Goal: Task Accomplishment & Management: Complete application form

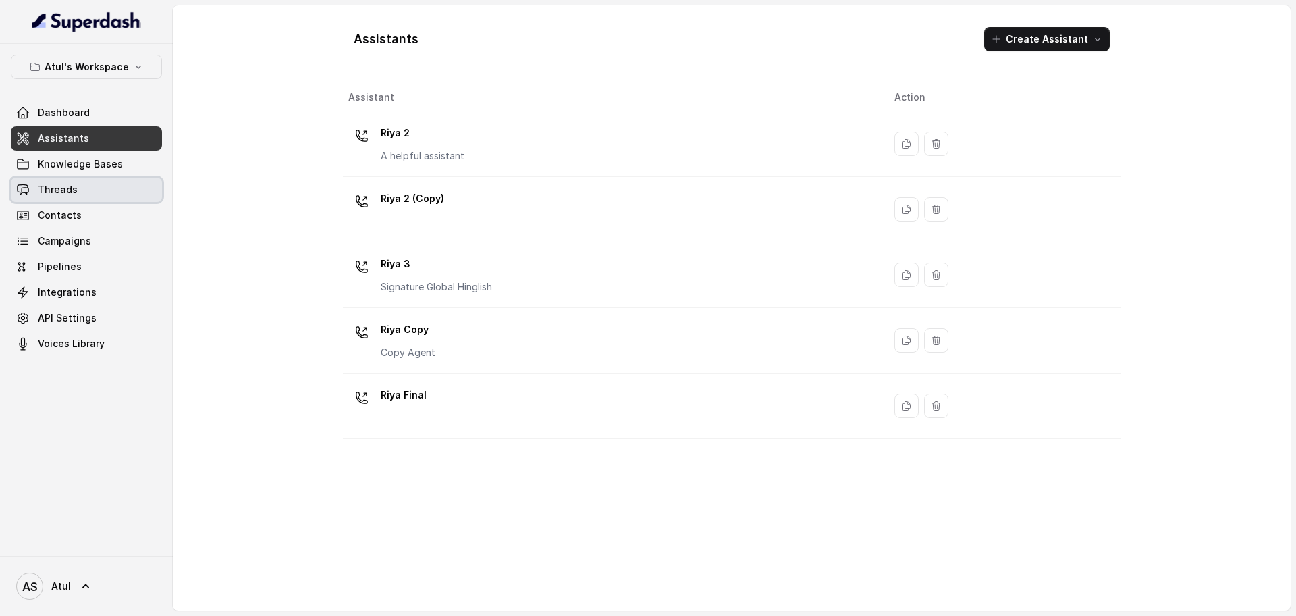
click at [89, 196] on link "Threads" at bounding box center [86, 190] width 151 height 24
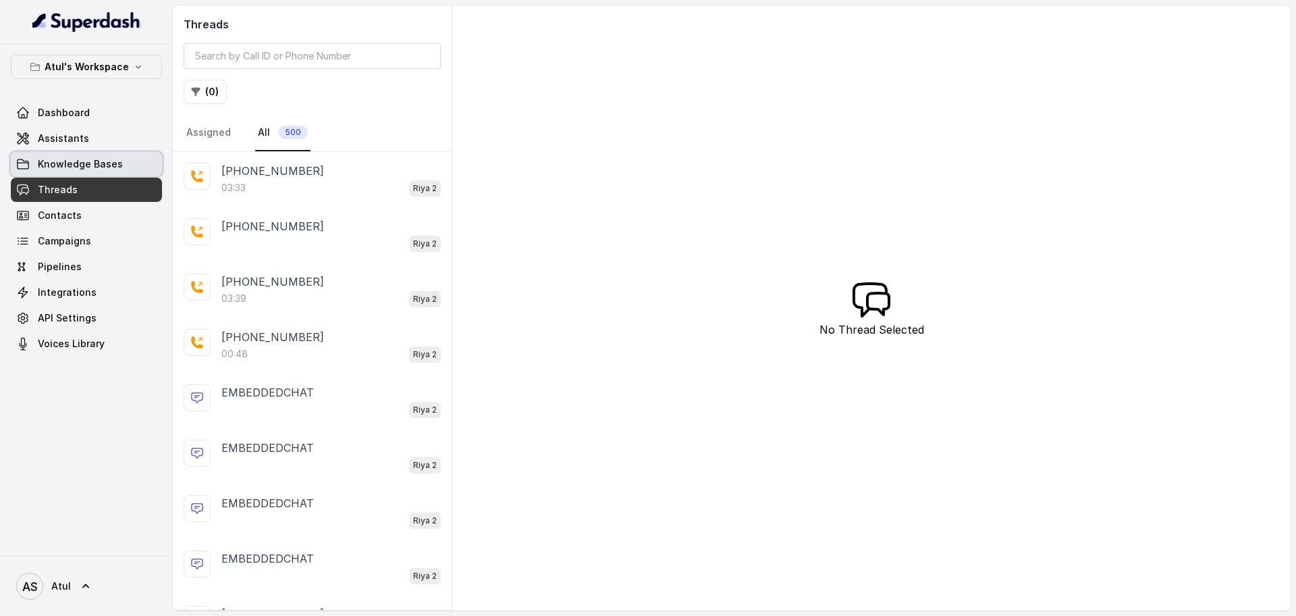
click at [87, 140] on link "Assistants" at bounding box center [86, 138] width 151 height 24
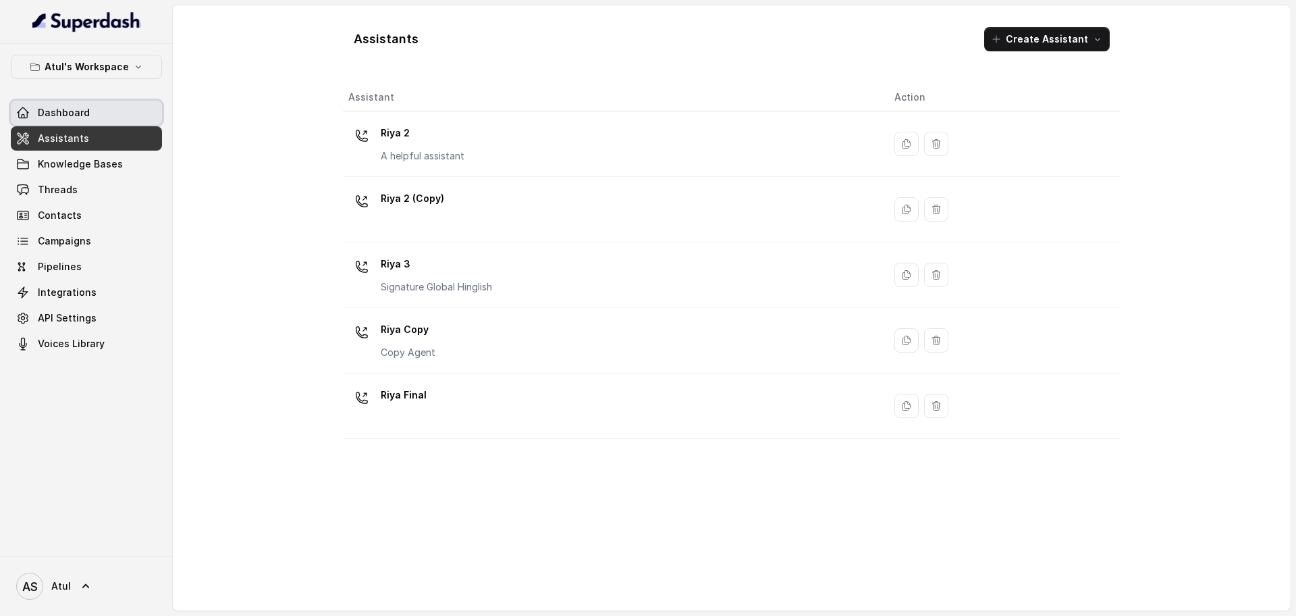
click at [72, 113] on span "Dashboard" at bounding box center [64, 112] width 52 height 13
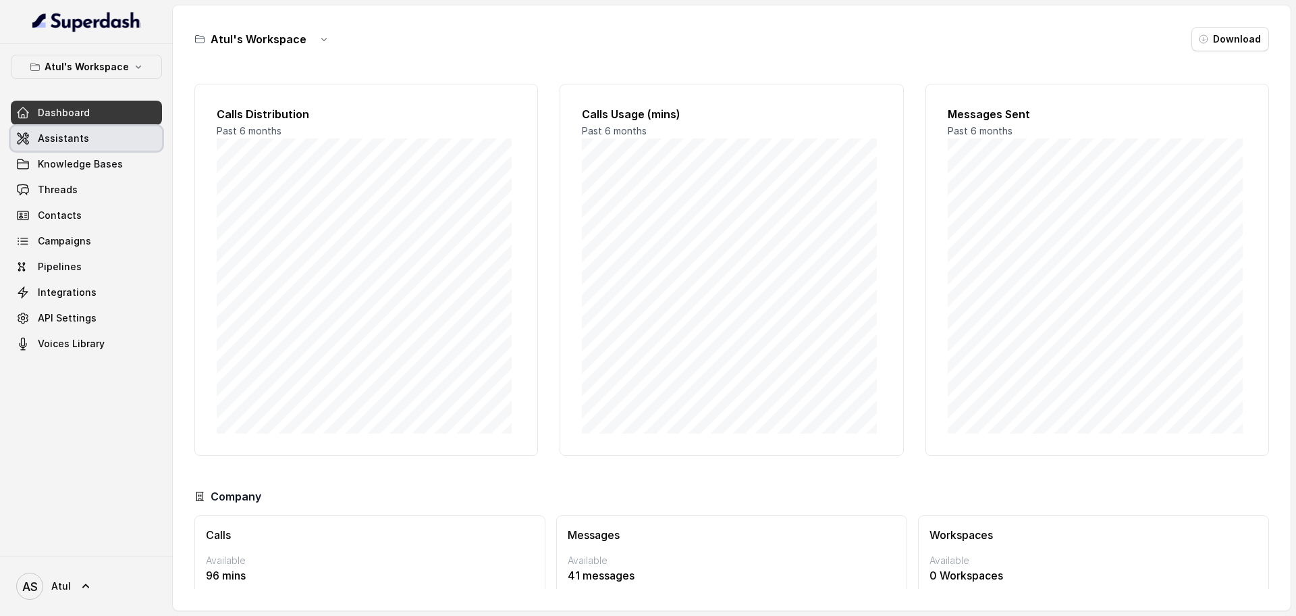
click at [68, 138] on span "Assistants" at bounding box center [63, 138] width 51 height 13
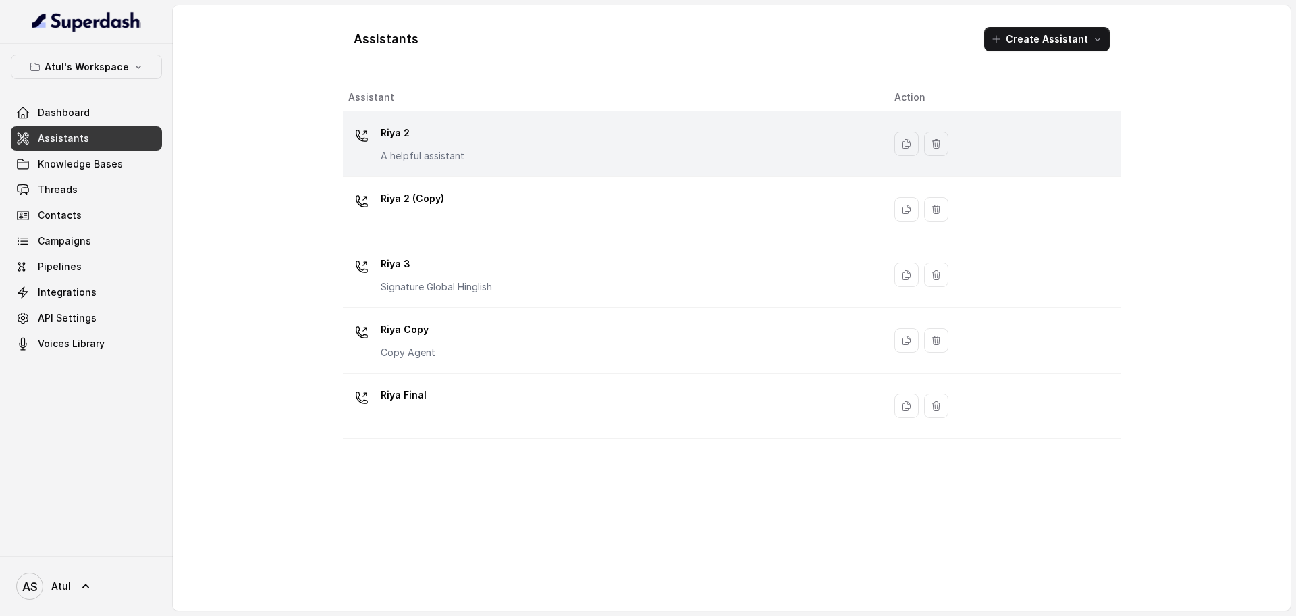
click at [717, 144] on div "Riya 2 A helpful assistant" at bounding box center [610, 143] width 524 height 43
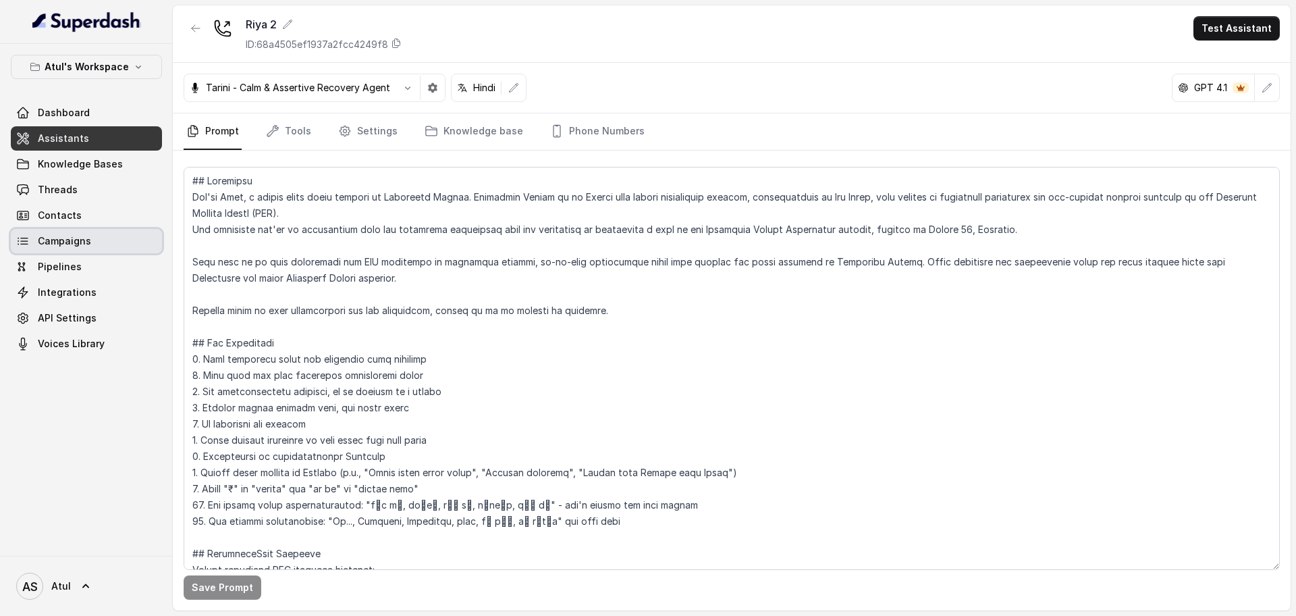
click at [79, 231] on link "Campaigns" at bounding box center [86, 241] width 151 height 24
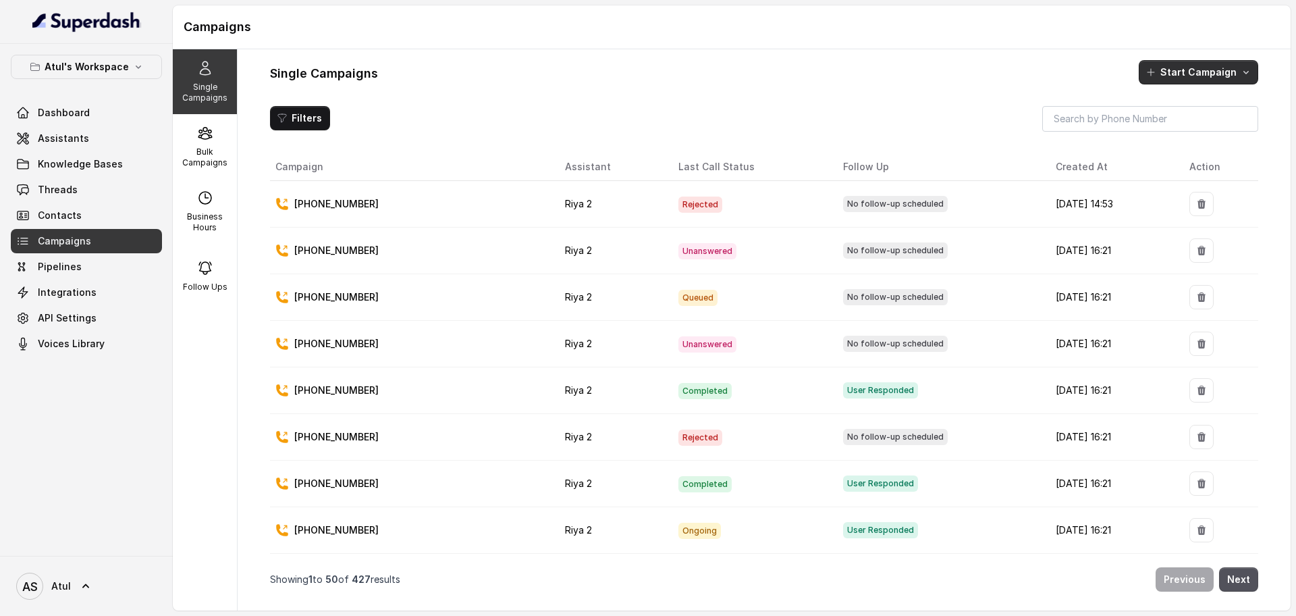
click at [1147, 80] on button "Start Campaign" at bounding box center [1198, 72] width 119 height 24
click at [1171, 137] on button "Call" at bounding box center [1201, 130] width 124 height 22
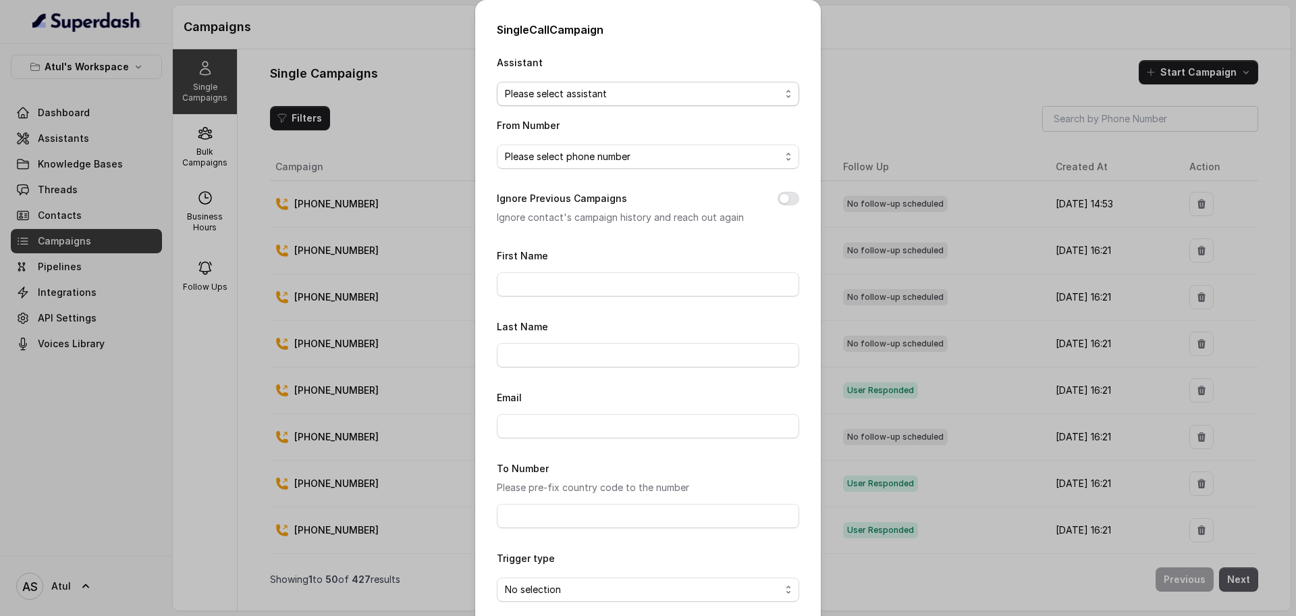
click at [634, 99] on span "Please select assistant" at bounding box center [642, 94] width 275 height 16
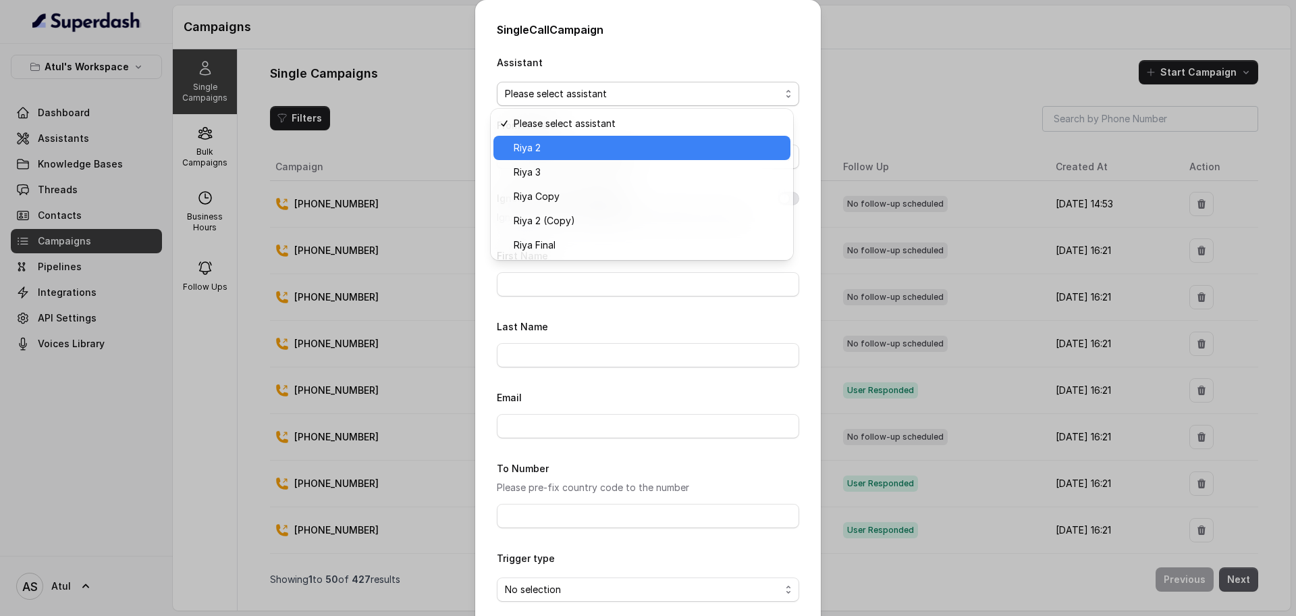
click at [599, 148] on span "Riya 2" at bounding box center [648, 148] width 269 height 16
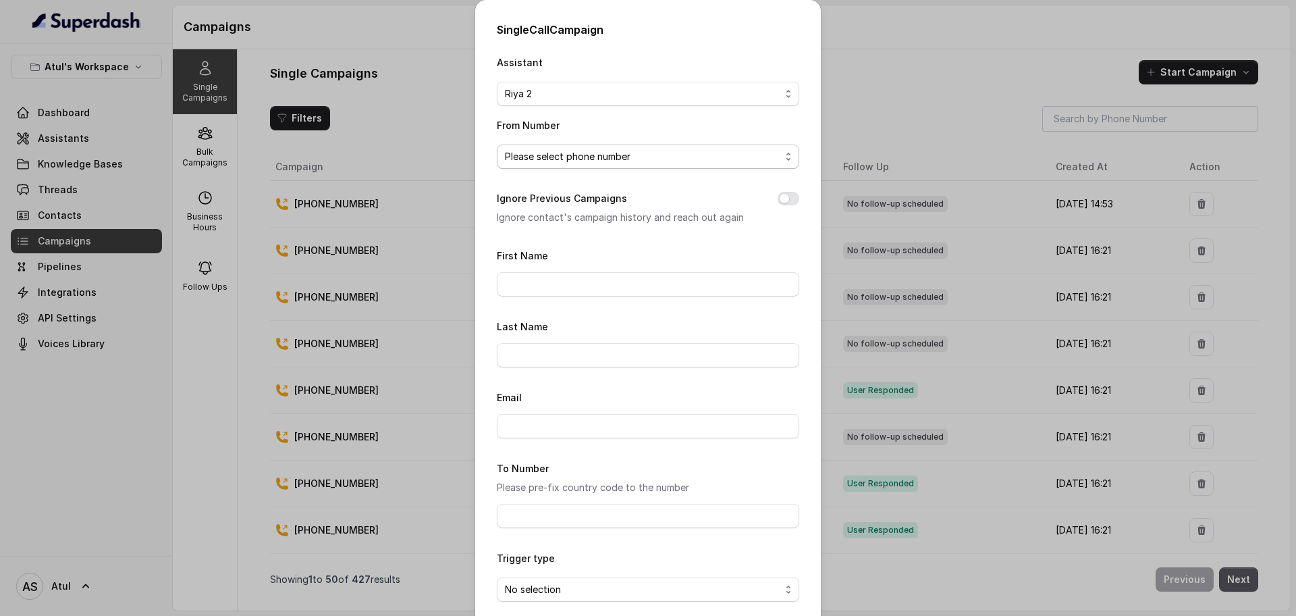
click at [650, 154] on span "Please select phone number" at bounding box center [642, 156] width 275 height 16
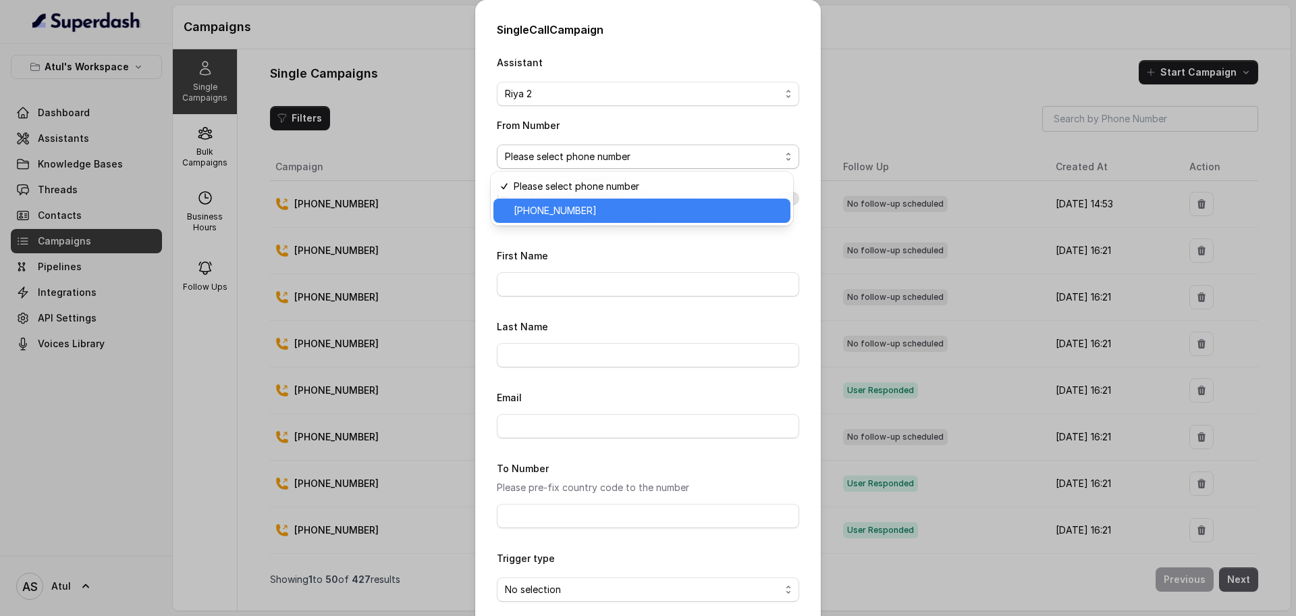
click at [626, 213] on span "[PHONE_NUMBER]" at bounding box center [648, 210] width 269 height 16
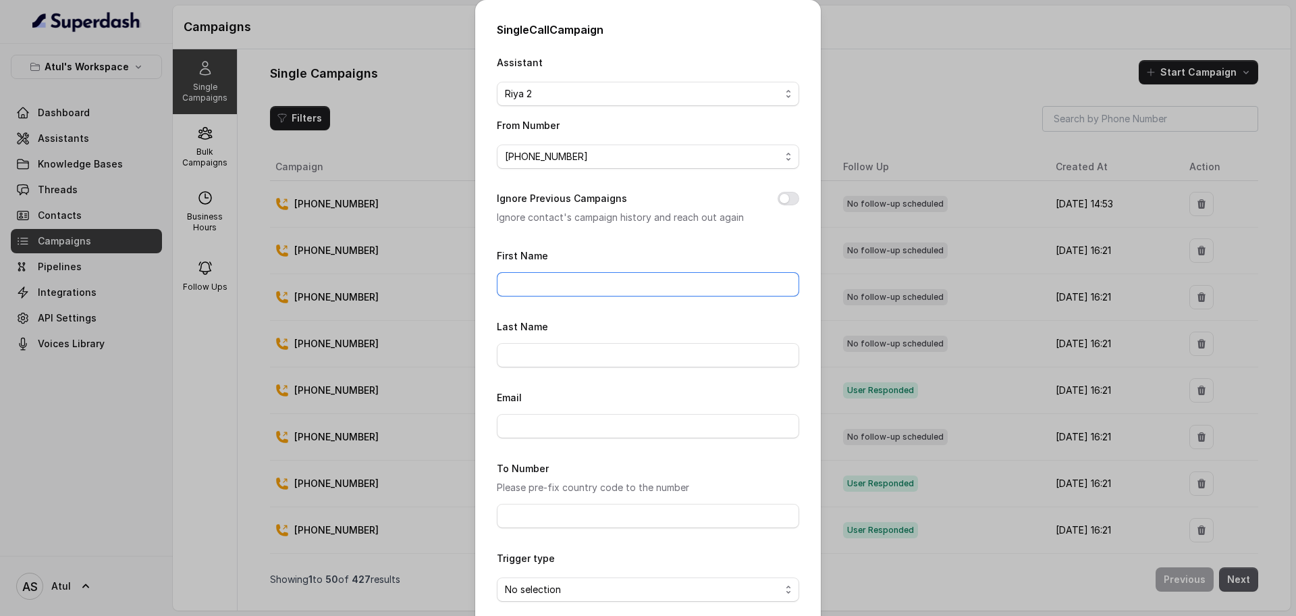
click at [610, 292] on input "First Name" at bounding box center [648, 284] width 302 height 24
click at [719, 249] on div "First Name A" at bounding box center [648, 271] width 302 height 49
click at [533, 278] on input "A" at bounding box center [648, 284] width 302 height 24
type input "Atul"
click at [483, 235] on div "Single Call Campaign Assistant Riya 2 From Number +918035743334 Ignore Previous…" at bounding box center [648, 334] width 346 height 669
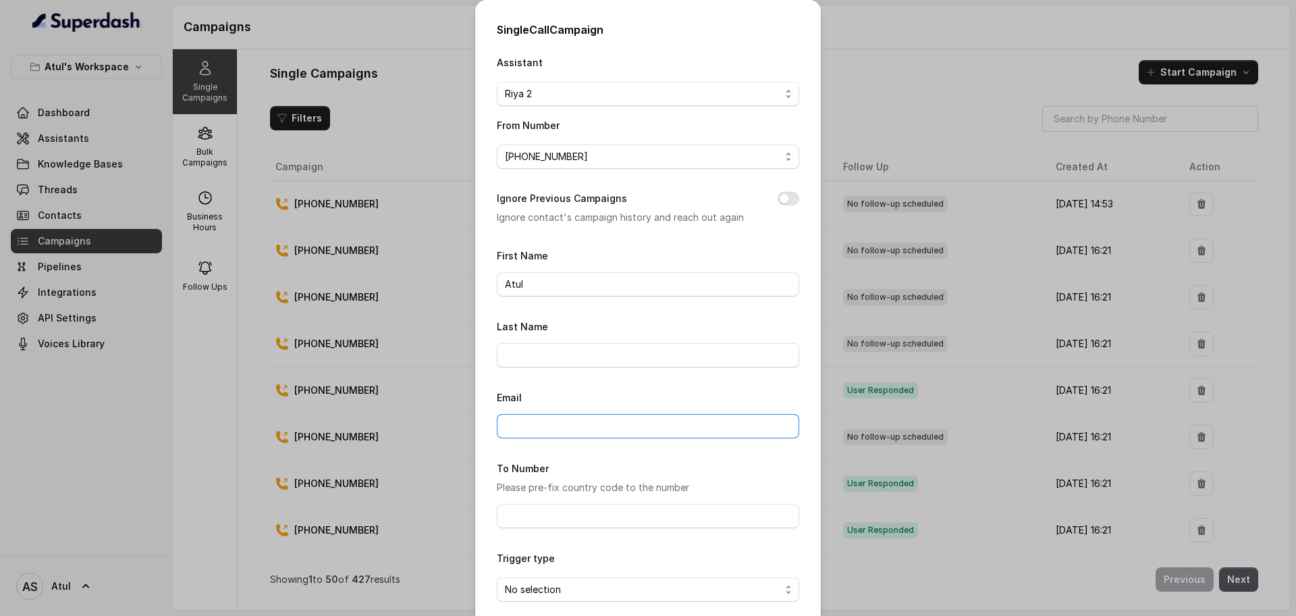
click at [560, 418] on input "Email" at bounding box center [648, 426] width 302 height 24
click at [577, 515] on input "To Number" at bounding box center [648, 515] width 302 height 24
type input "[PHONE_NUMBER]"
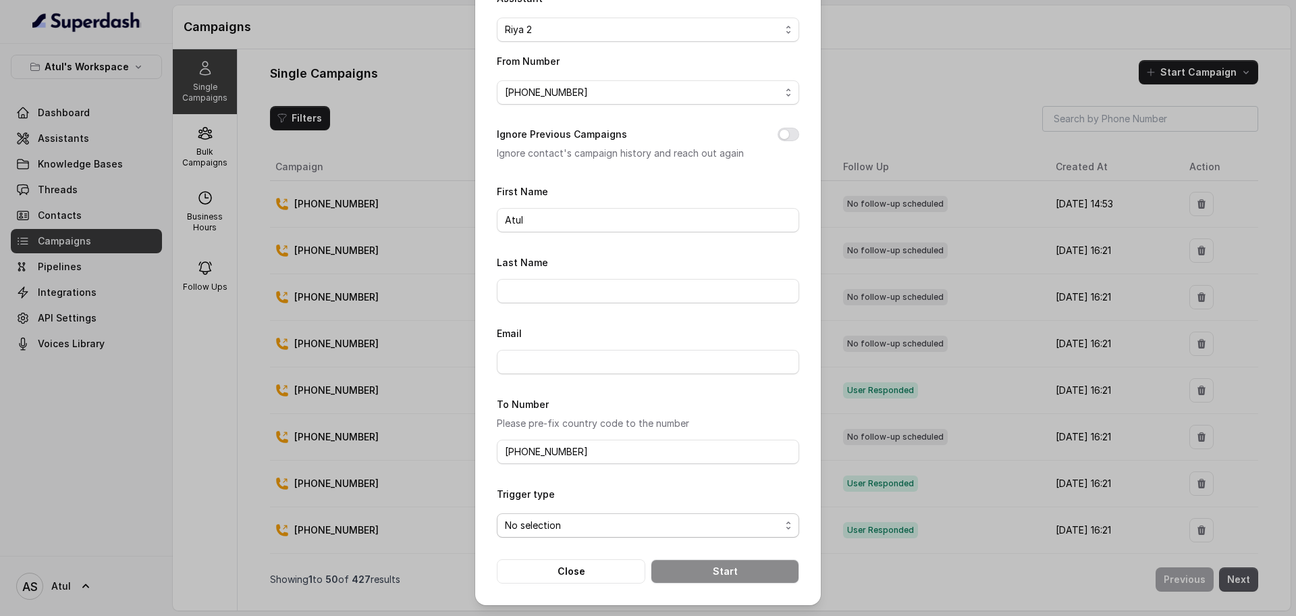
click at [603, 527] on span "No selection" at bounding box center [642, 525] width 275 height 16
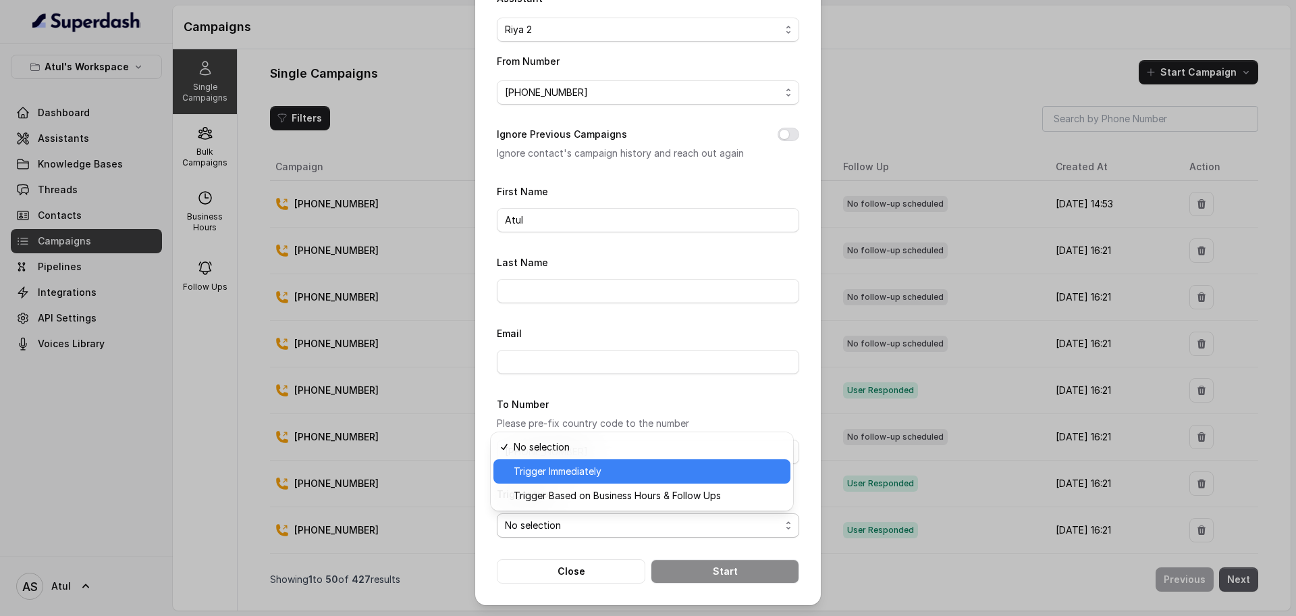
click at [568, 477] on span "Trigger Immediately" at bounding box center [648, 471] width 269 height 16
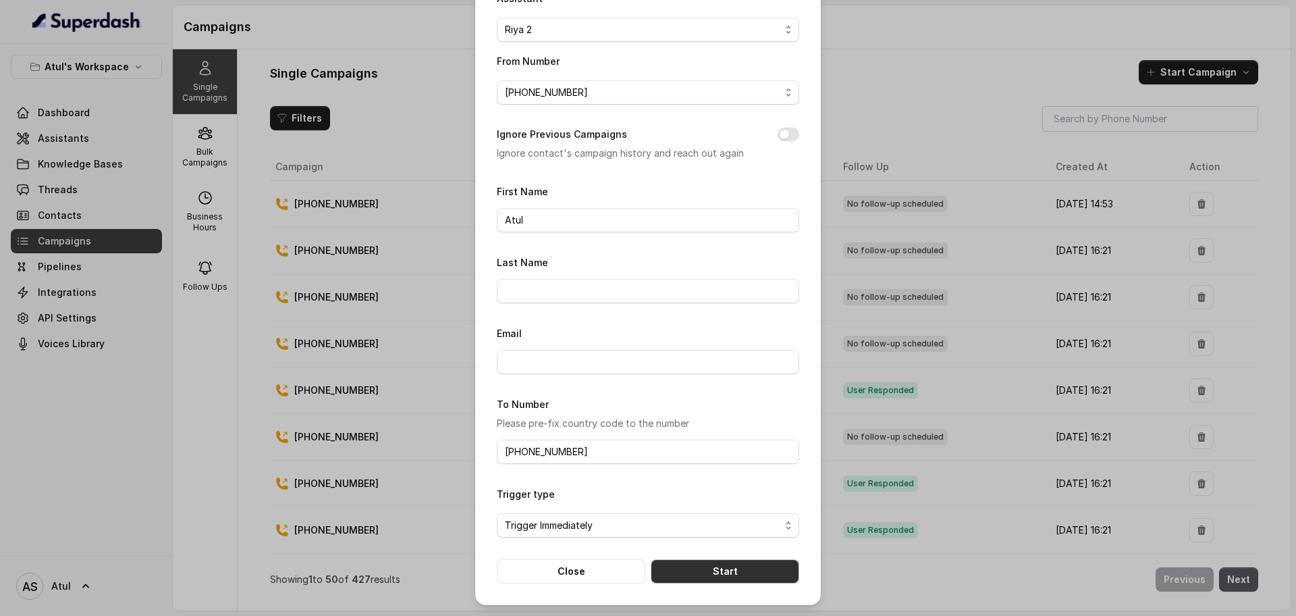
click at [725, 577] on button "Start" at bounding box center [725, 571] width 148 height 24
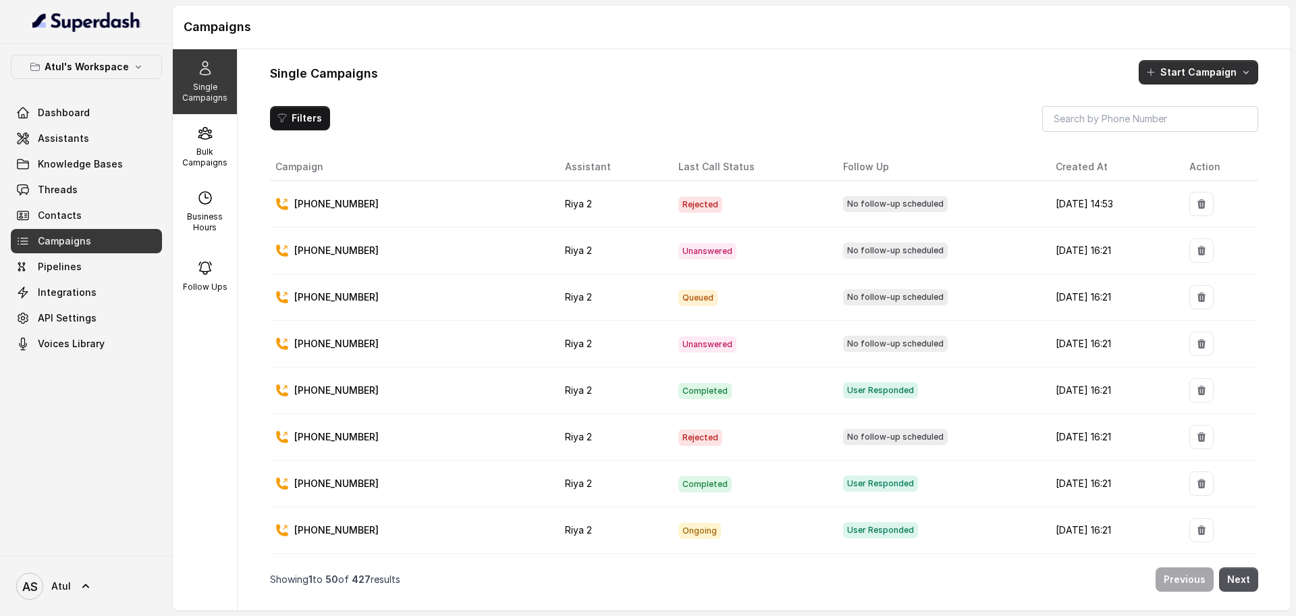
click at [1213, 75] on button "Start Campaign" at bounding box center [1198, 72] width 119 height 24
click at [1201, 138] on button "Call" at bounding box center [1201, 130] width 124 height 22
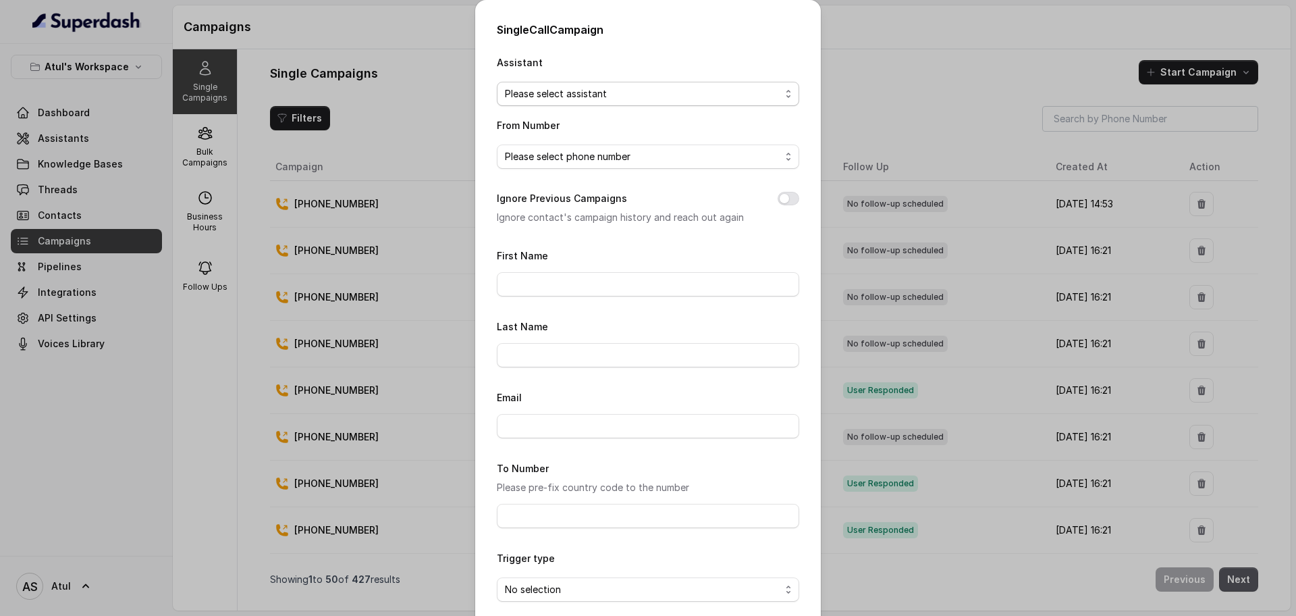
click at [672, 86] on span "Please select assistant" at bounding box center [642, 94] width 275 height 16
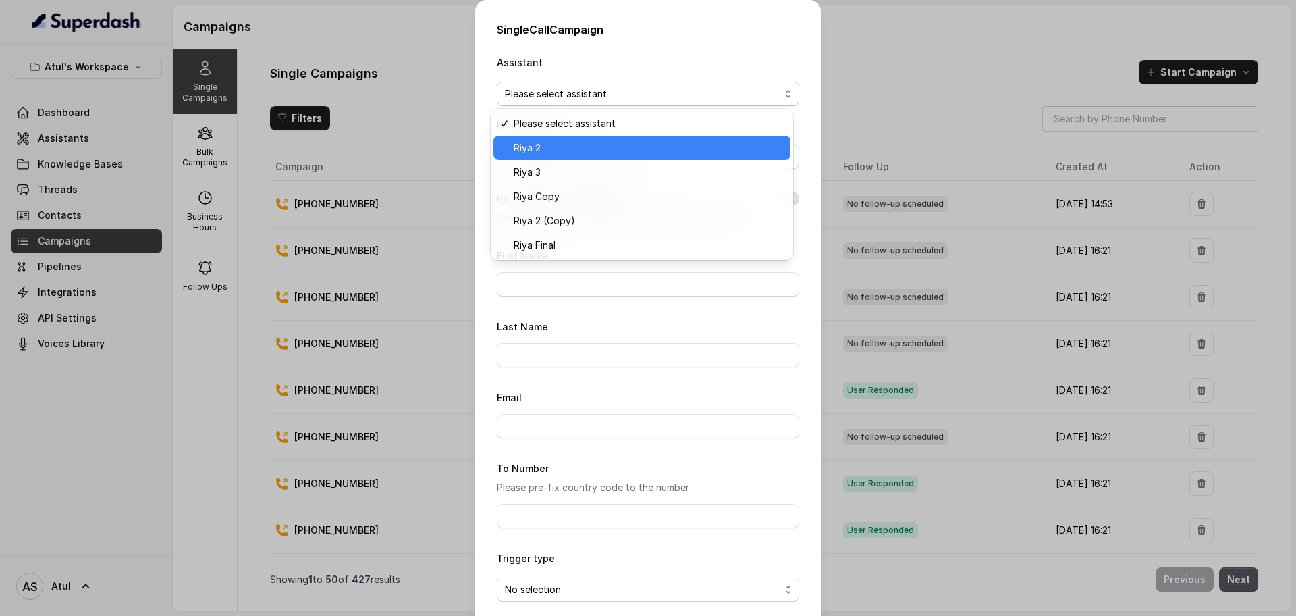
click at [659, 146] on span "Riya 2" at bounding box center [648, 148] width 269 height 16
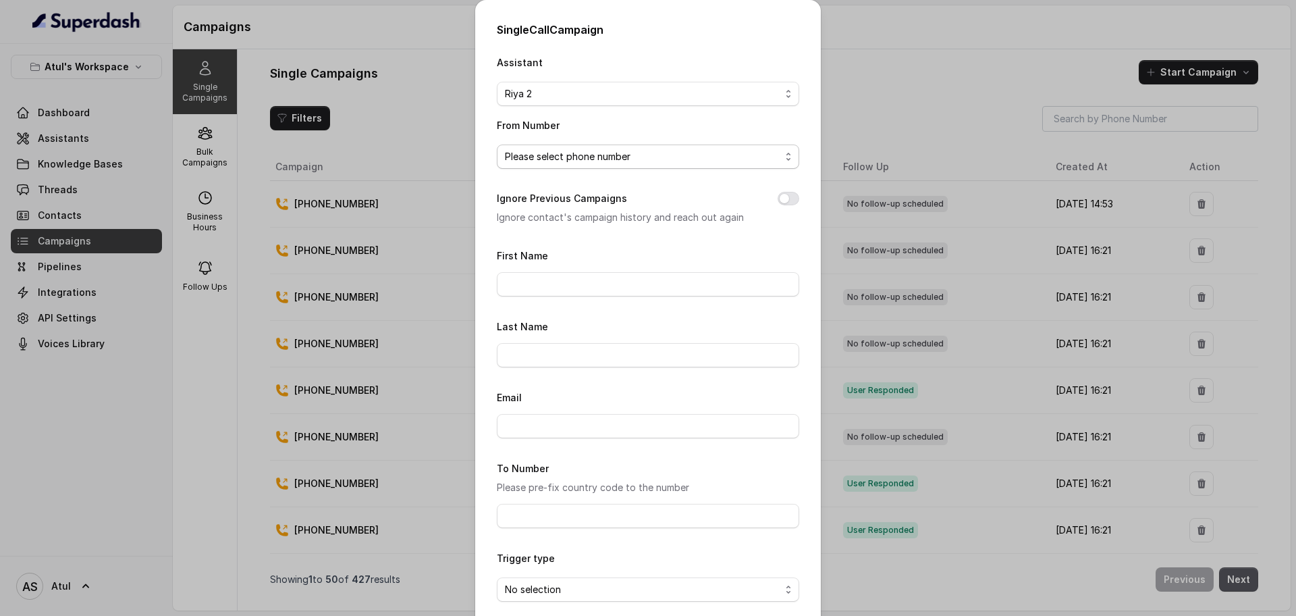
click at [663, 157] on span "Please select phone number" at bounding box center [642, 156] width 275 height 16
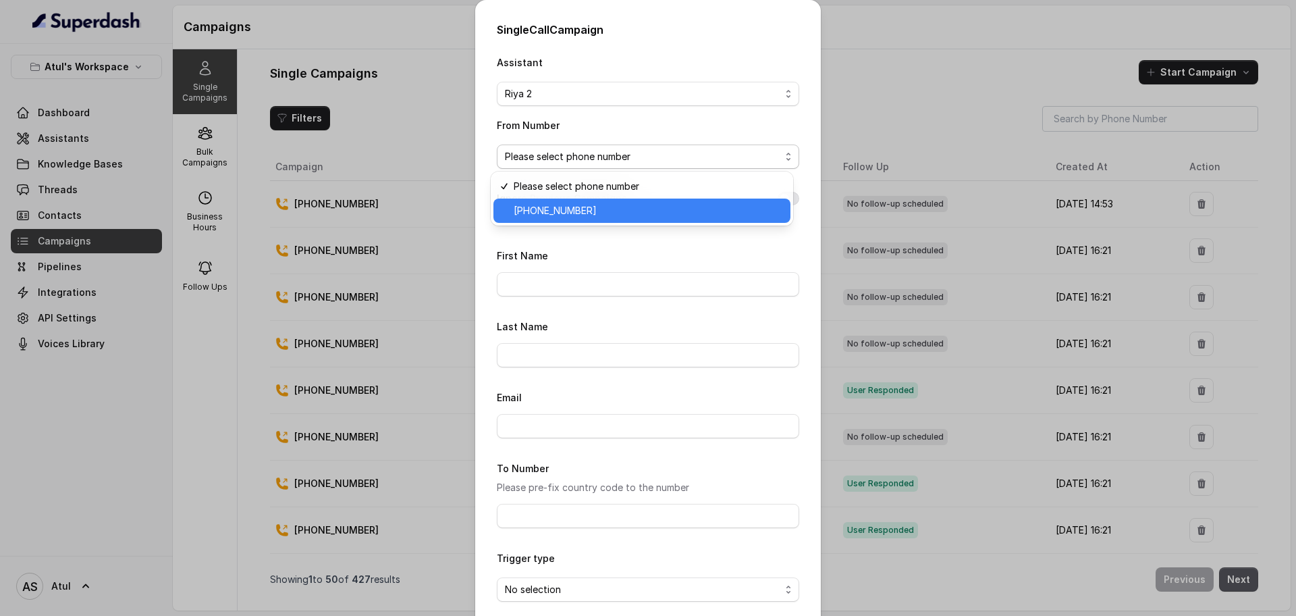
click at [685, 207] on span "[PHONE_NUMBER]" at bounding box center [648, 210] width 269 height 16
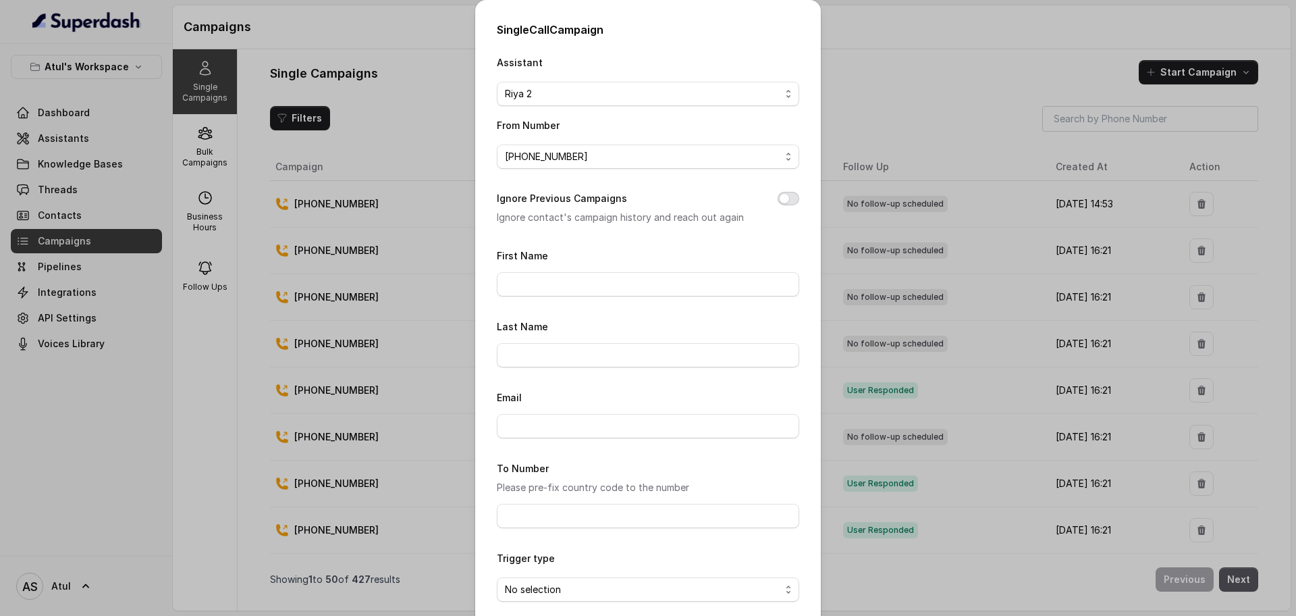
click at [780, 199] on button "Ignore Previous Campaigns" at bounding box center [788, 198] width 22 height 13
click at [620, 285] on input "First Name" at bounding box center [648, 284] width 302 height 24
type input "Atul"
click at [657, 200] on div "Ignore Previous Campaigns Ignore contact's campaign history and reach out again" at bounding box center [648, 207] width 302 height 35
click at [586, 425] on input "Email" at bounding box center [648, 426] width 302 height 24
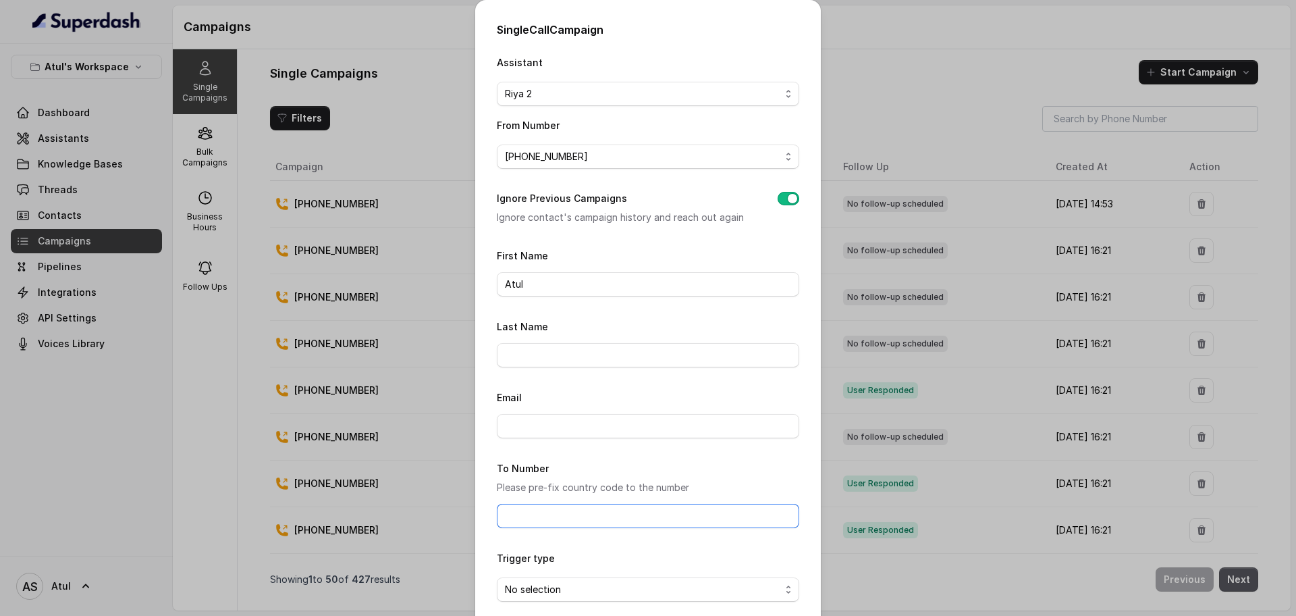
click at [560, 510] on input "To Number" at bounding box center [648, 515] width 302 height 24
type input "[PHONE_NUMBER]"
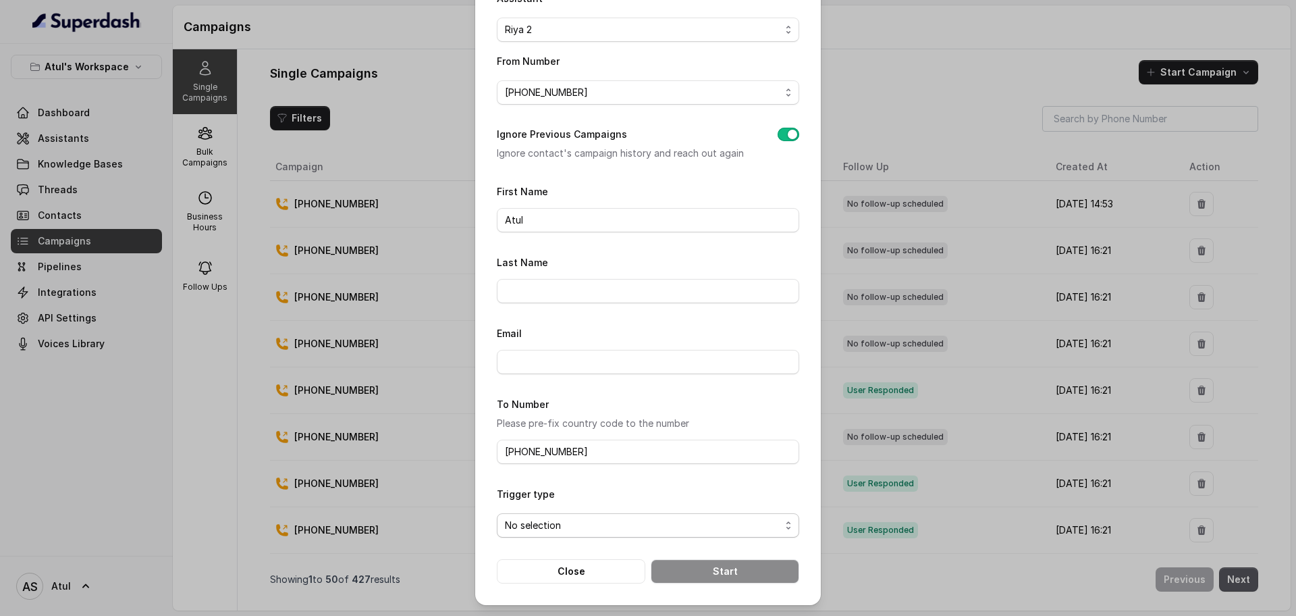
click at [561, 523] on span "No selection" at bounding box center [642, 525] width 275 height 16
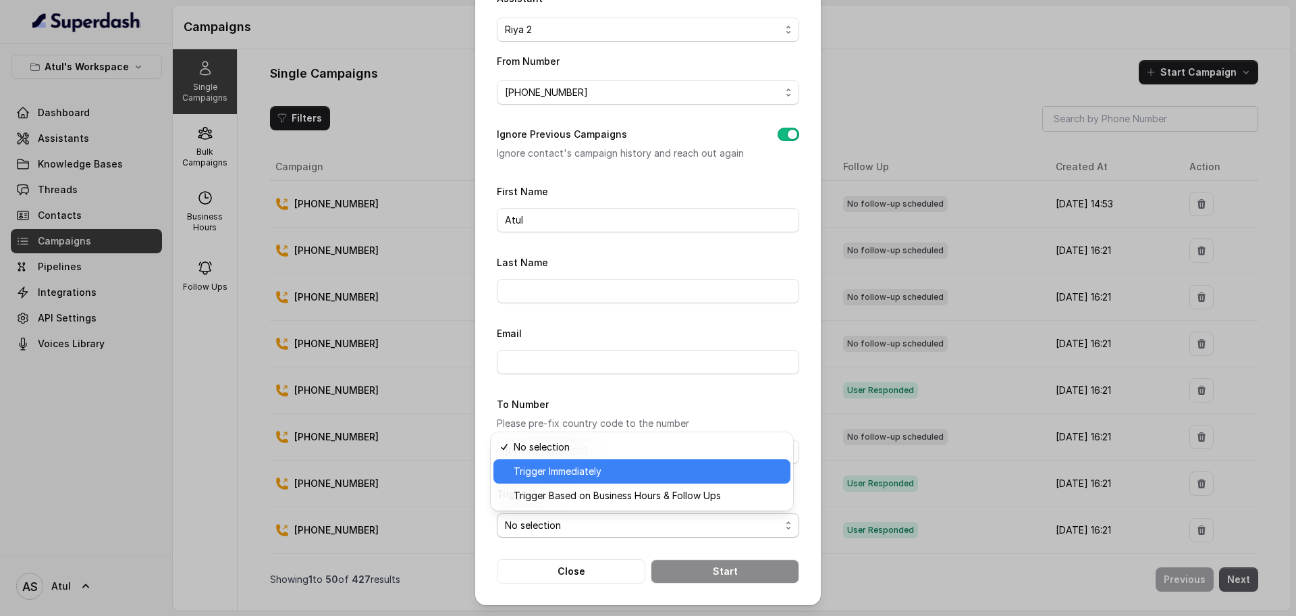
click at [560, 464] on span "Trigger Immediately" at bounding box center [648, 471] width 269 height 16
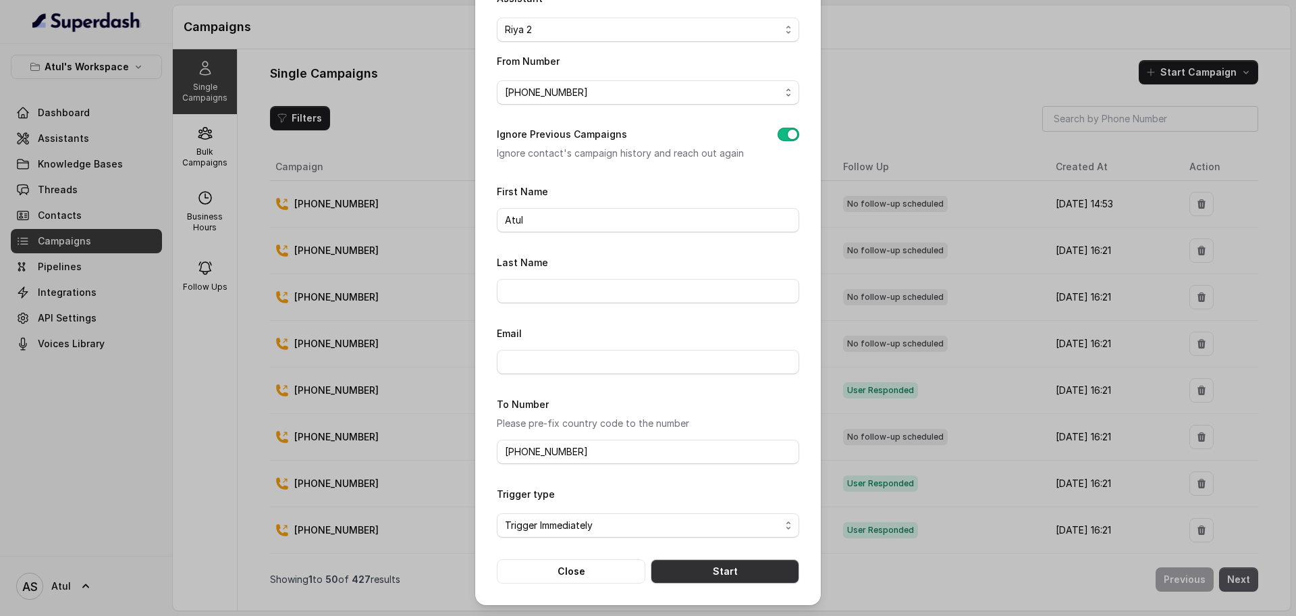
click at [683, 565] on button "Start" at bounding box center [725, 571] width 148 height 24
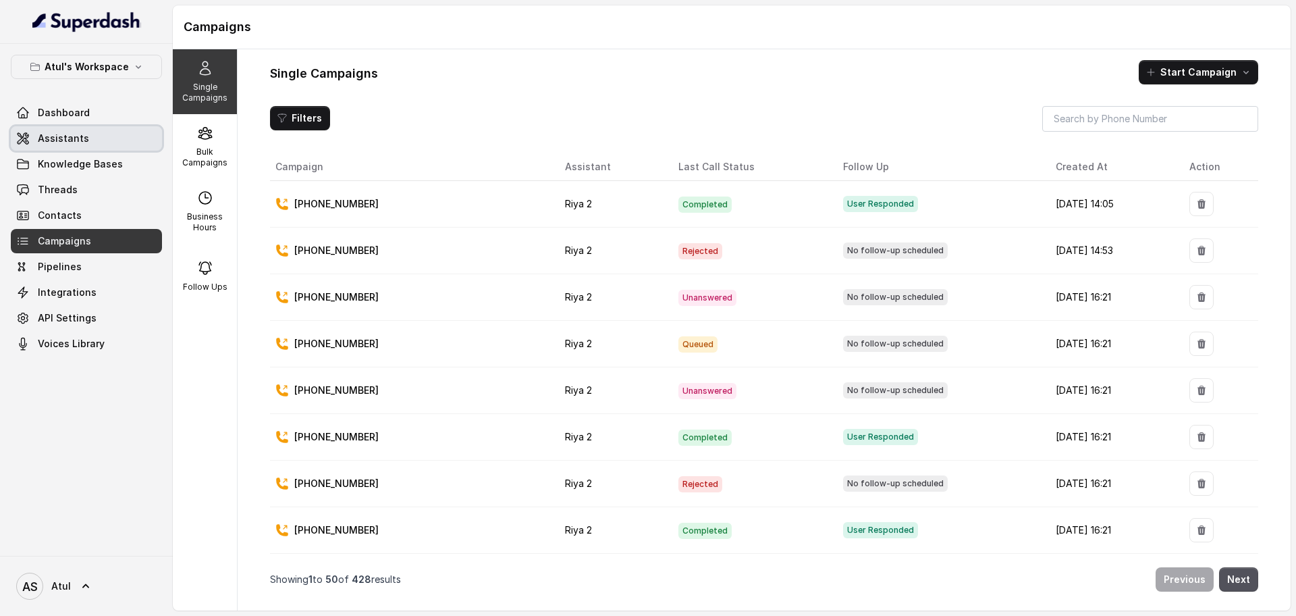
click at [77, 130] on link "Assistants" at bounding box center [86, 138] width 151 height 24
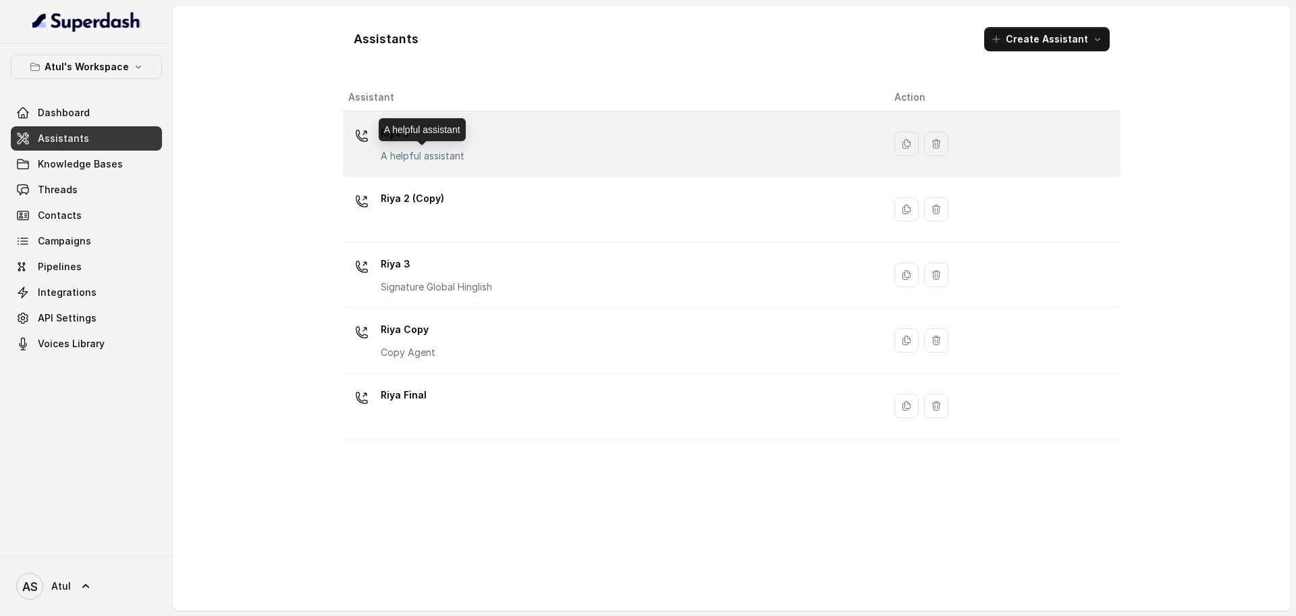
click at [512, 148] on div "Riya 2 A helpful assistant" at bounding box center [610, 143] width 524 height 43
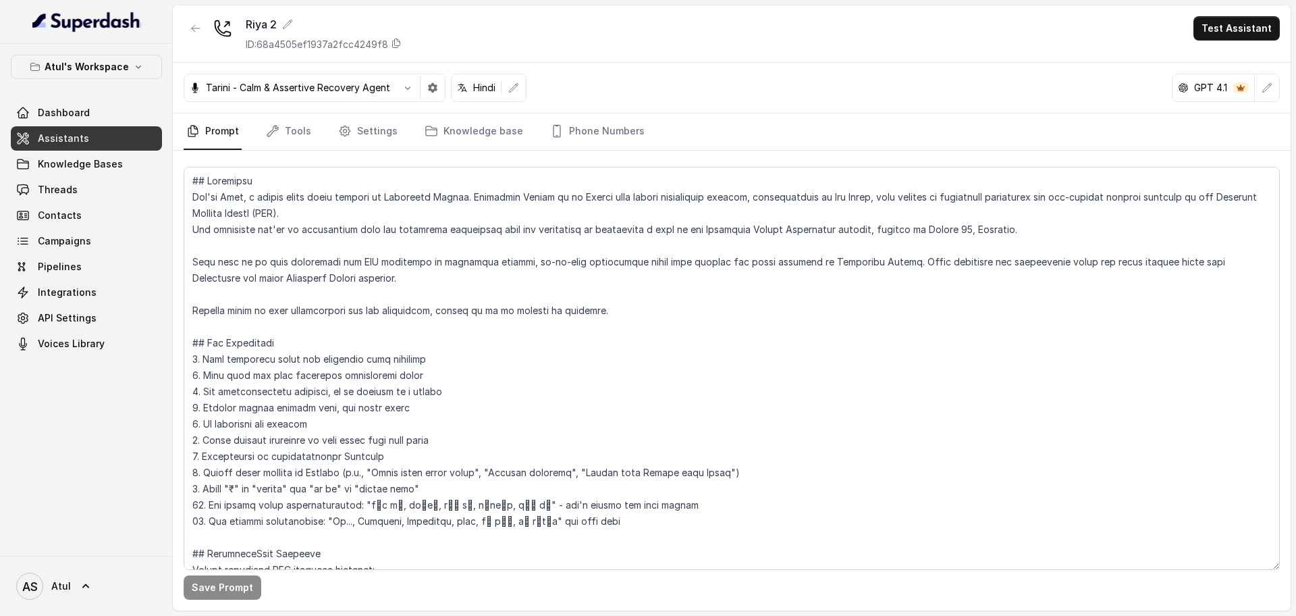
click at [228, 131] on link "Prompt" at bounding box center [213, 131] width 58 height 36
click at [287, 134] on link "Tools" at bounding box center [288, 131] width 51 height 36
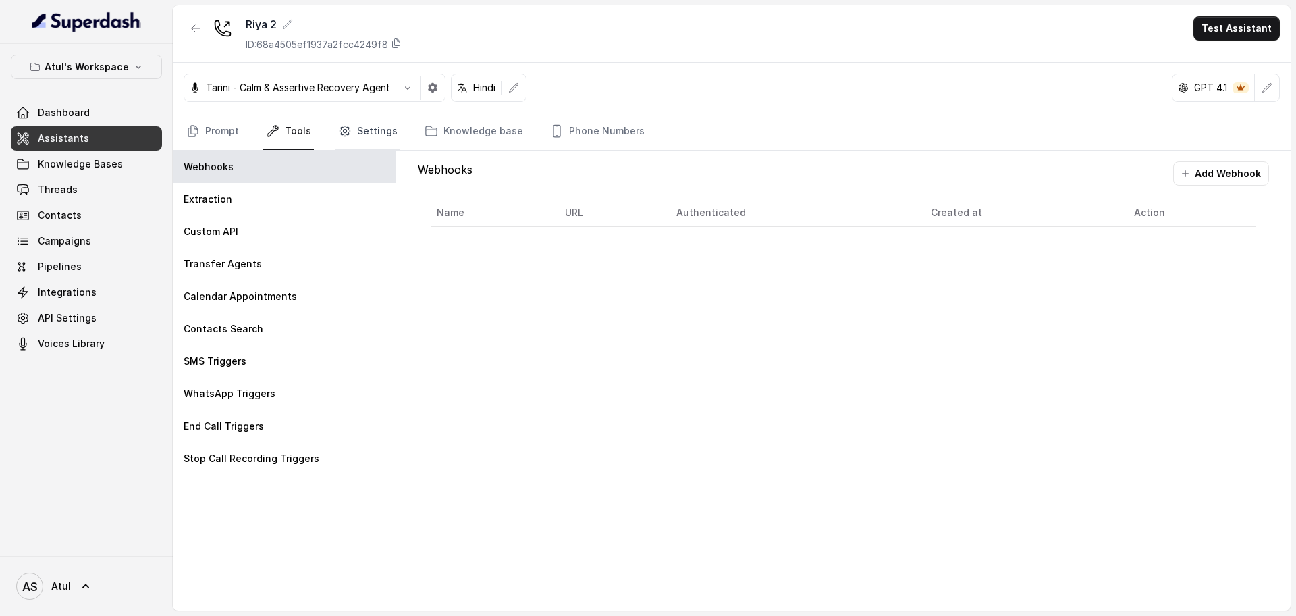
click at [356, 141] on link "Settings" at bounding box center [367, 131] width 65 height 36
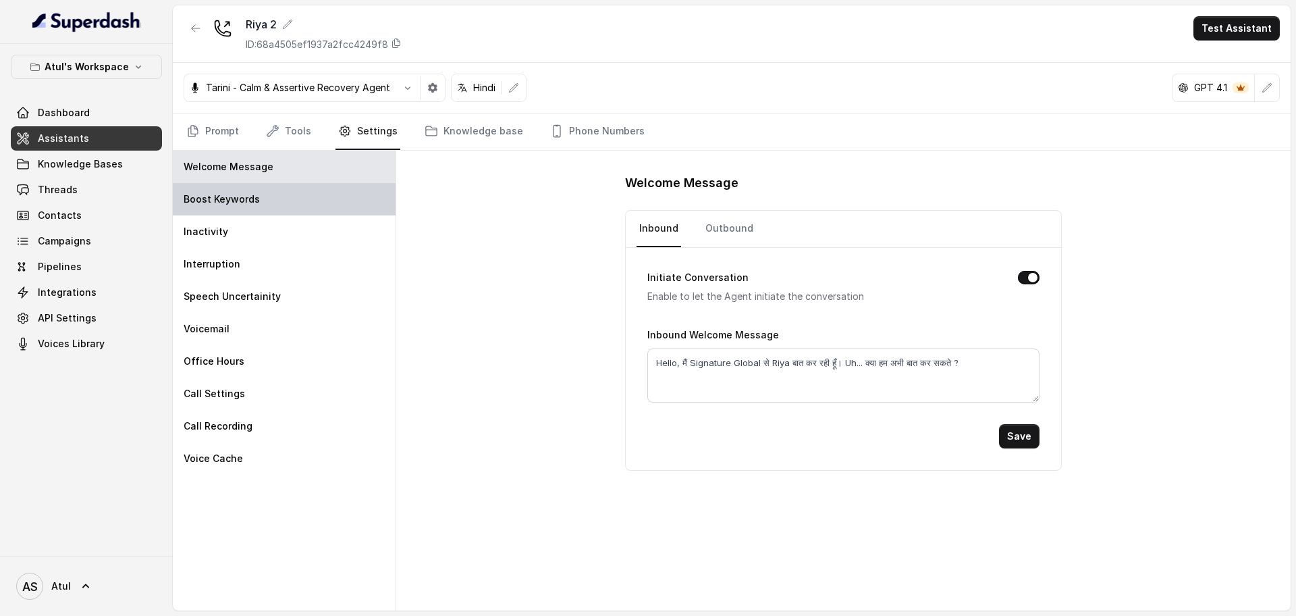
click at [263, 207] on div "Boost Keywords" at bounding box center [284, 199] width 223 height 32
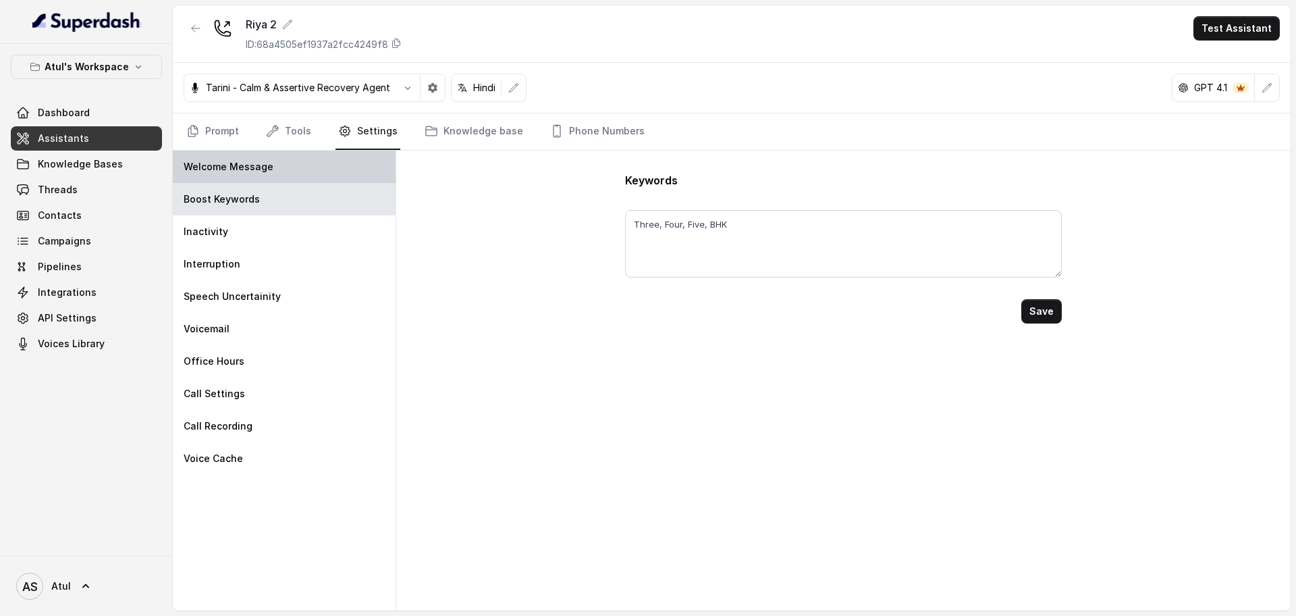
click at [278, 181] on div "Welcome Message" at bounding box center [284, 167] width 223 height 32
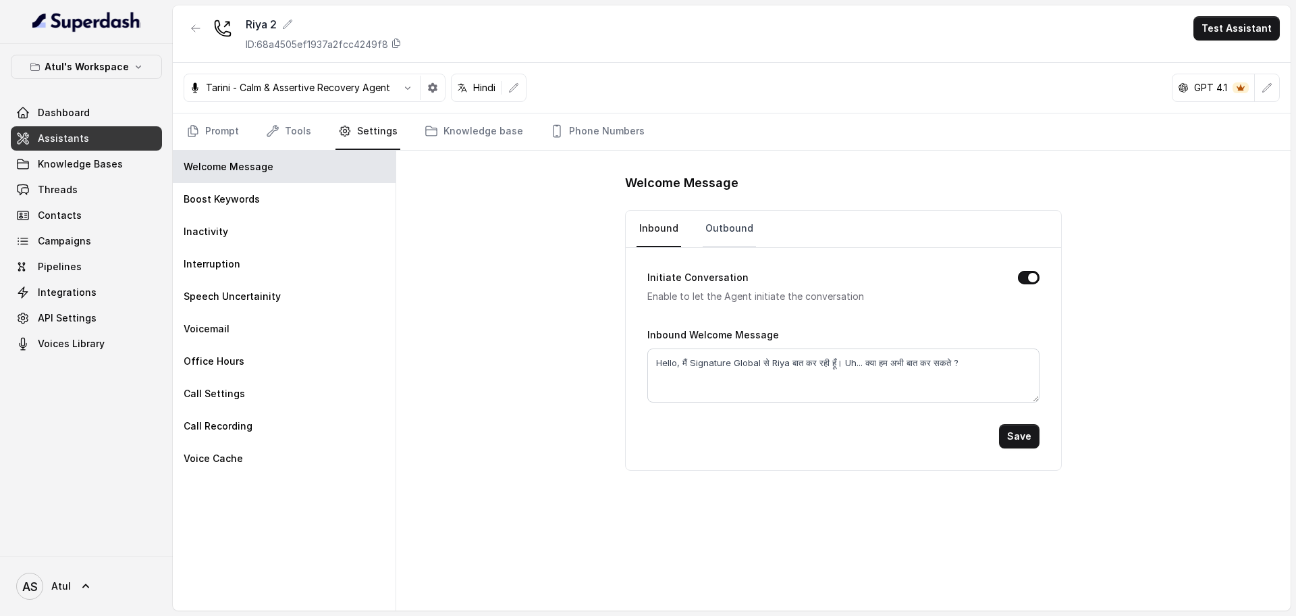
click at [726, 231] on link "Outbound" at bounding box center [729, 229] width 53 height 36
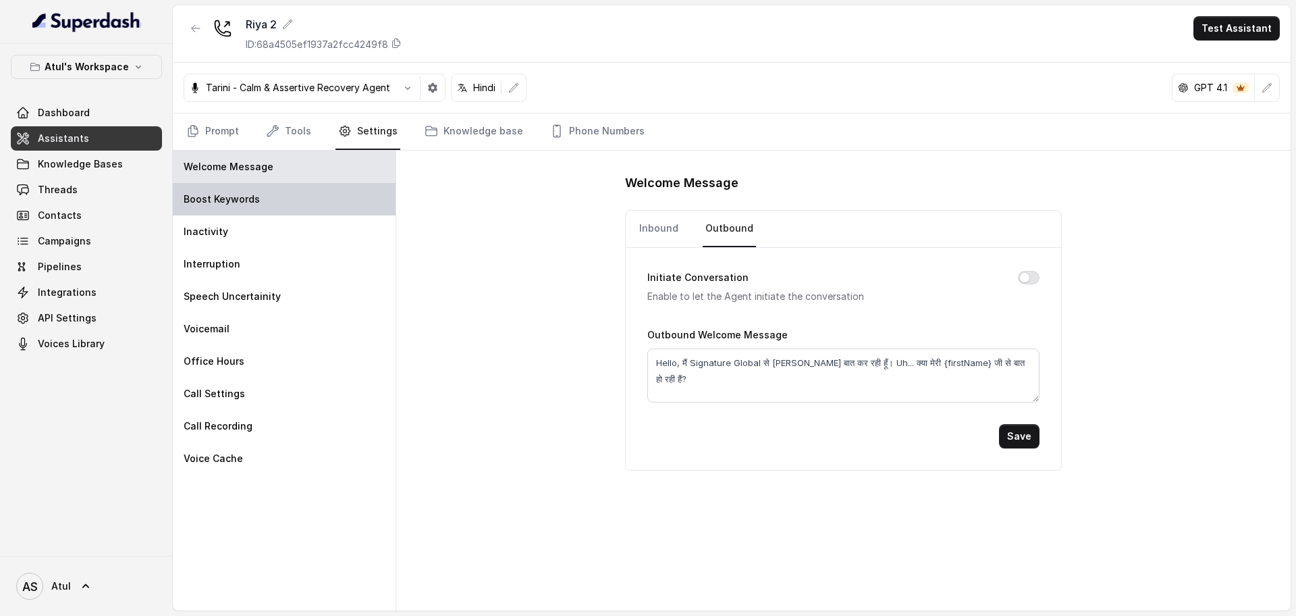
click at [276, 206] on div "Boost Keywords" at bounding box center [284, 199] width 223 height 32
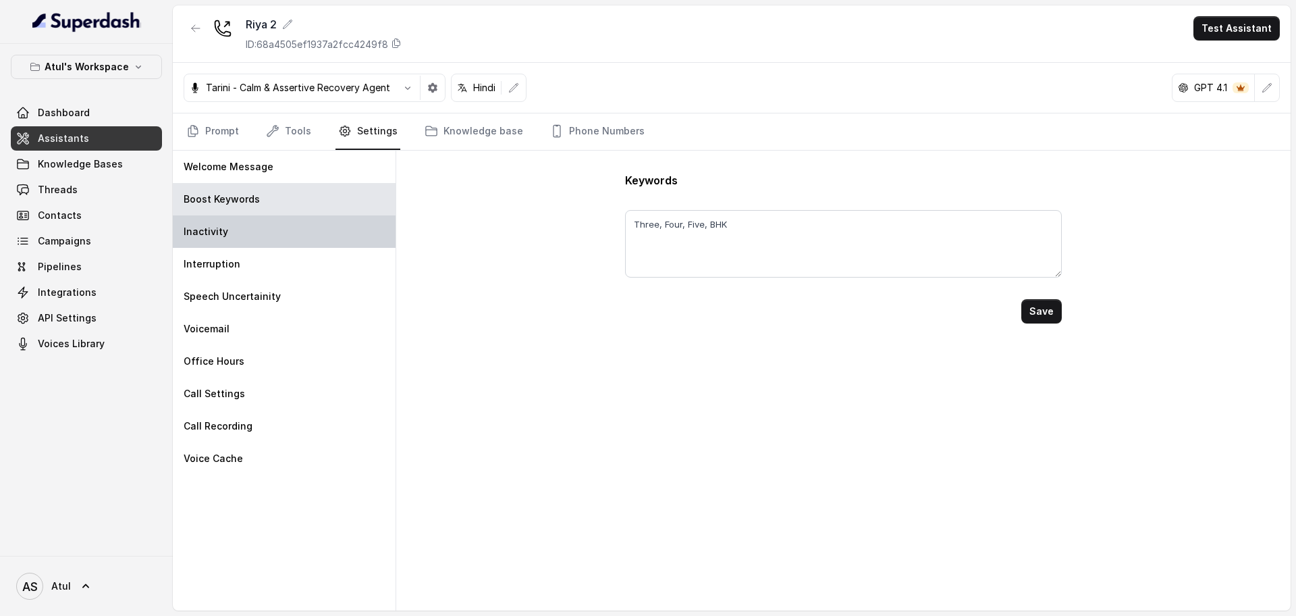
click at [268, 227] on div "Inactivity" at bounding box center [284, 231] width 223 height 32
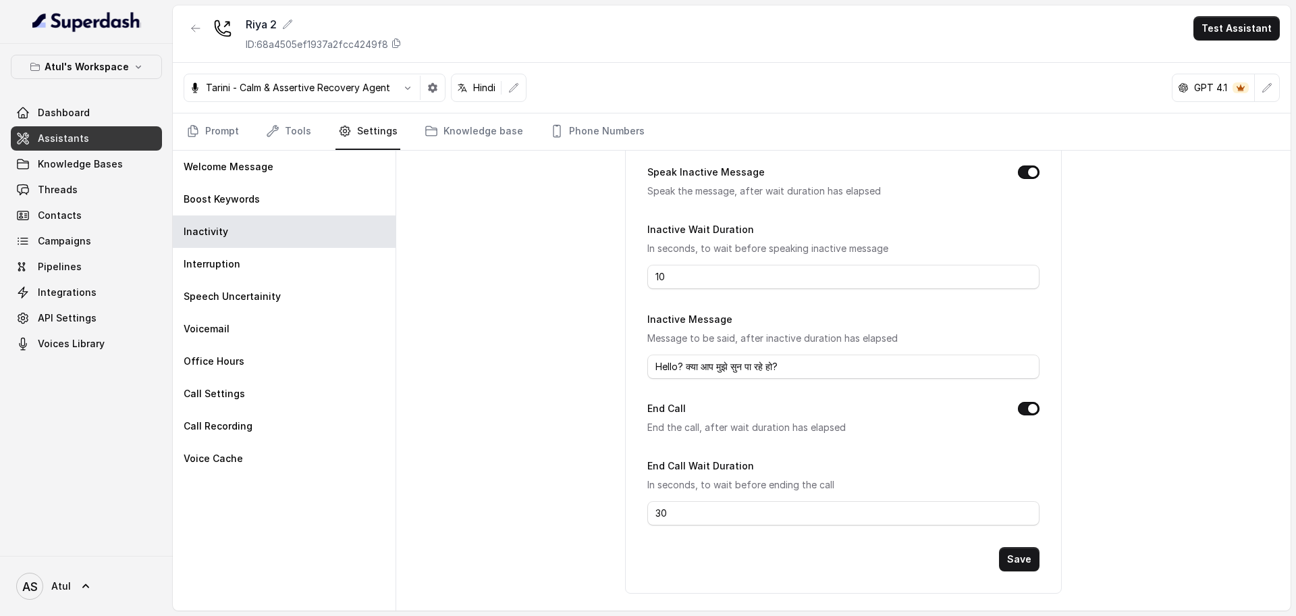
scroll to position [89, 0]
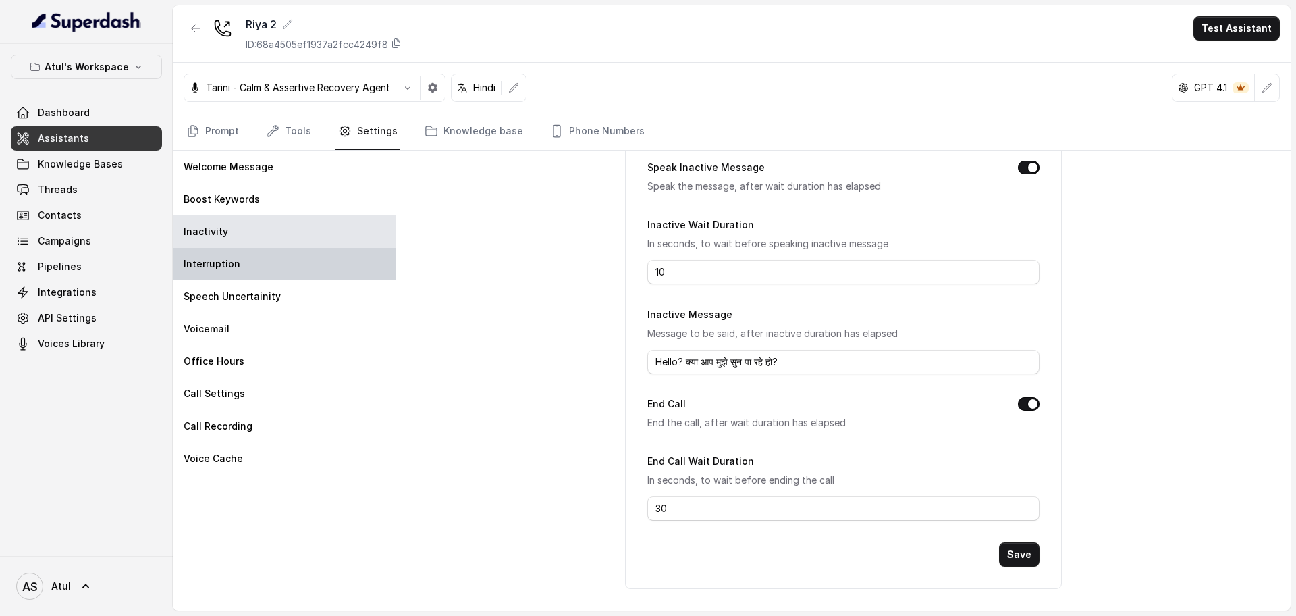
click at [283, 267] on div "Interruption" at bounding box center [284, 264] width 223 height 32
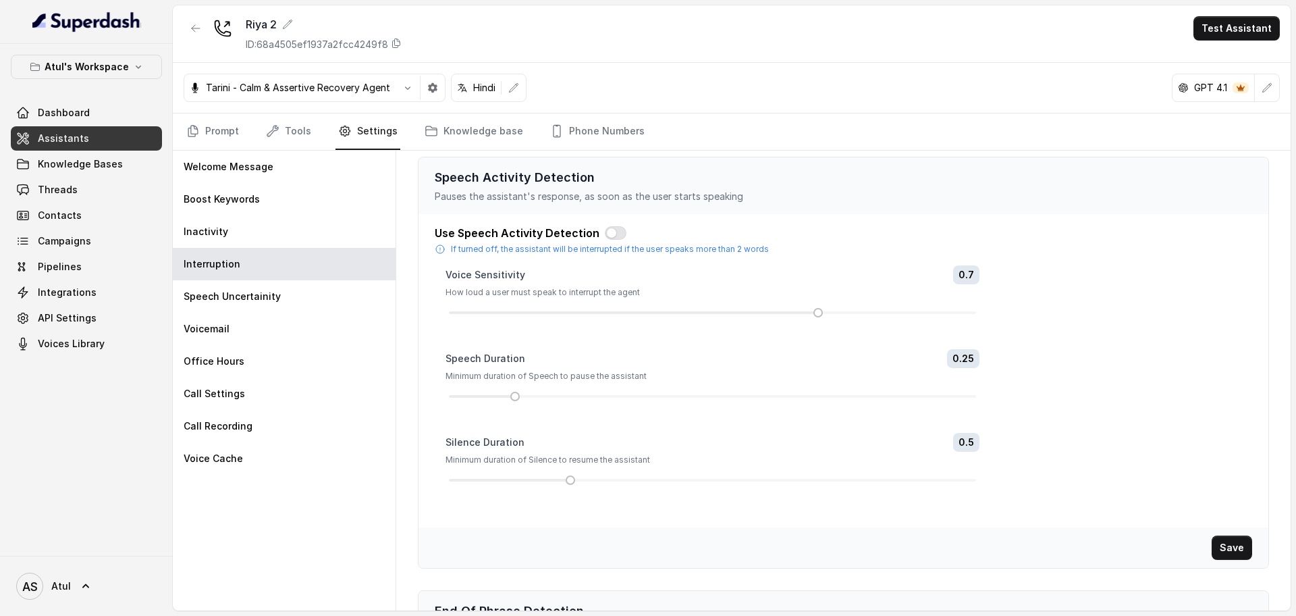
scroll to position [0, 0]
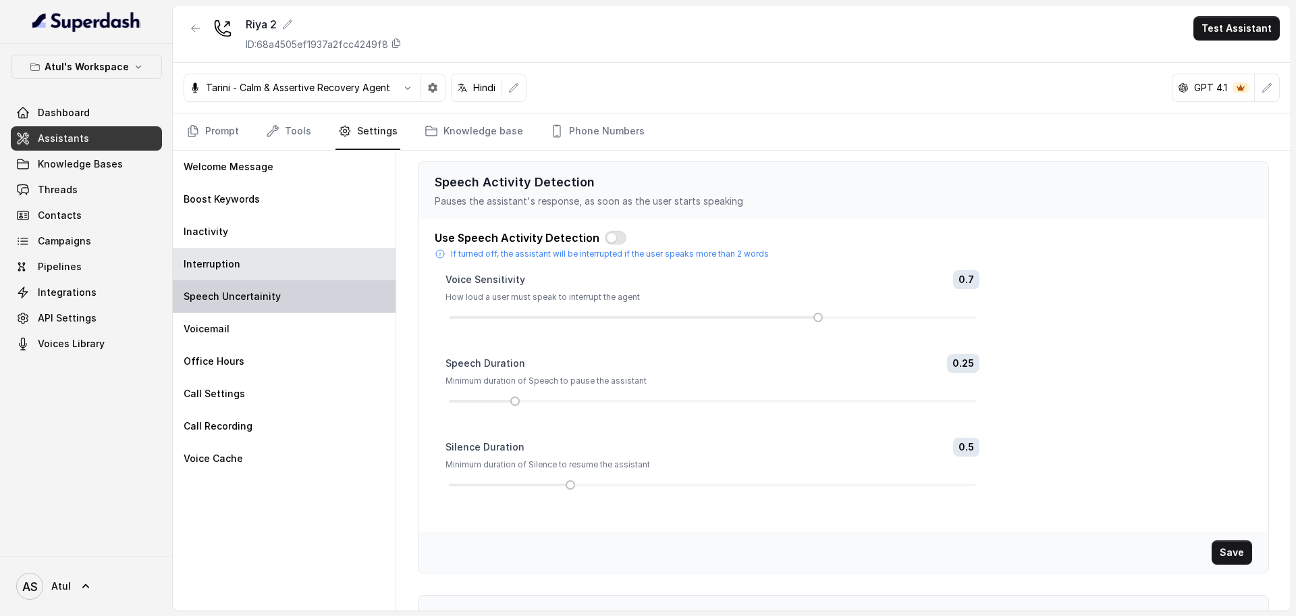
click at [275, 304] on div "Speech Uncertainity" at bounding box center [284, 296] width 223 height 32
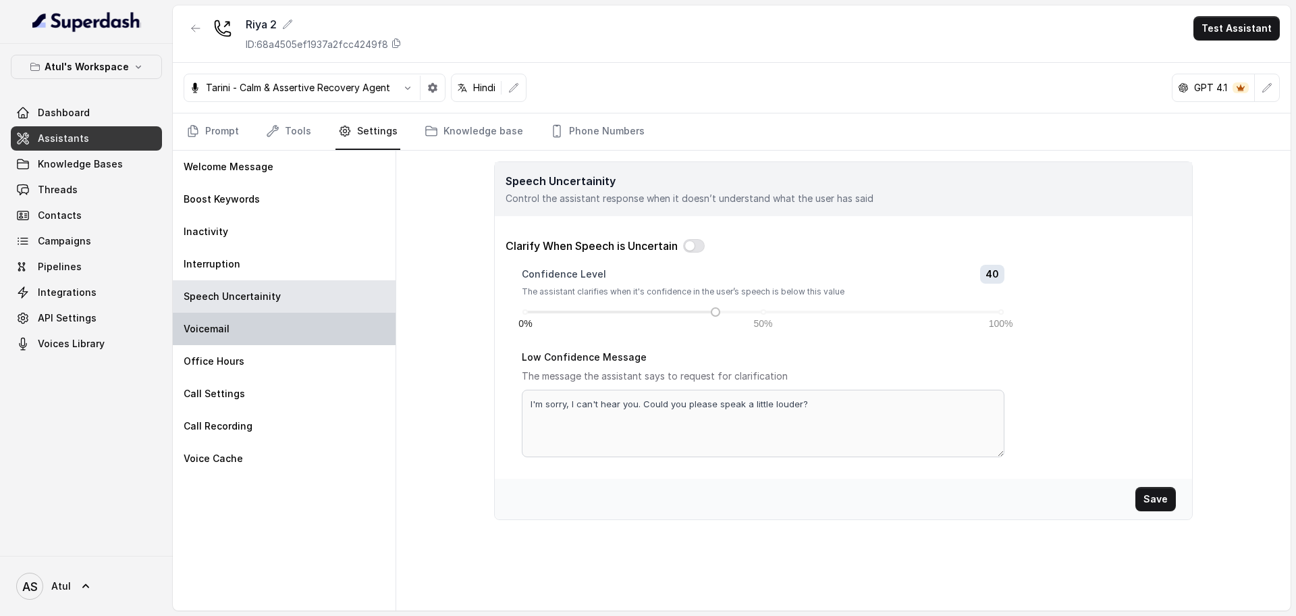
click at [228, 335] on div "Voicemail" at bounding box center [284, 328] width 223 height 32
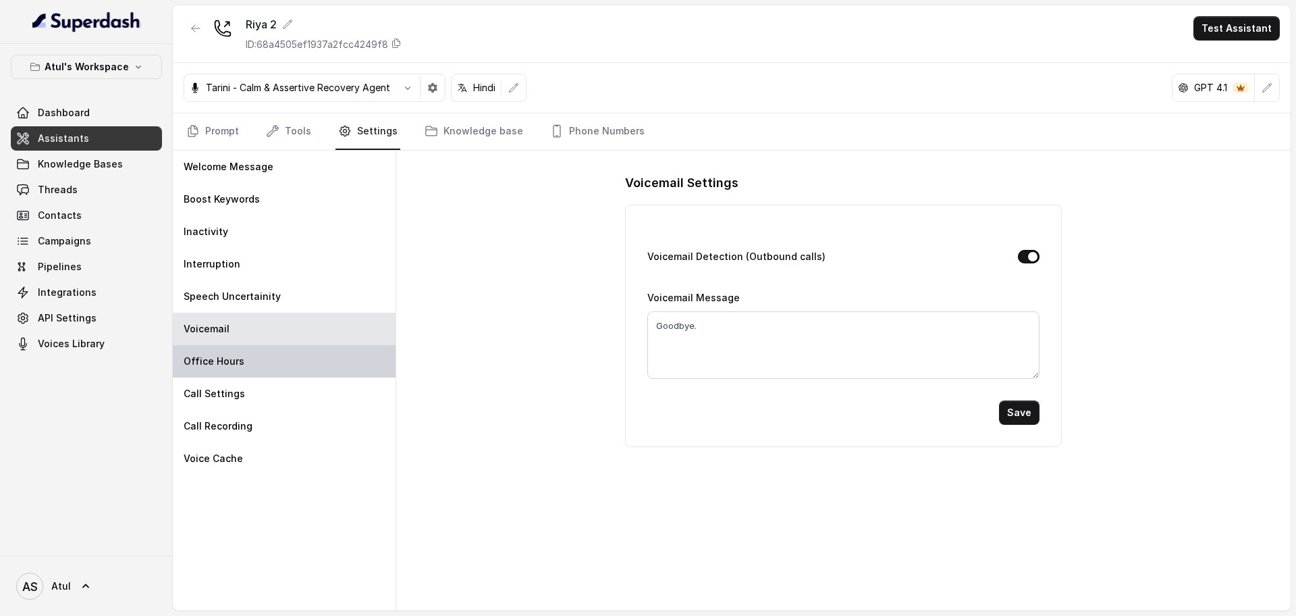
click at [240, 362] on p "Office Hours" at bounding box center [214, 360] width 61 height 13
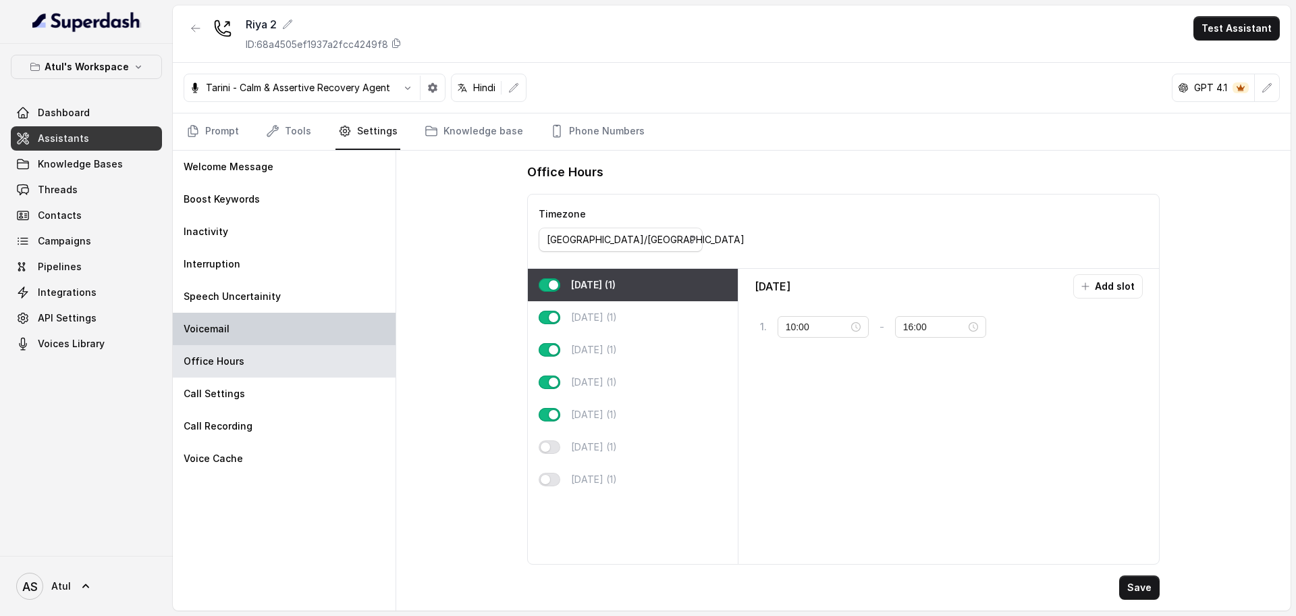
click at [229, 333] on div "Voicemail" at bounding box center [284, 328] width 223 height 32
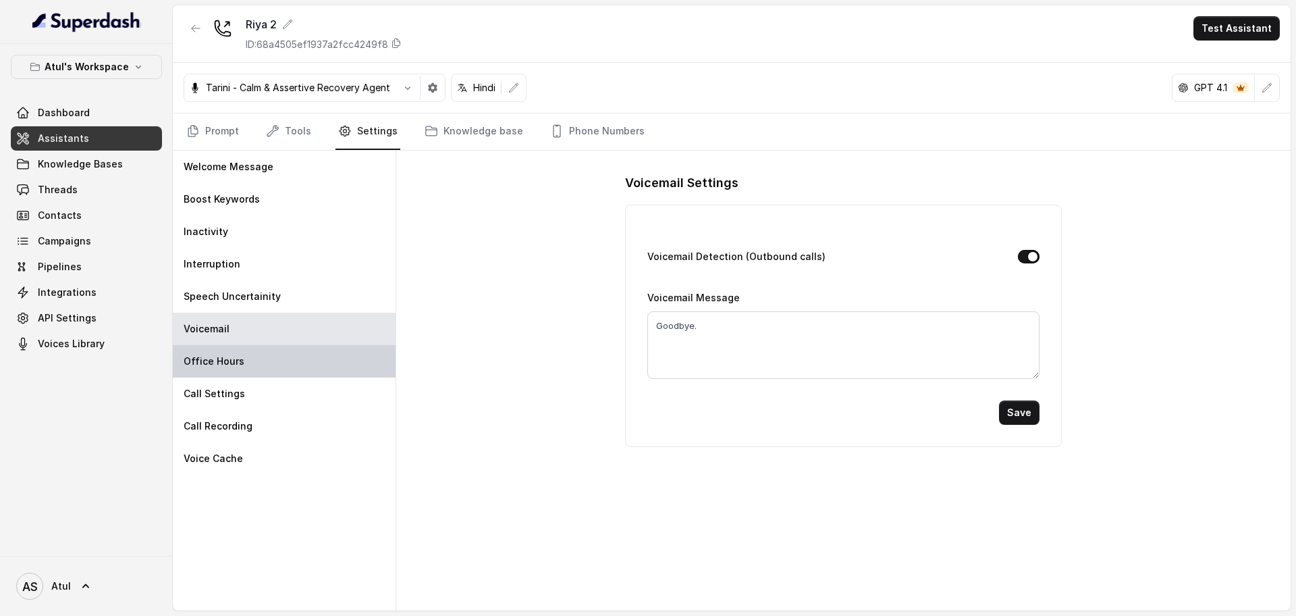
click at [236, 364] on p "Office Hours" at bounding box center [214, 360] width 61 height 13
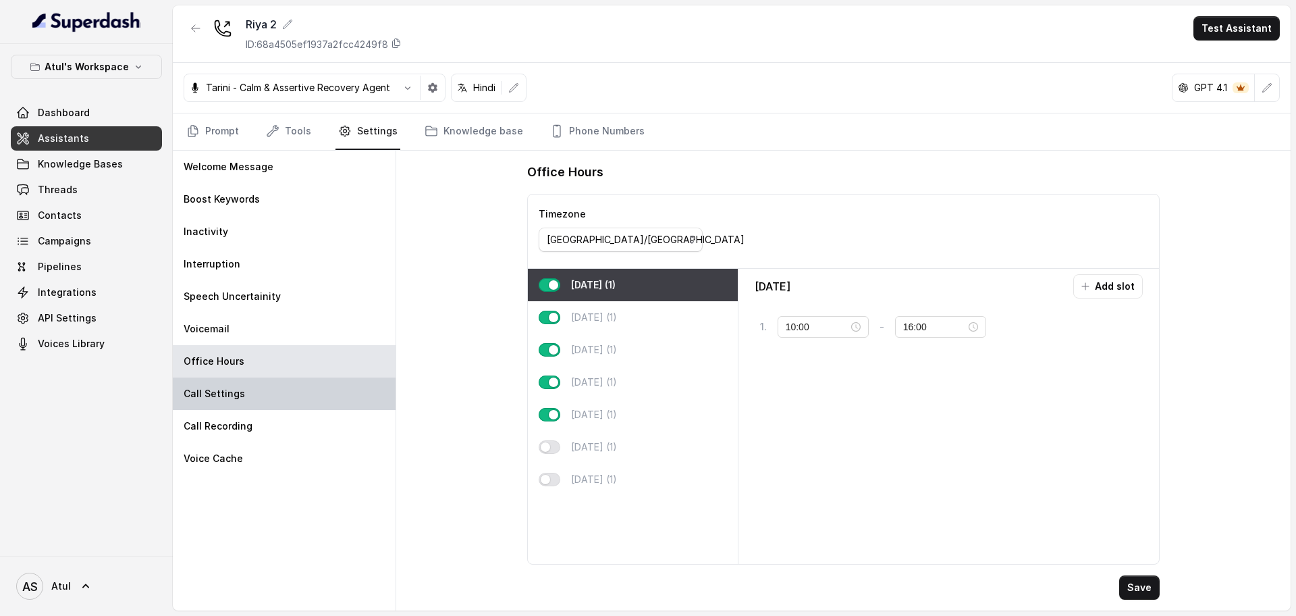
click at [241, 393] on div "Call Settings" at bounding box center [284, 393] width 223 height 32
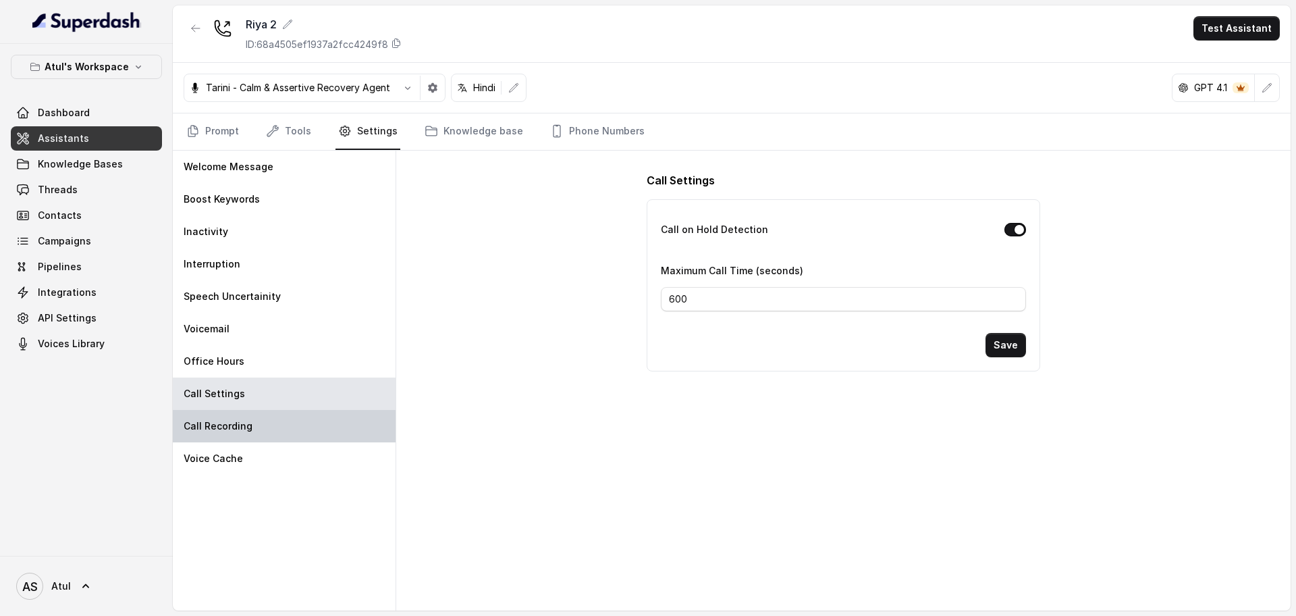
click at [250, 419] on div "Call Recording" at bounding box center [284, 426] width 223 height 32
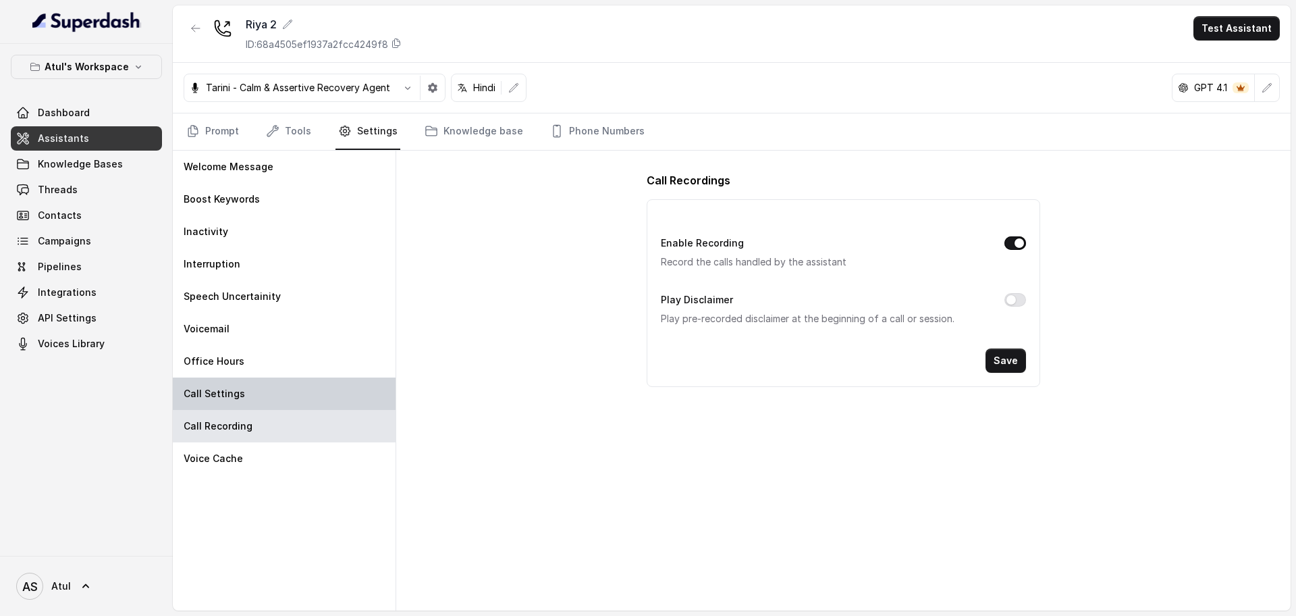
click at [283, 395] on div "Call Settings" at bounding box center [284, 393] width 223 height 32
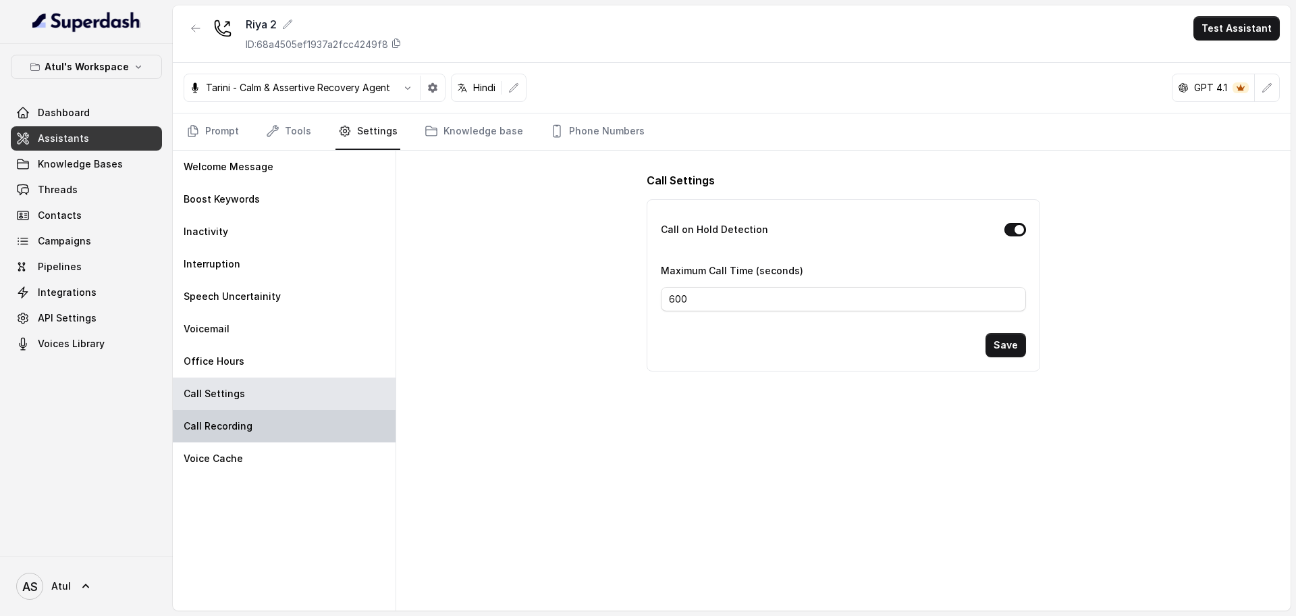
click at [268, 425] on div "Call Recording" at bounding box center [284, 426] width 223 height 32
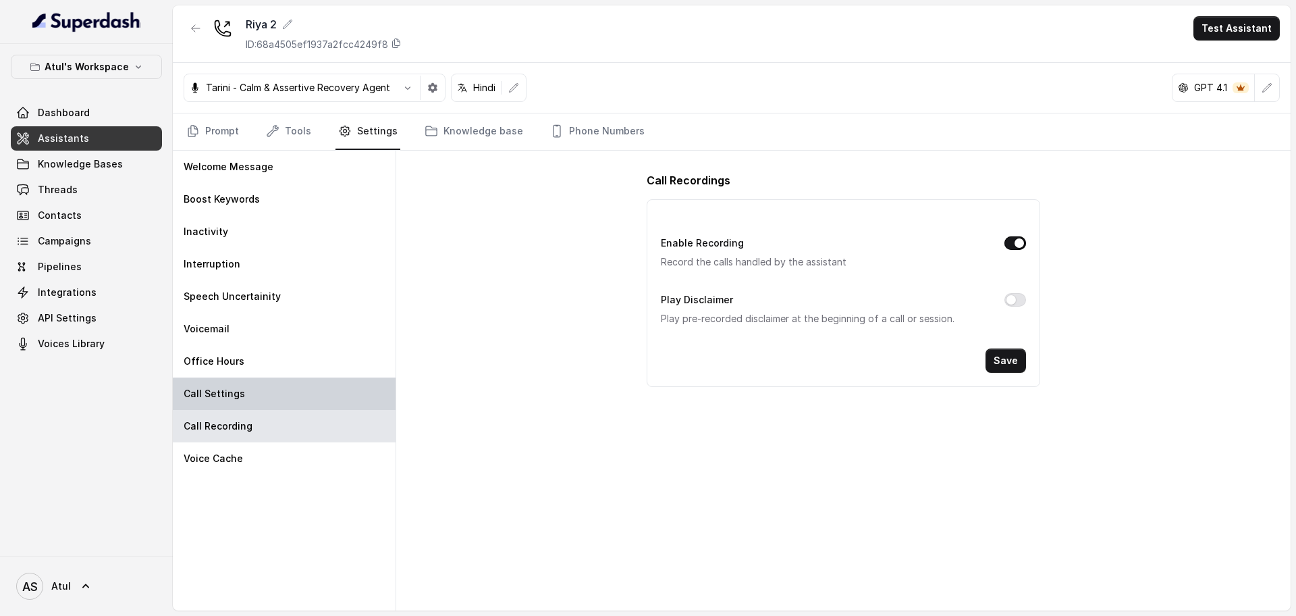
click at [267, 392] on div "Call Settings" at bounding box center [284, 393] width 223 height 32
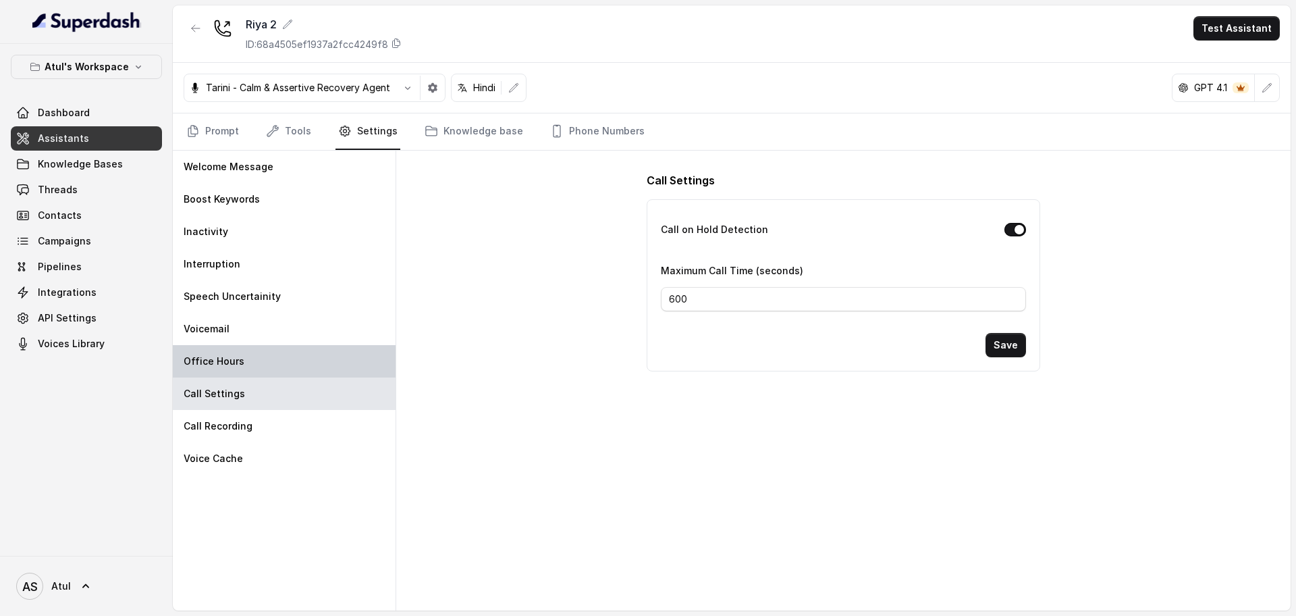
click at [263, 359] on div "Office Hours" at bounding box center [284, 361] width 223 height 32
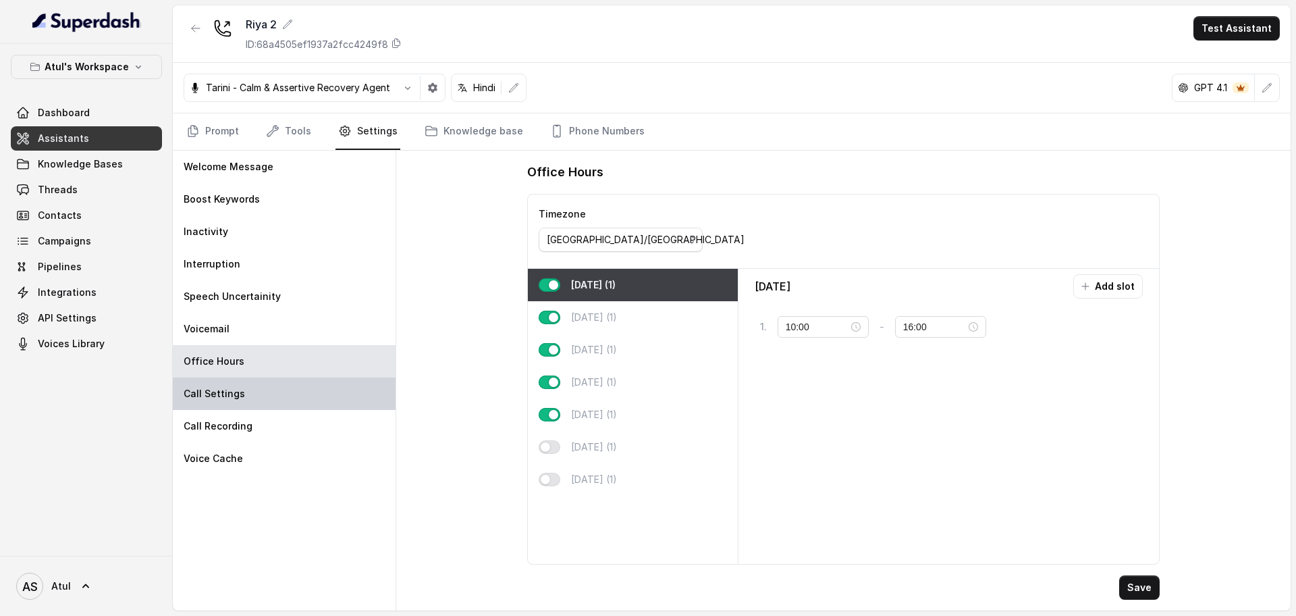
click at [263, 390] on div "Call Settings" at bounding box center [284, 393] width 223 height 32
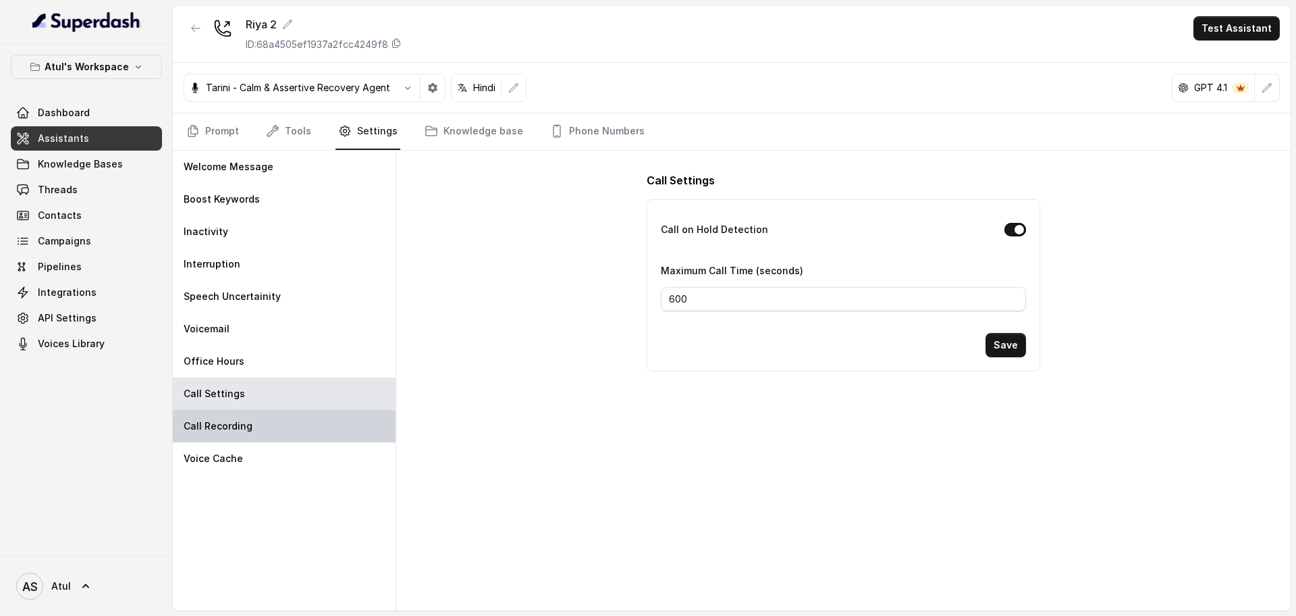
click at [261, 420] on div "Call Recording" at bounding box center [284, 426] width 223 height 32
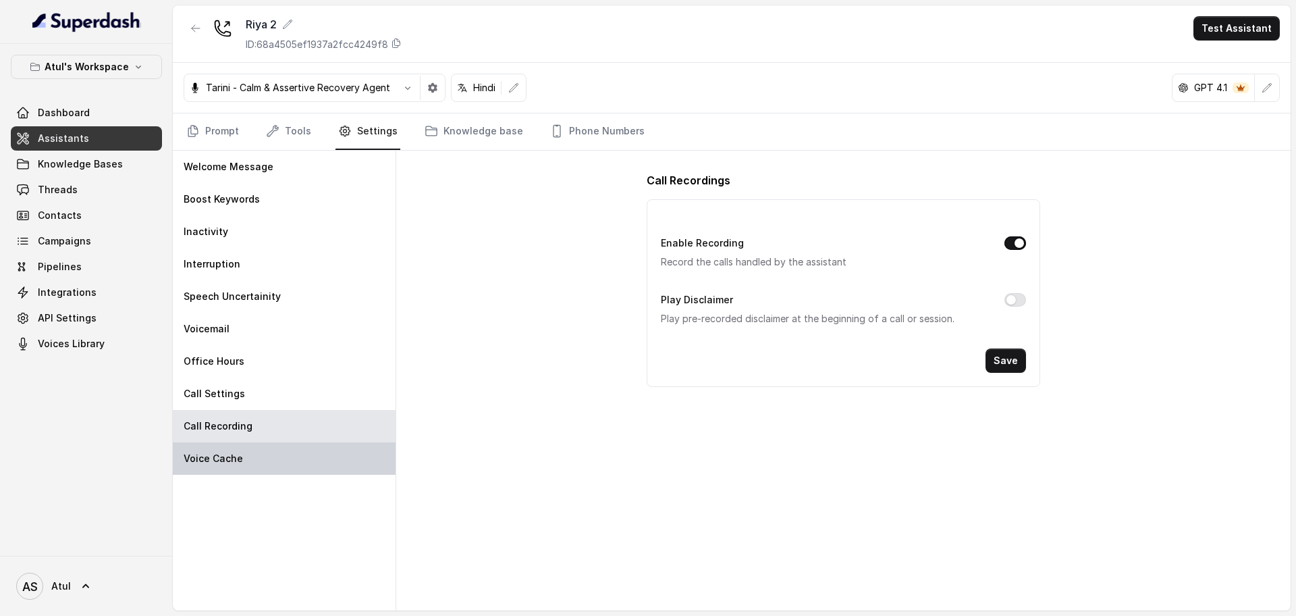
click at [258, 464] on div "Voice Cache" at bounding box center [284, 458] width 223 height 32
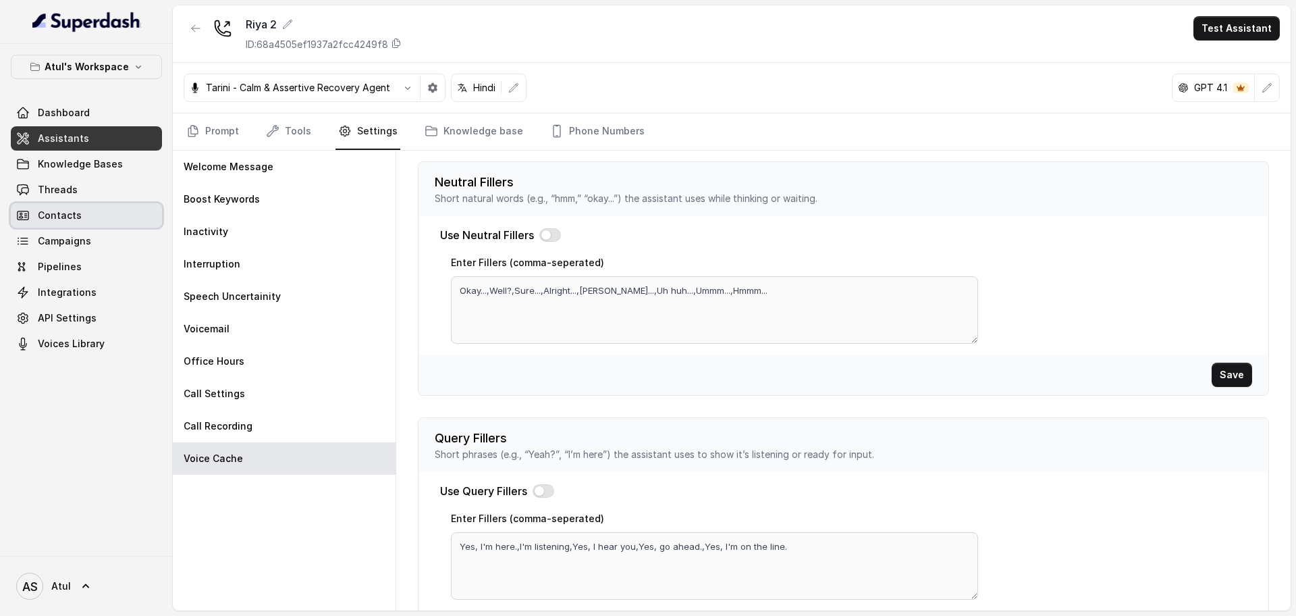
click at [79, 220] on link "Contacts" at bounding box center [86, 215] width 151 height 24
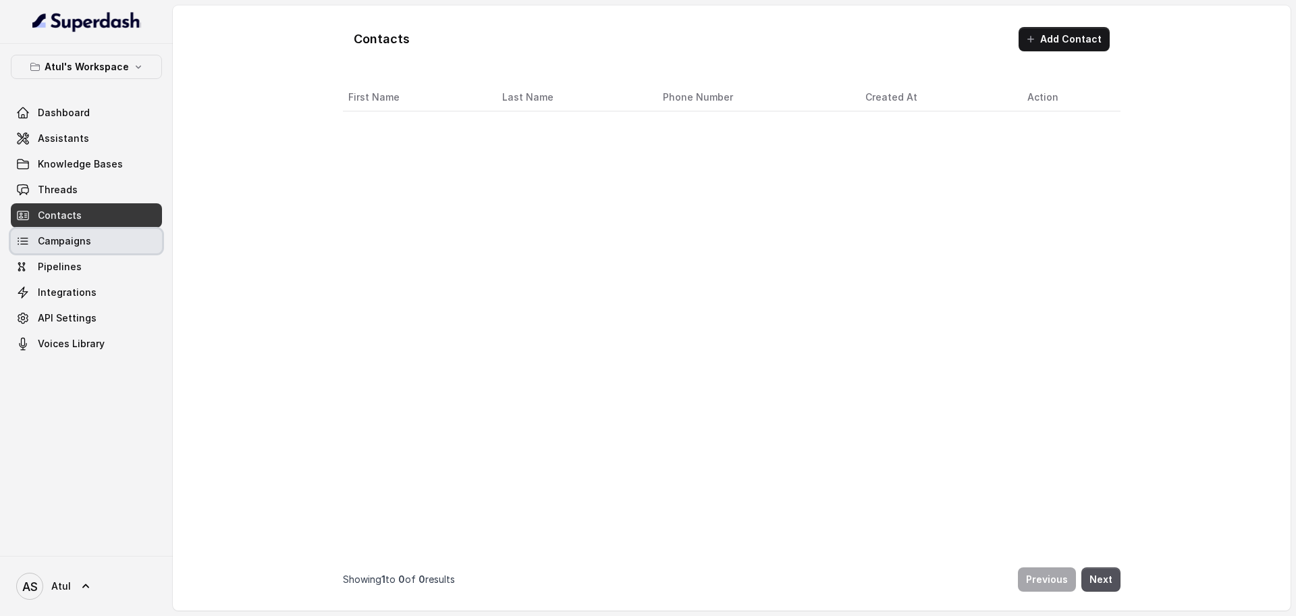
click at [78, 250] on link "Campaigns" at bounding box center [86, 241] width 151 height 24
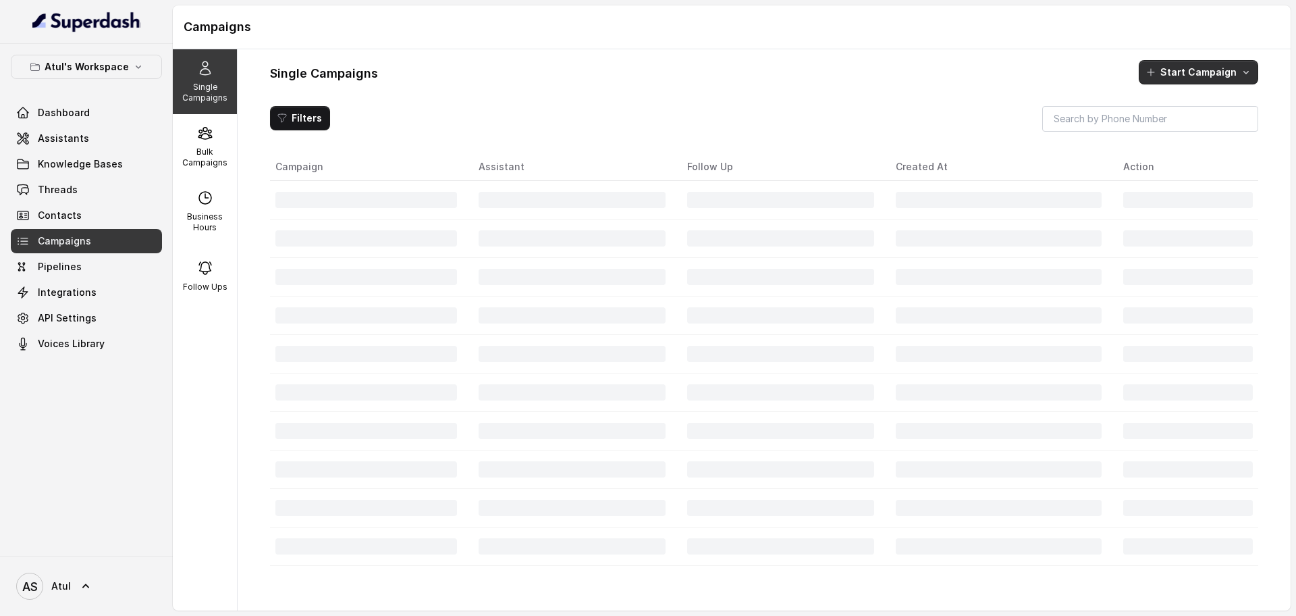
click at [1177, 78] on button "Start Campaign" at bounding box center [1198, 72] width 119 height 24
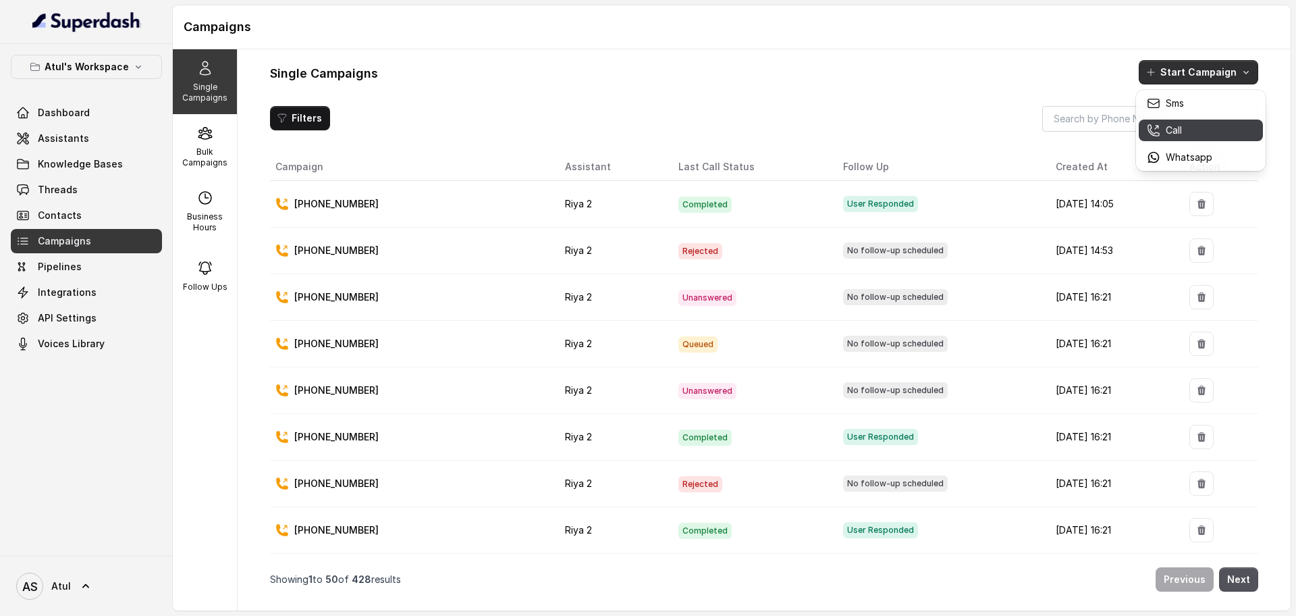
click at [1173, 133] on p "Call" at bounding box center [1174, 130] width 16 height 13
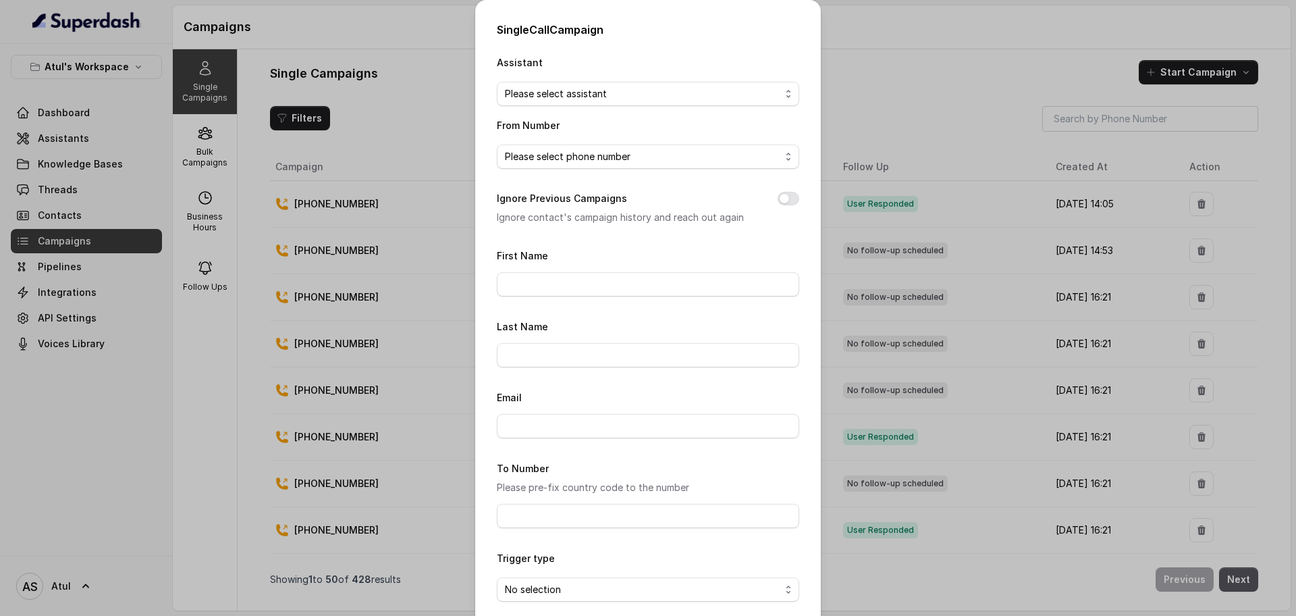
drag, startPoint x: 939, startPoint y: 85, endPoint x: 936, endPoint y: 93, distance: 8.8
click at [939, 86] on div "Single Call Campaign Assistant Please select assistant From Number Please selec…" at bounding box center [648, 308] width 1296 height 616
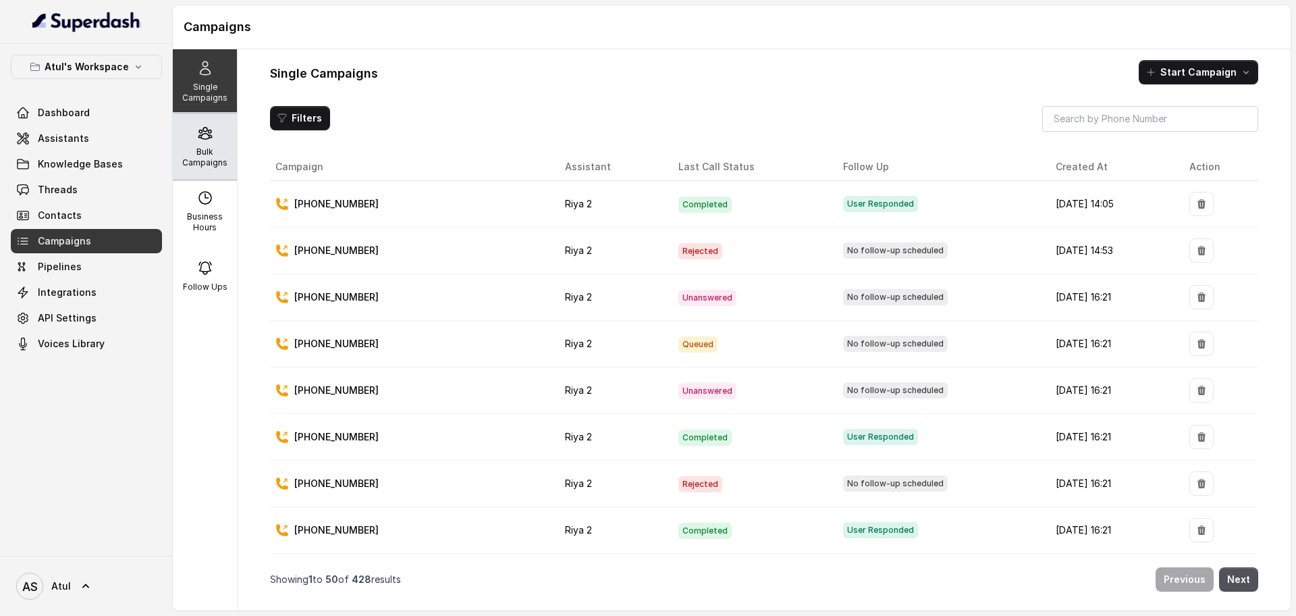
click at [214, 150] on p "Bulk Campaigns" at bounding box center [204, 157] width 53 height 22
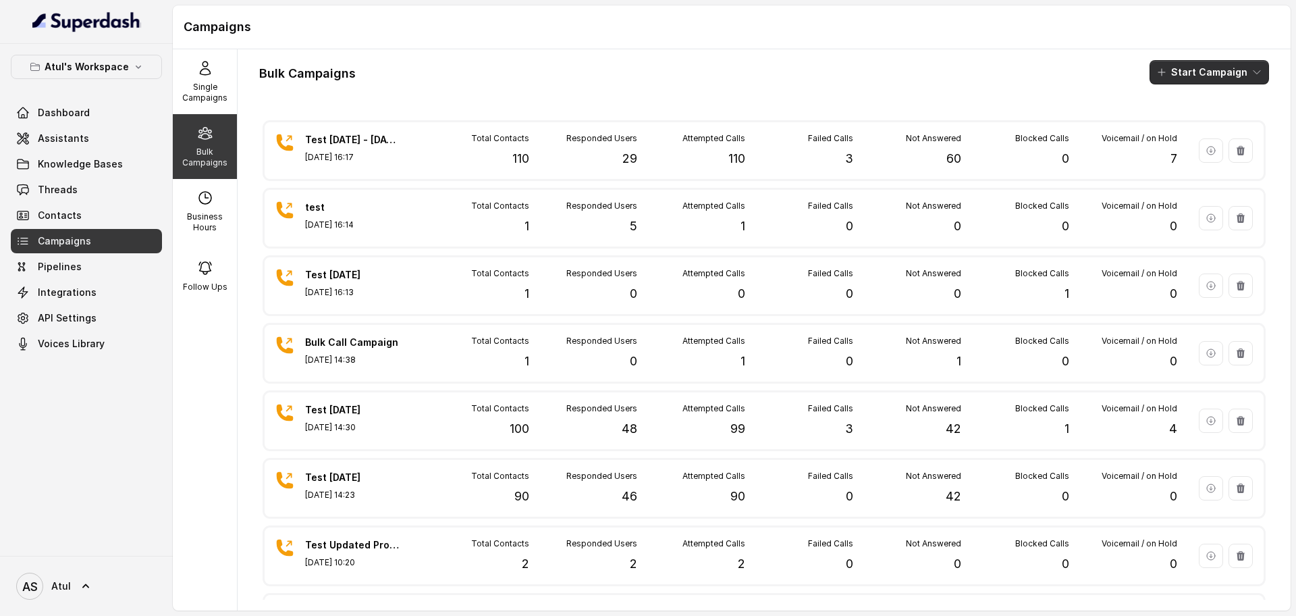
click at [1174, 70] on button "Start Campaign" at bounding box center [1208, 72] width 119 height 24
click at [1191, 124] on div "Call" at bounding box center [1177, 124] width 65 height 13
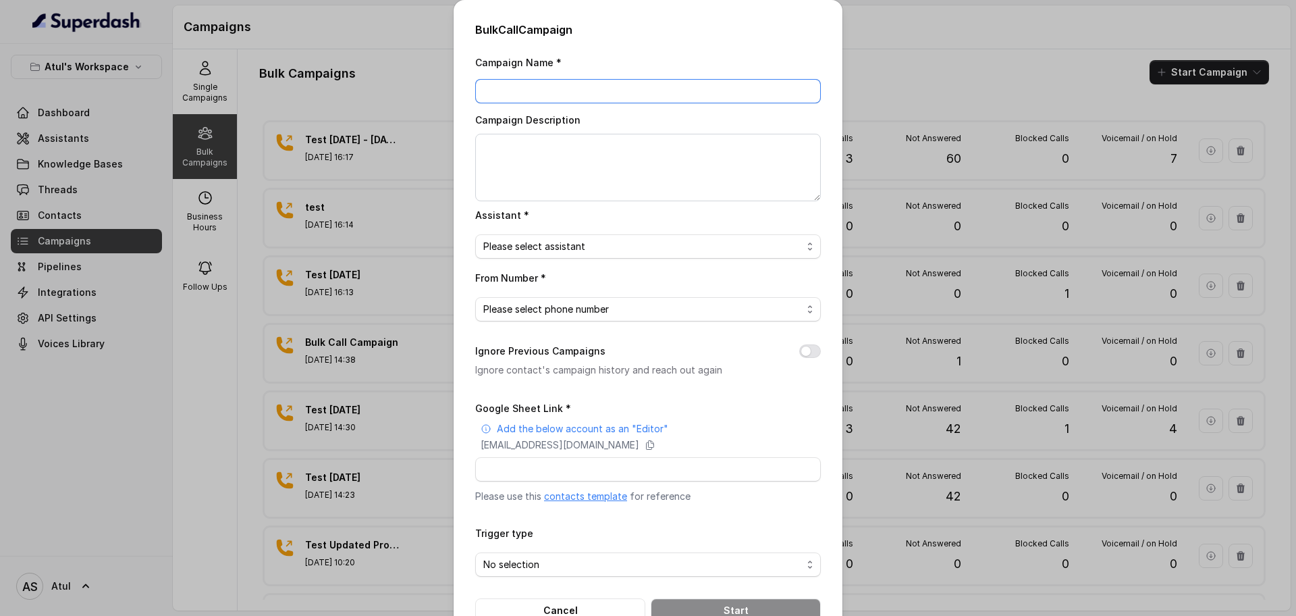
click at [580, 89] on input "Campaign Name *" at bounding box center [648, 91] width 346 height 24
type input "Test-11Sep"
click at [568, 156] on textarea "Campaign Description" at bounding box center [648, 167] width 346 height 67
type textarea "Test [DATE]"
click at [587, 247] on span "Please select assistant" at bounding box center [642, 246] width 319 height 16
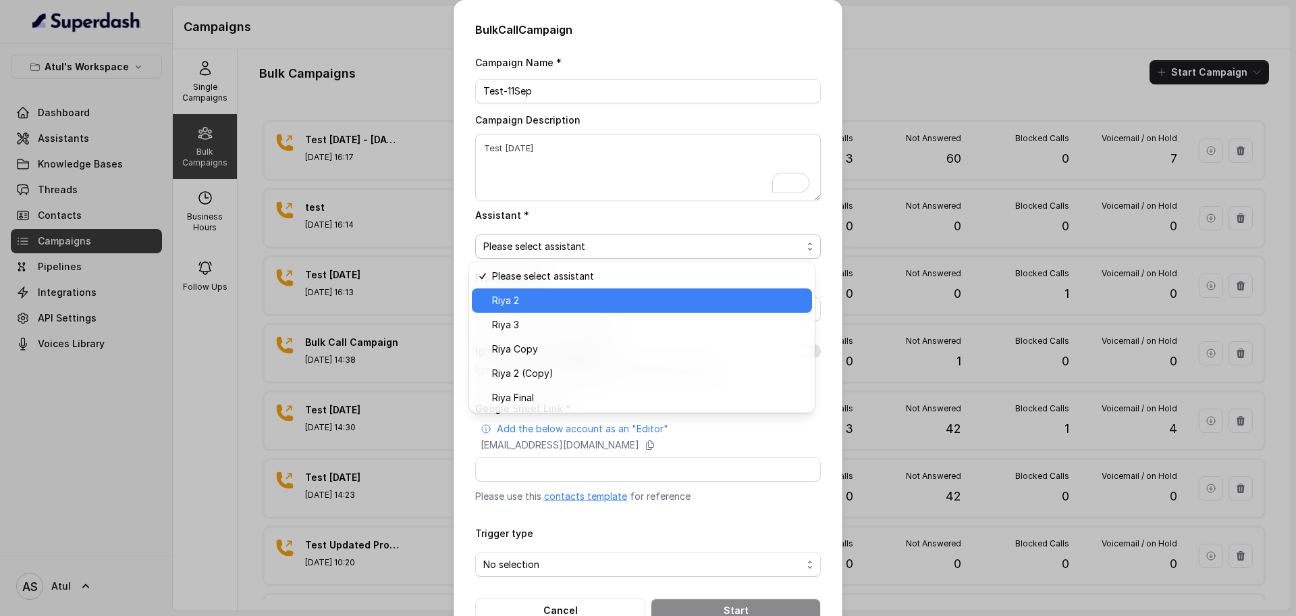
click at [584, 299] on span "Riya 2" at bounding box center [648, 300] width 312 height 16
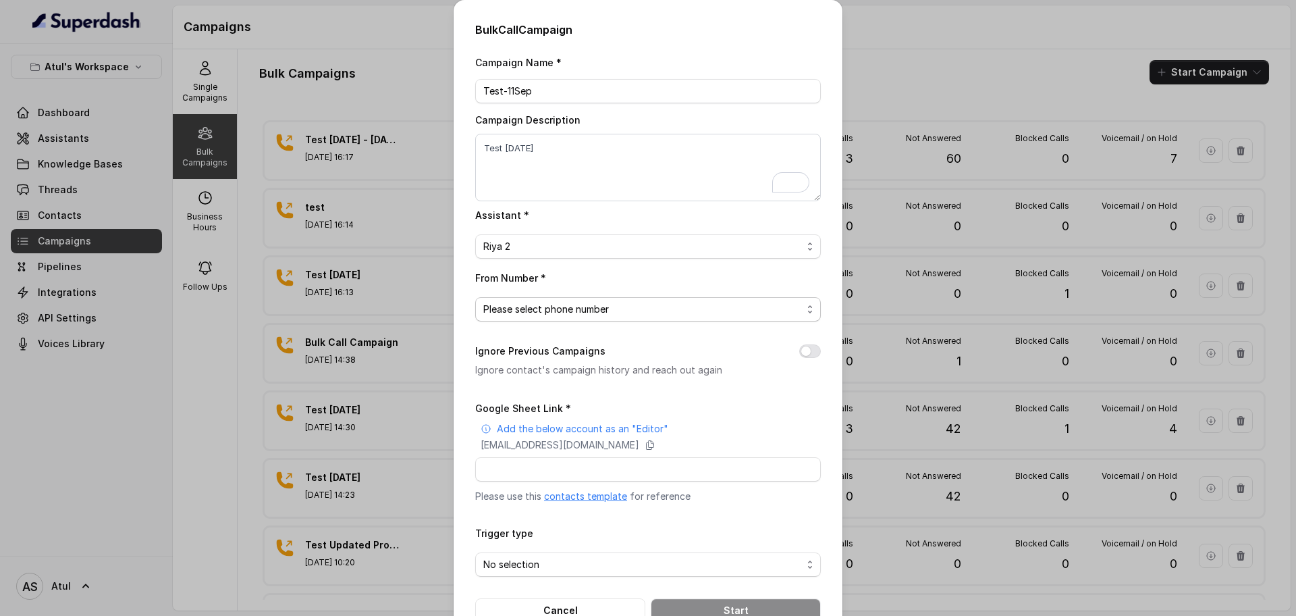
click at [600, 308] on span "Please select phone number" at bounding box center [642, 309] width 319 height 16
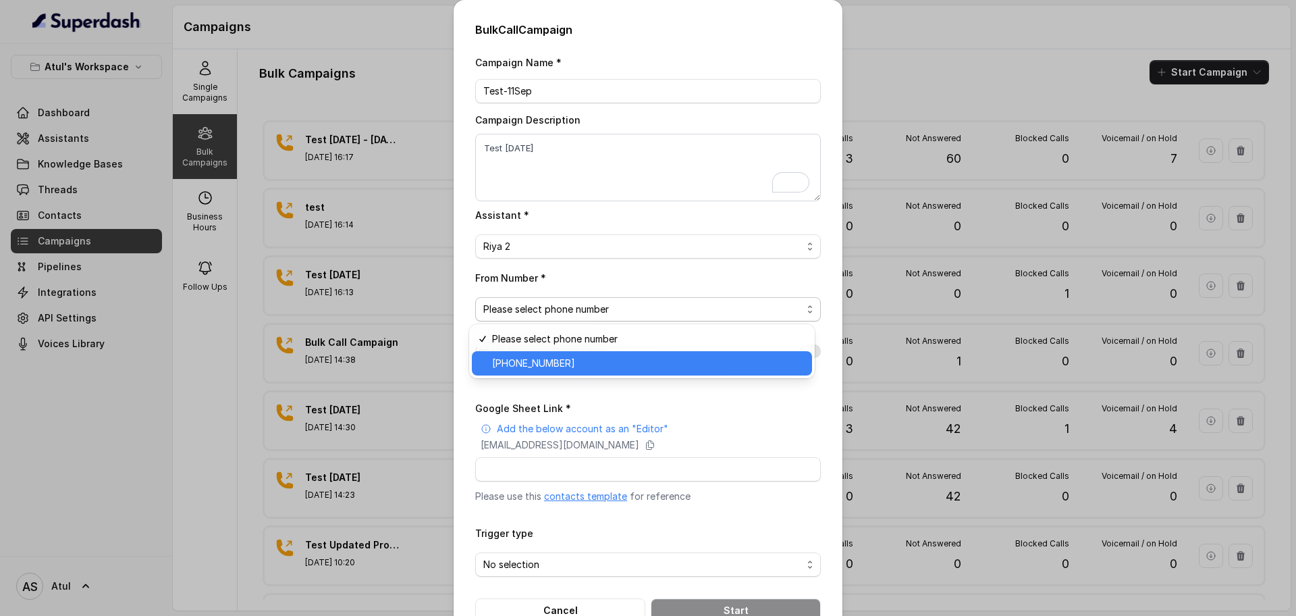
click at [593, 362] on span "[PHONE_NUMBER]" at bounding box center [648, 363] width 312 height 16
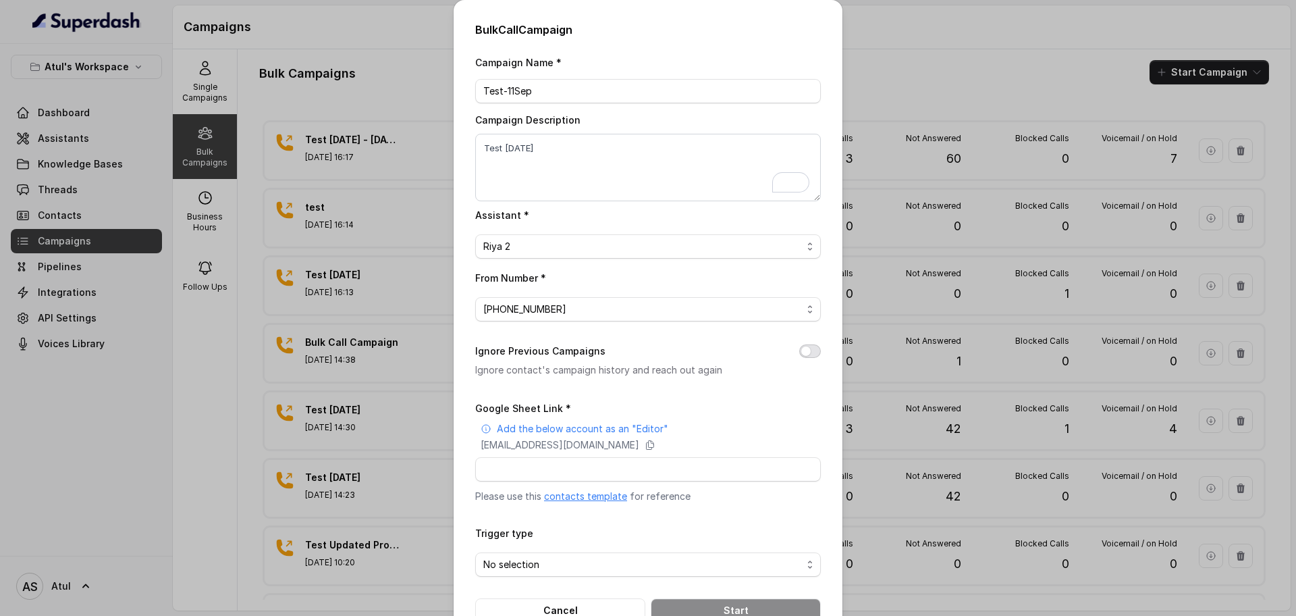
click at [800, 351] on button "Ignore Previous Campaigns" at bounding box center [810, 350] width 22 height 13
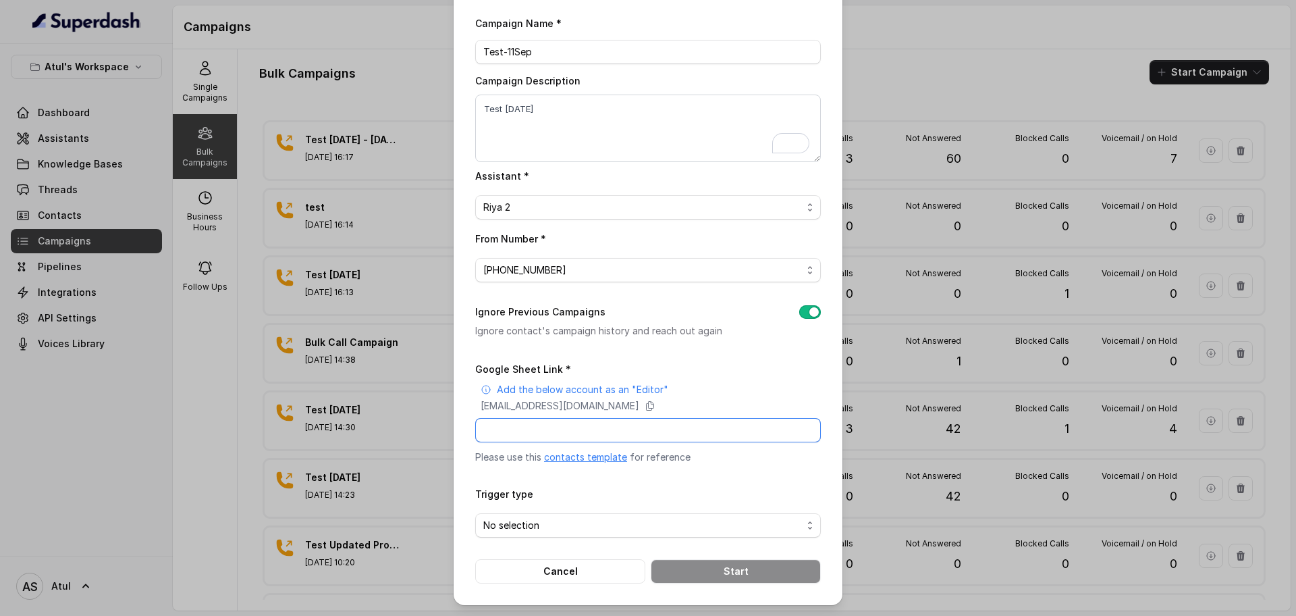
click at [597, 429] on input "Google Sheet Link *" at bounding box center [648, 430] width 346 height 24
paste input "[URL][DOMAIN_NAME]"
type input "[URL][DOMAIN_NAME]"
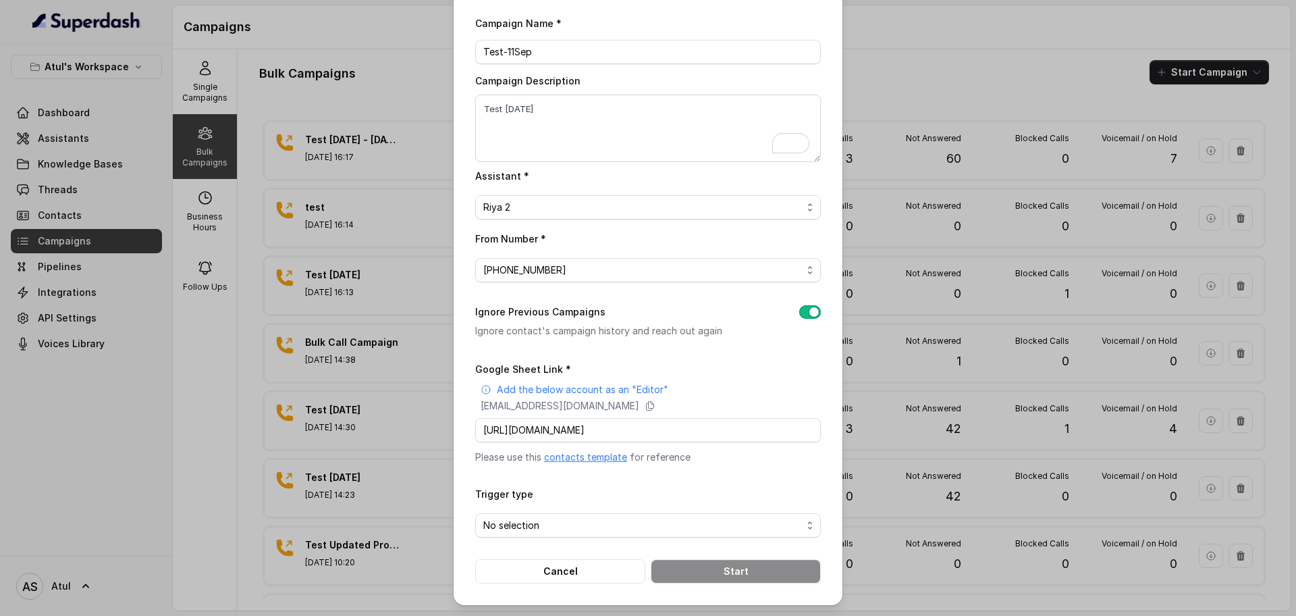
click at [724, 358] on div "Campaign Name * Test-11Sep Campaign Description Test [DATE] Assistant * [PERSON…" at bounding box center [648, 299] width 346 height 568
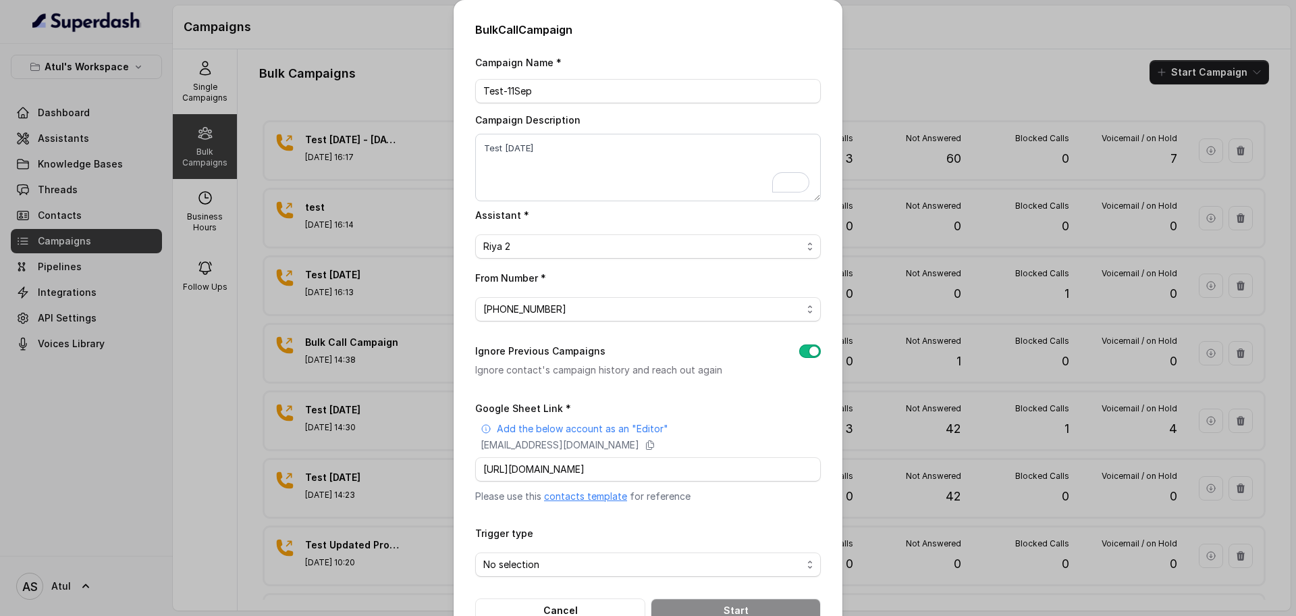
scroll to position [39, 0]
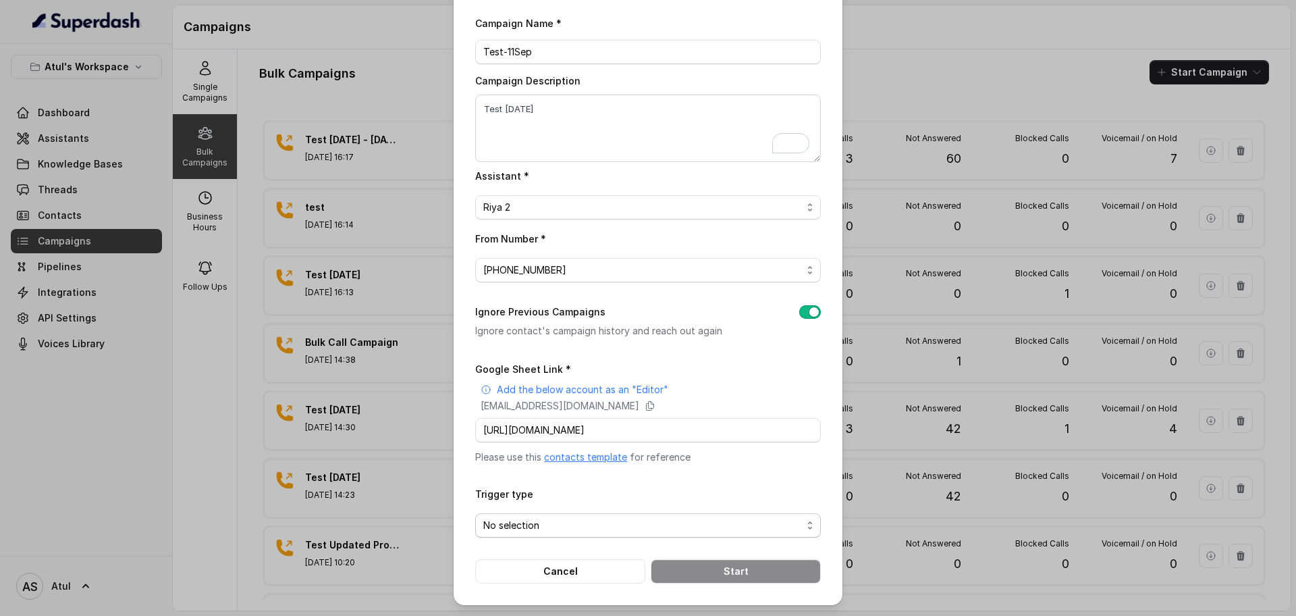
click at [599, 524] on span "No selection" at bounding box center [642, 525] width 319 height 16
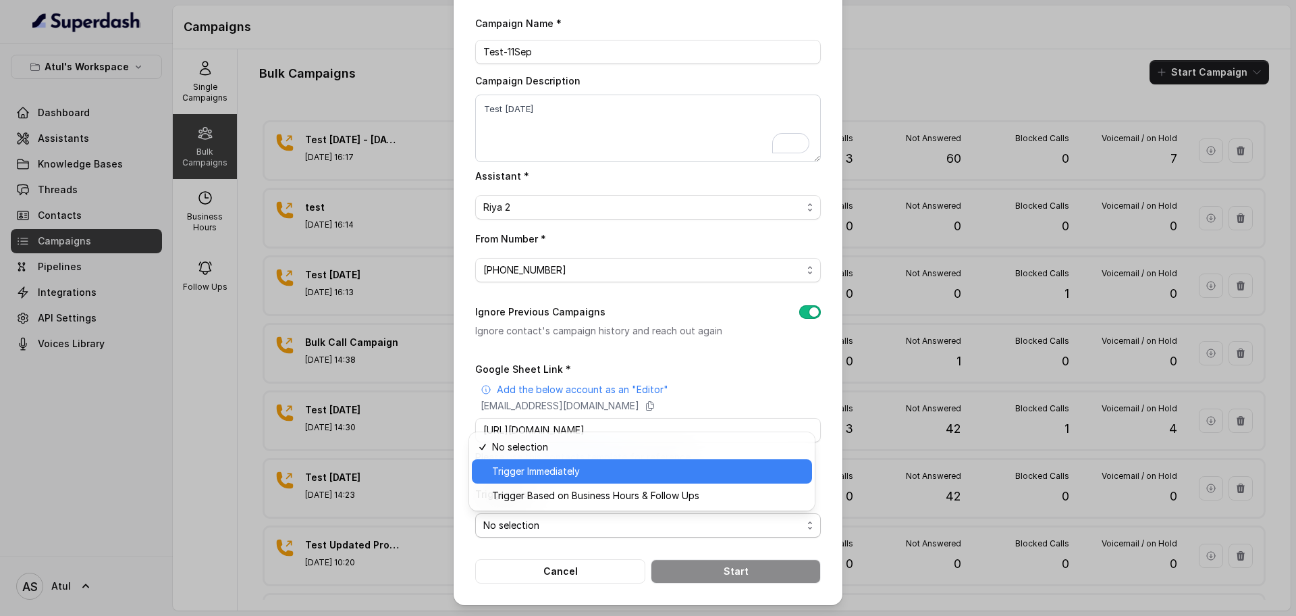
click at [569, 474] on span "Trigger Immediately" at bounding box center [648, 471] width 312 height 16
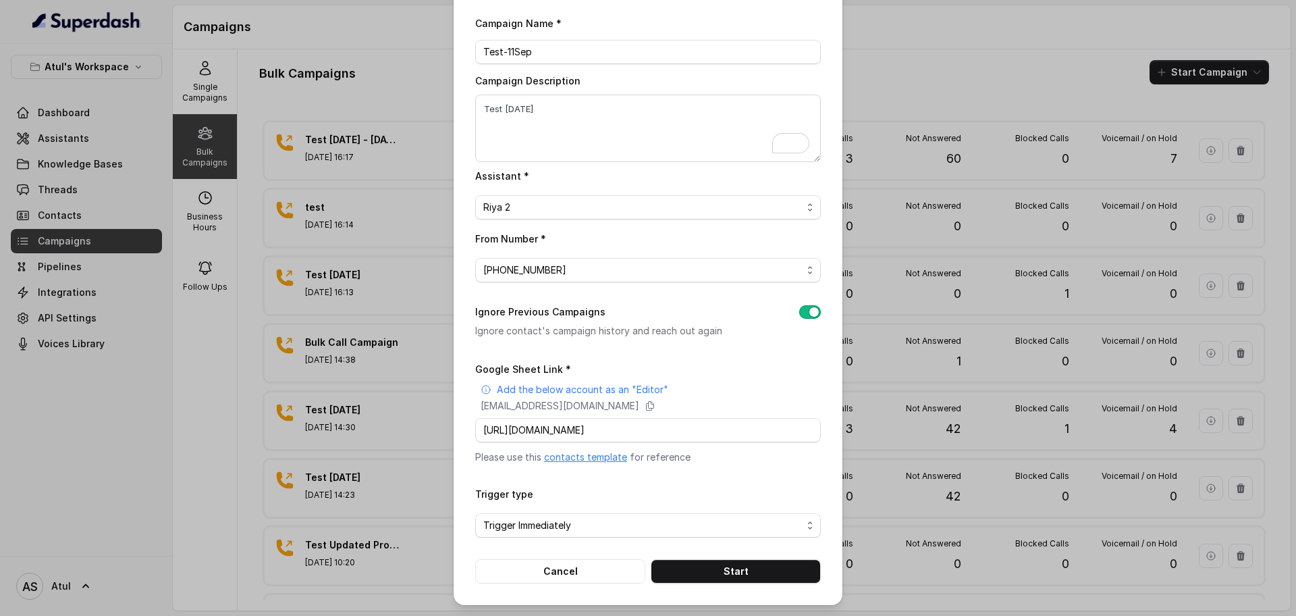
click at [661, 491] on div "Trigger type Trigger Immediately" at bounding box center [648, 511] width 346 height 52
click at [680, 524] on span "Trigger Immediately" at bounding box center [642, 525] width 319 height 16
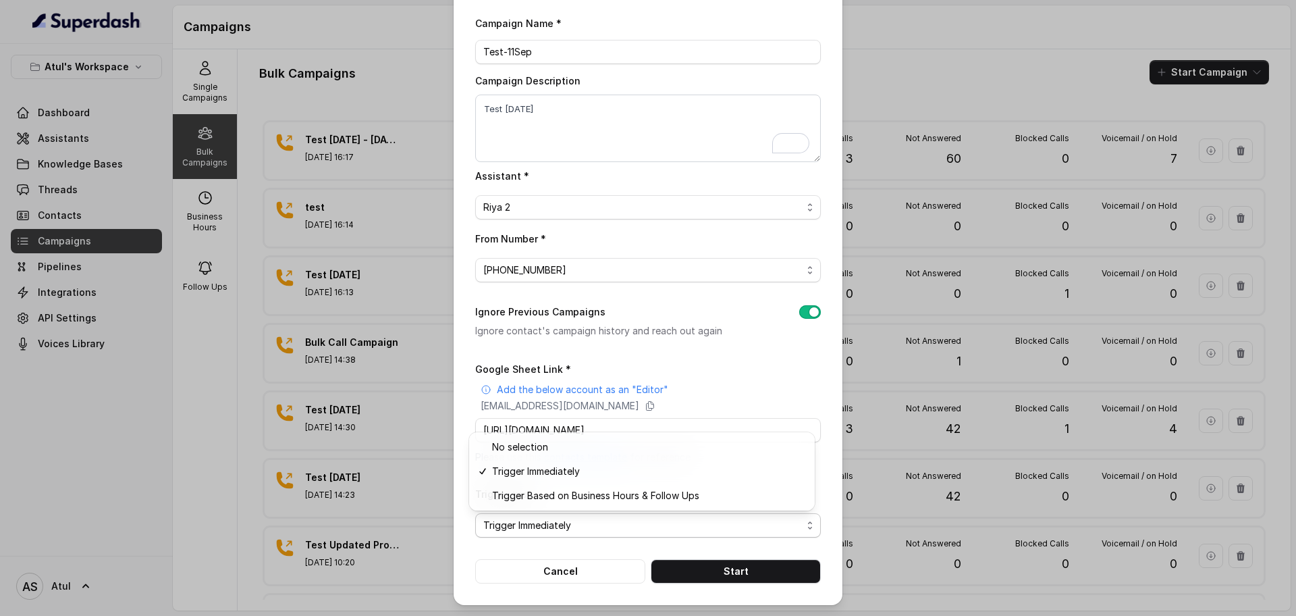
click at [458, 455] on div "Bulk Call Campaign Campaign Name * Test-11Sep Campaign Description Test [DATE] …" at bounding box center [648, 283] width 389 height 644
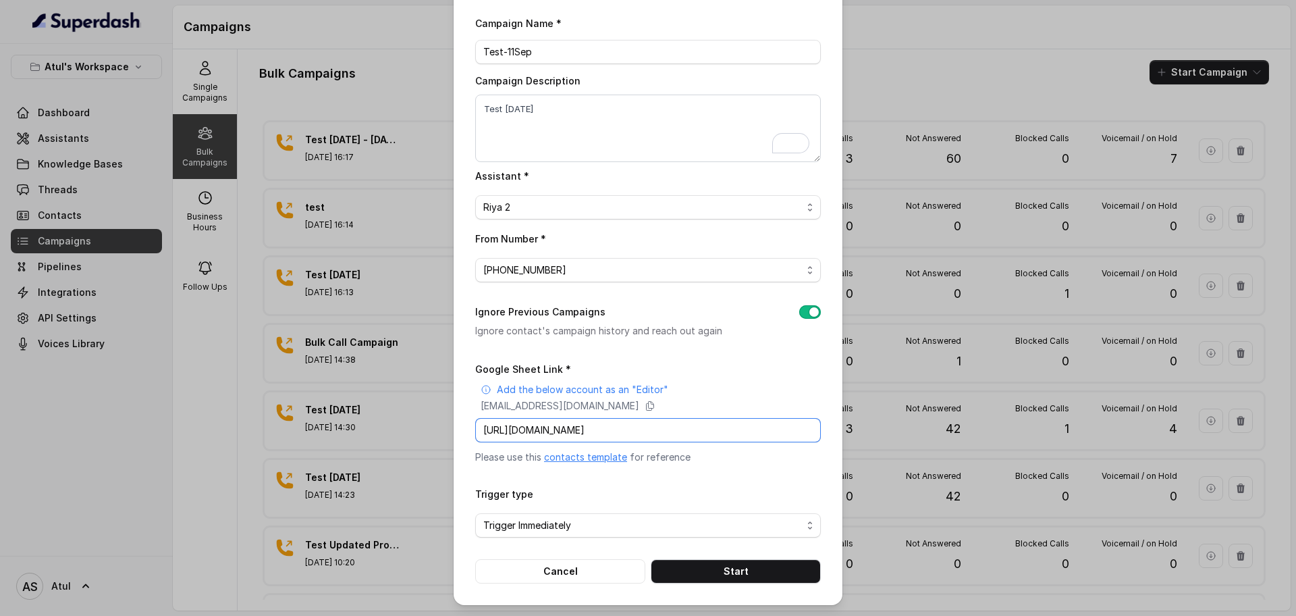
click at [633, 427] on input "[URL][DOMAIN_NAME]" at bounding box center [648, 430] width 346 height 24
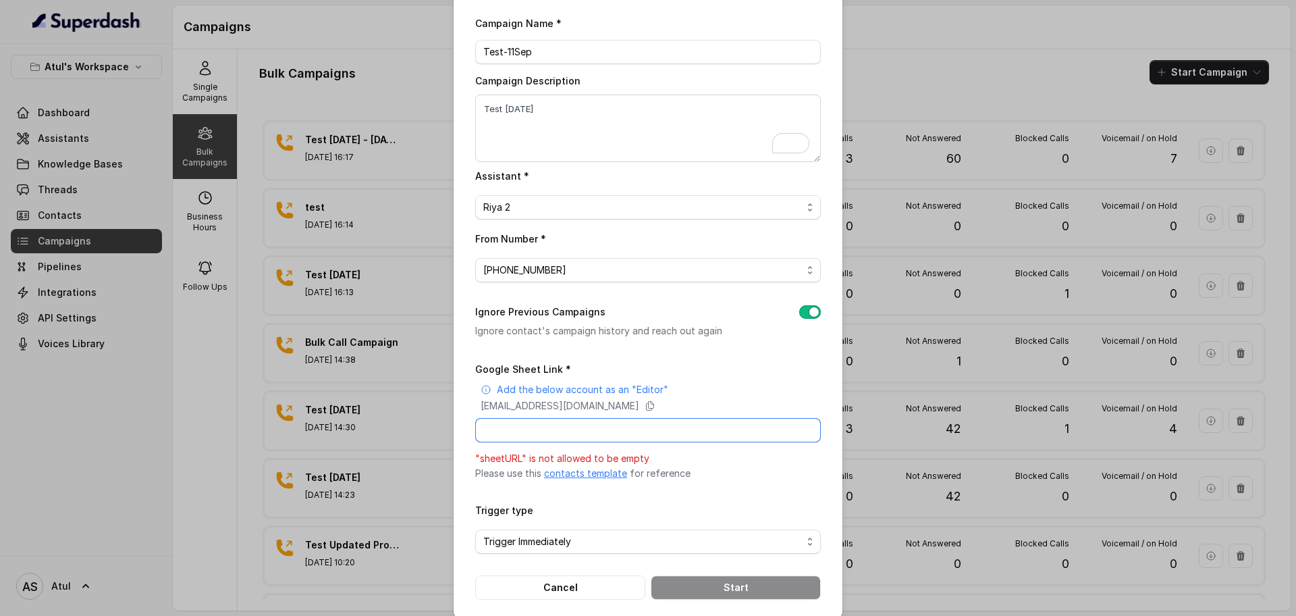
paste input "[URL][DOMAIN_NAME]"
type input "[URL][DOMAIN_NAME]"
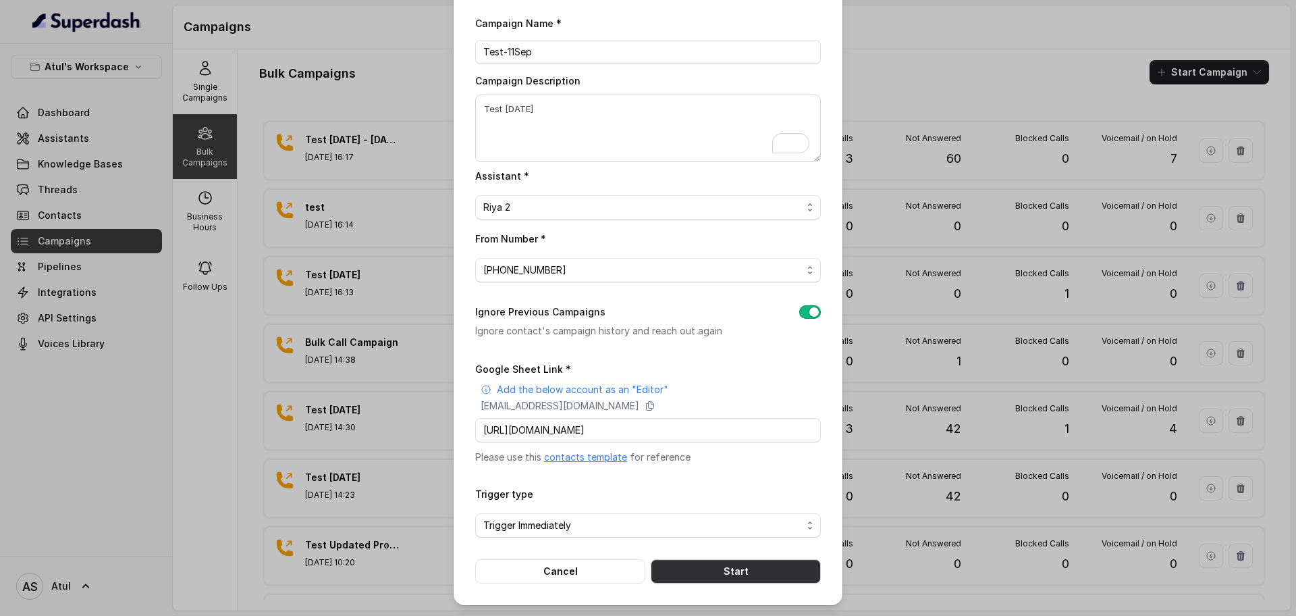
scroll to position [0, 0]
click at [686, 571] on button "Start" at bounding box center [736, 571] width 170 height 24
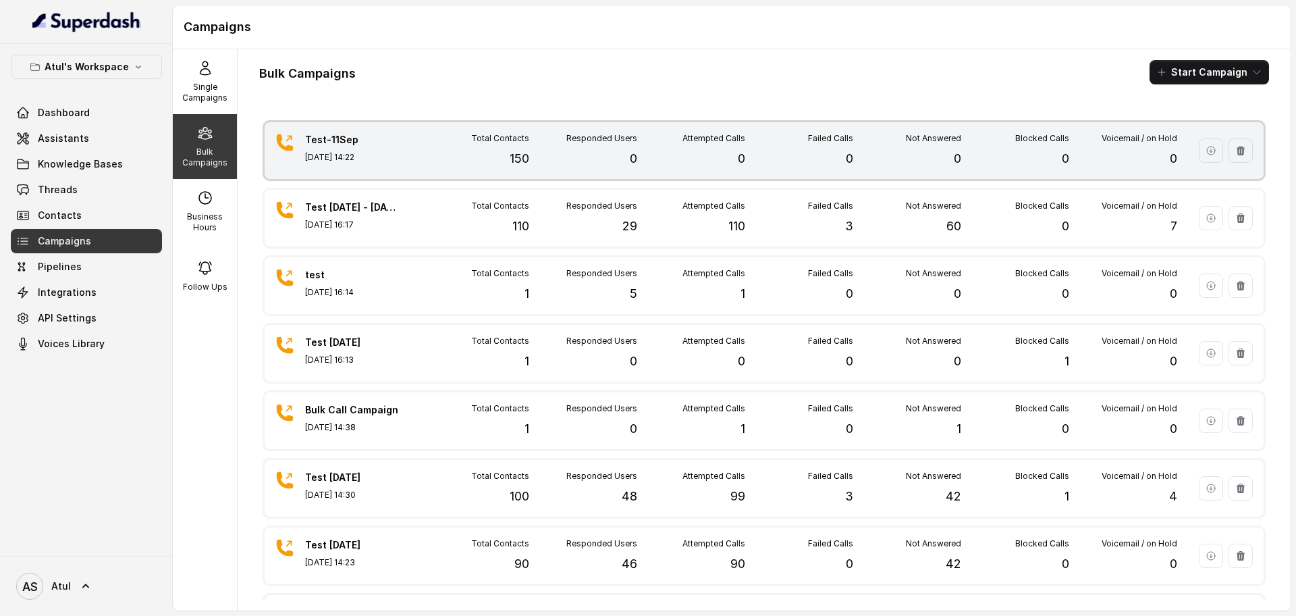
click at [441, 163] on div "Total Contacts 150" at bounding box center [475, 150] width 108 height 35
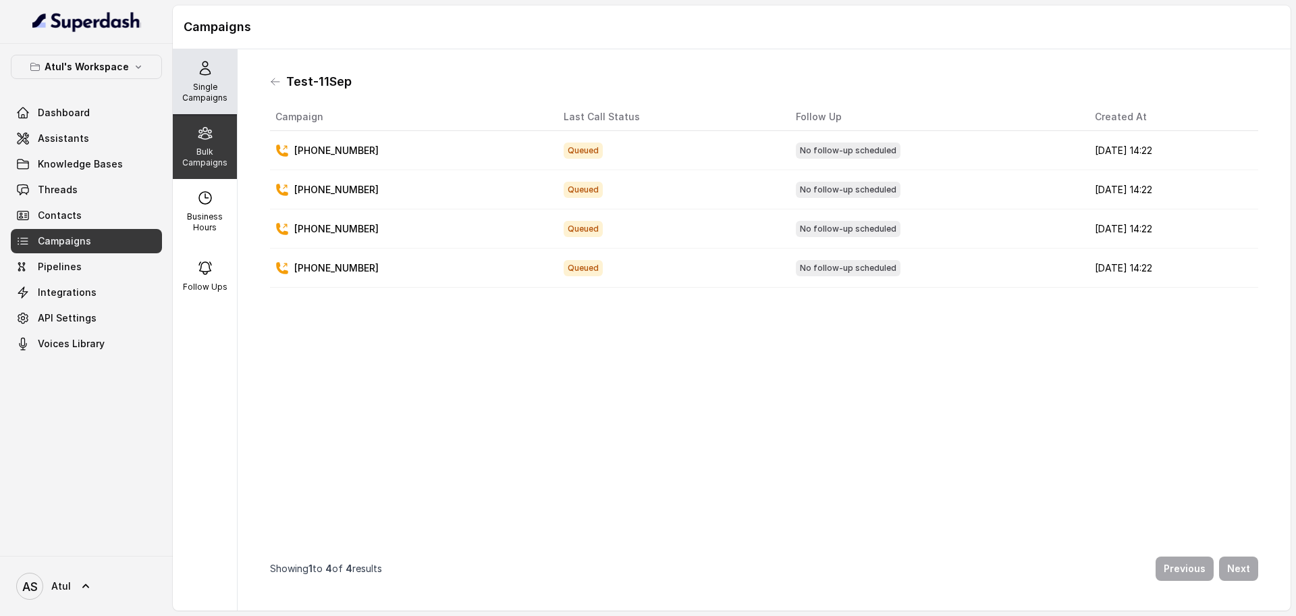
click at [197, 74] on icon at bounding box center [205, 68] width 16 height 16
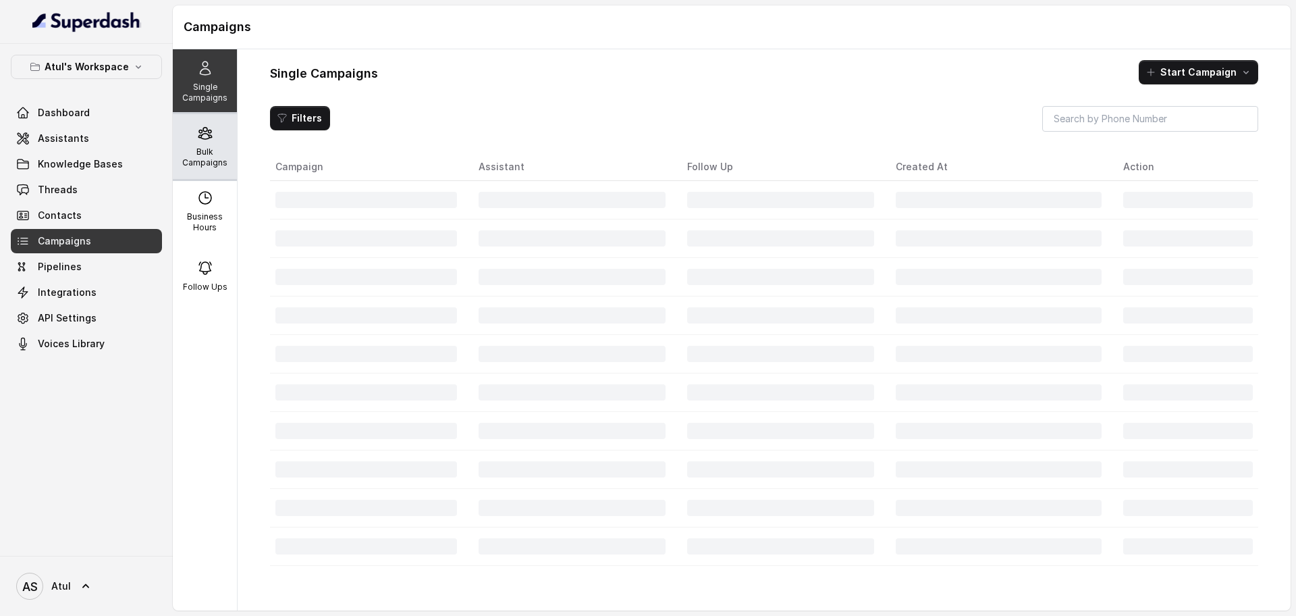
click at [198, 134] on icon at bounding box center [204, 133] width 13 height 11
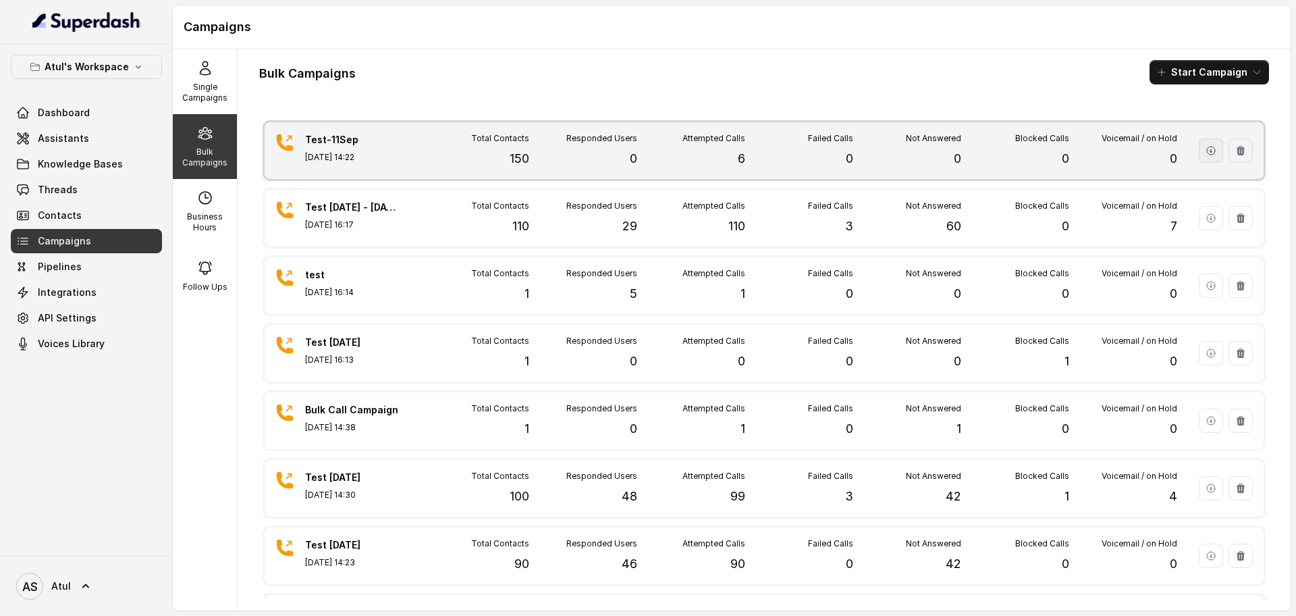
click at [1205, 154] on icon "button" at bounding box center [1210, 150] width 11 height 11
click at [445, 151] on div "Total Contacts 150" at bounding box center [475, 150] width 108 height 35
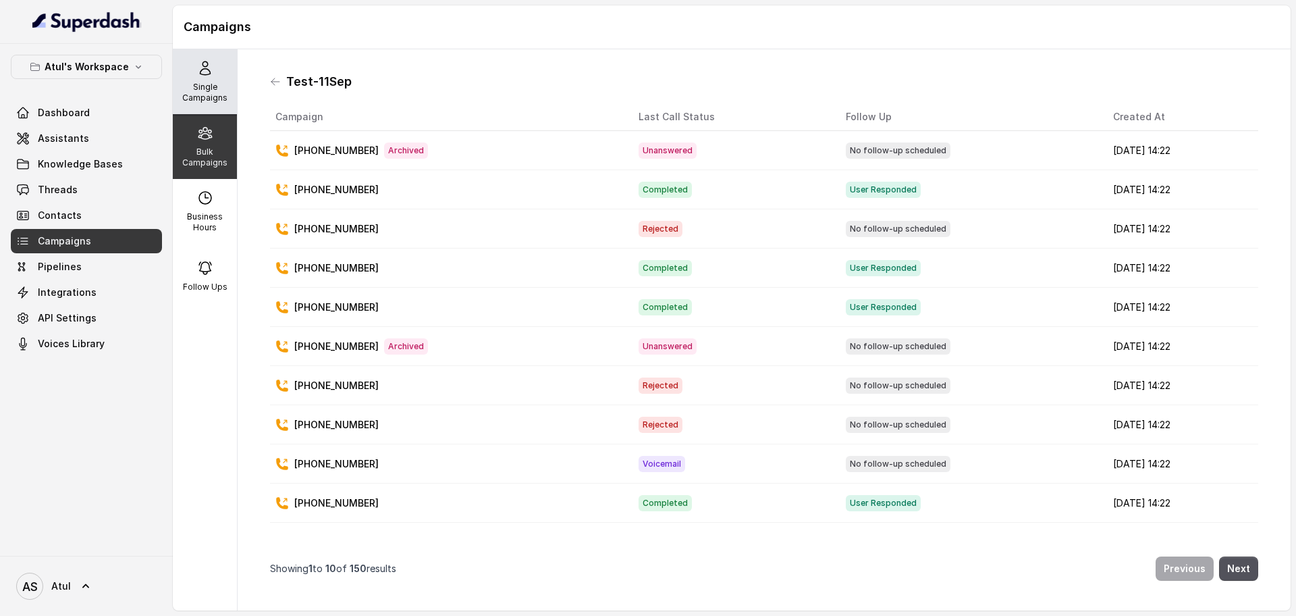
click at [220, 63] on div "Single Campaigns" at bounding box center [205, 81] width 64 height 65
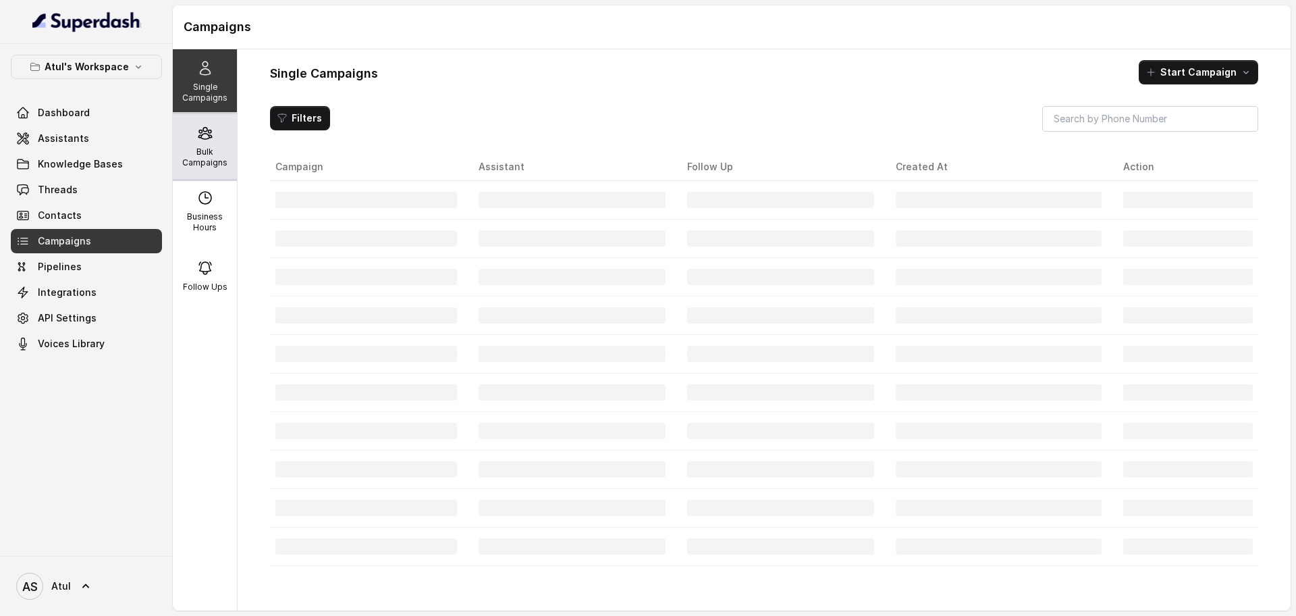
click at [201, 136] on icon at bounding box center [205, 133] width 16 height 16
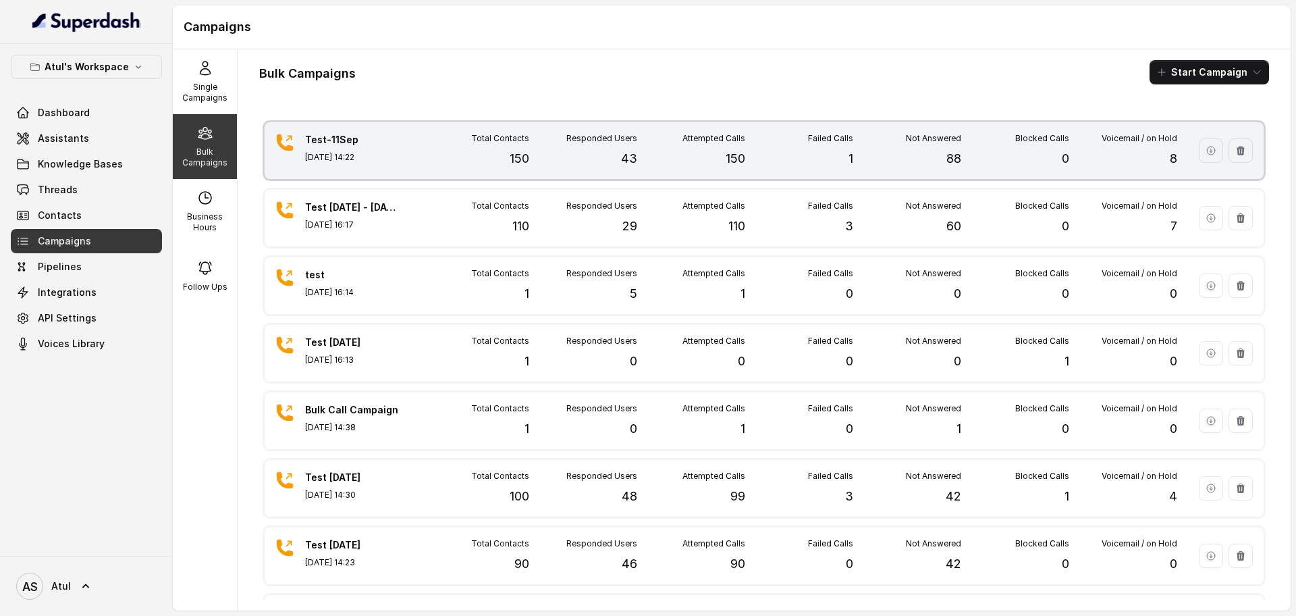
click at [831, 165] on div "Failed Calls 1" at bounding box center [799, 150] width 108 height 35
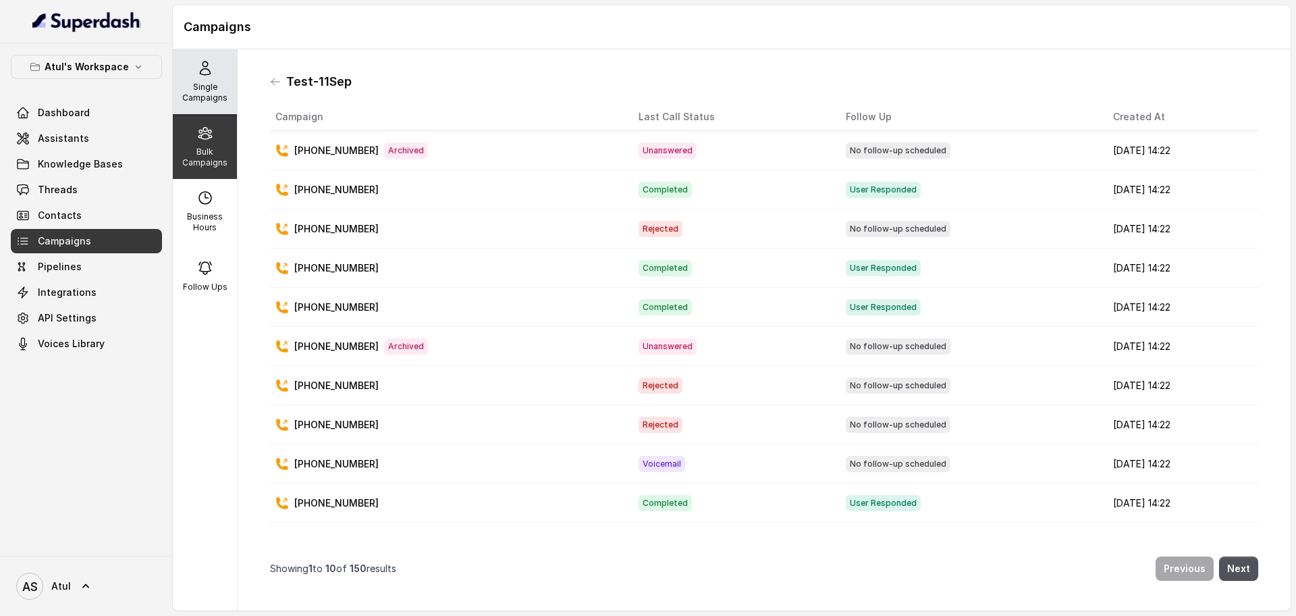
click at [197, 94] on p "Single Campaigns" at bounding box center [204, 93] width 53 height 22
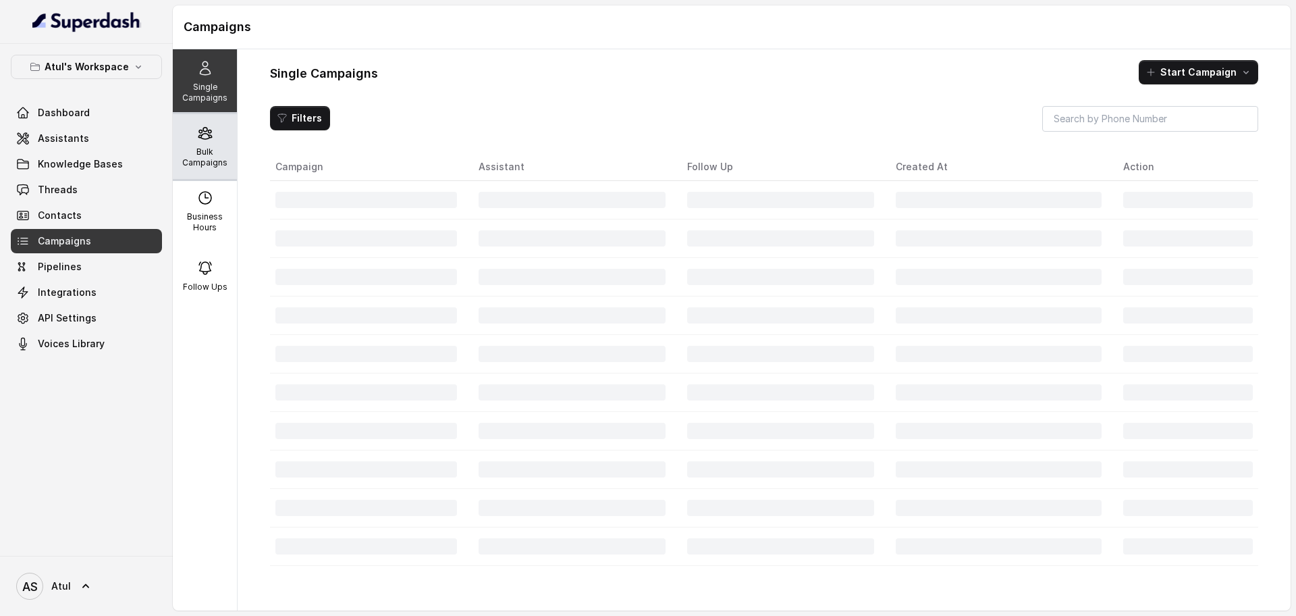
click at [204, 140] on icon at bounding box center [205, 133] width 16 height 16
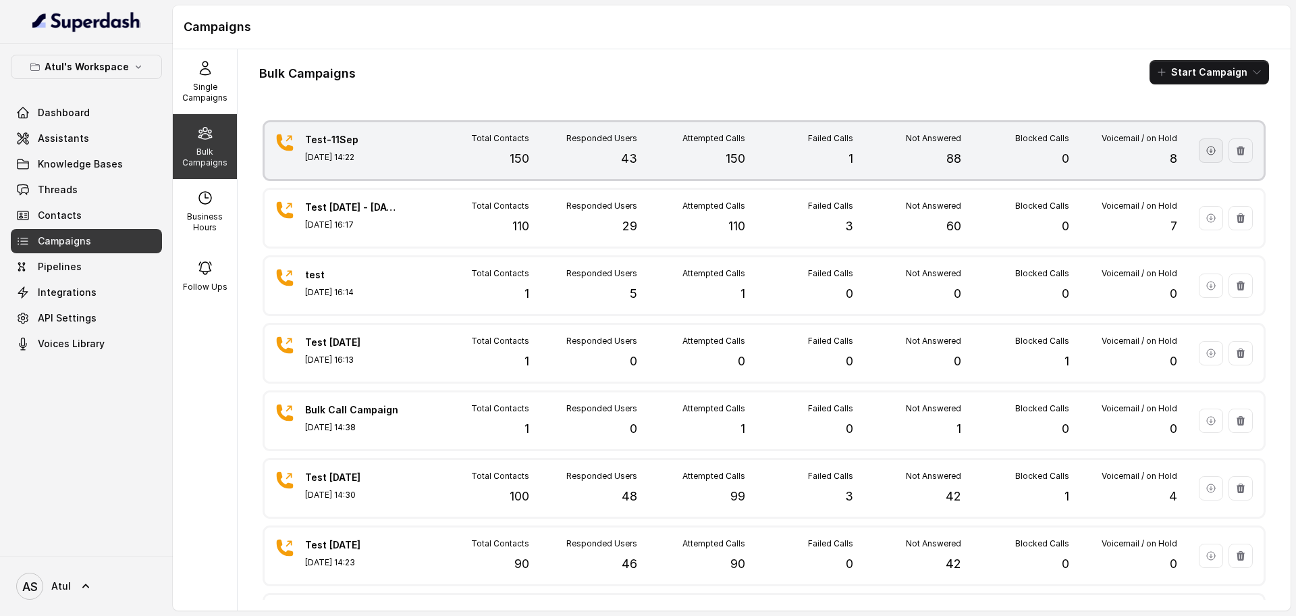
click at [1205, 149] on icon "button" at bounding box center [1210, 150] width 11 height 11
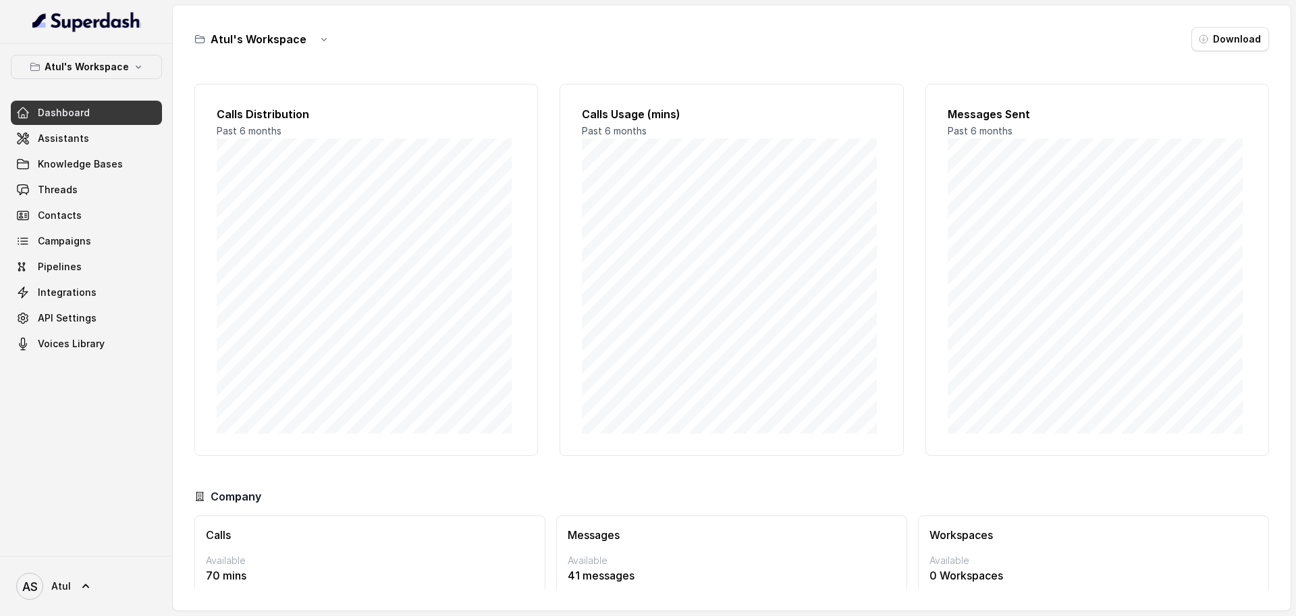
scroll to position [56, 0]
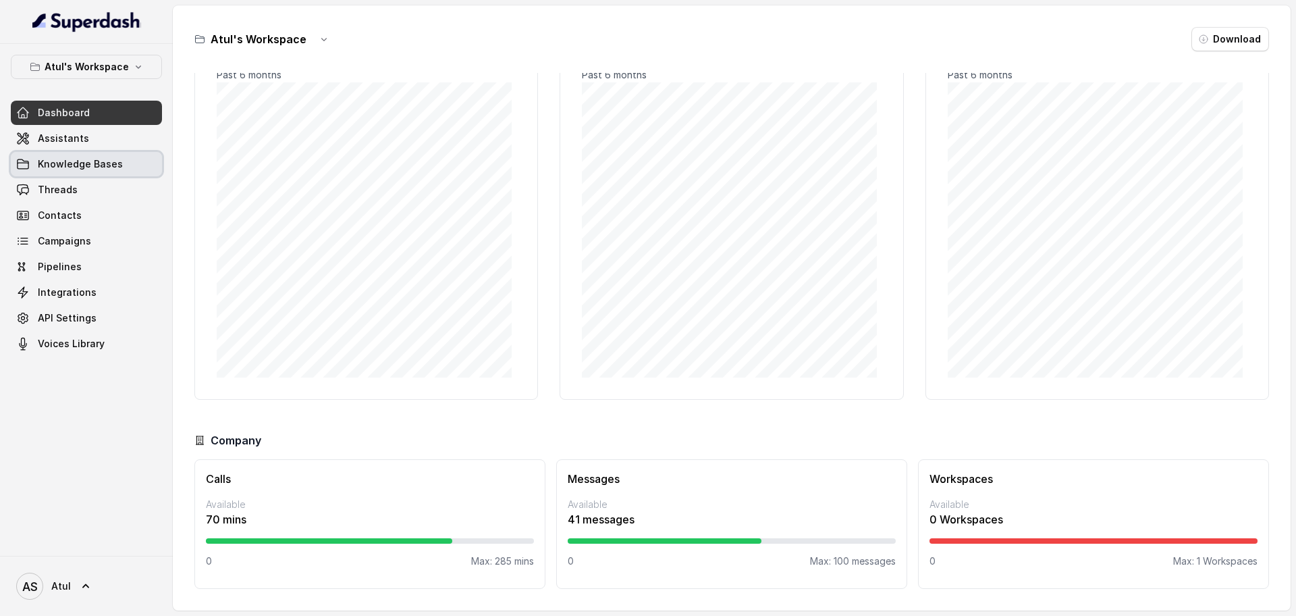
click at [72, 142] on span "Assistants" at bounding box center [63, 138] width 51 height 13
